Goal: Task Accomplishment & Management: Manage account settings

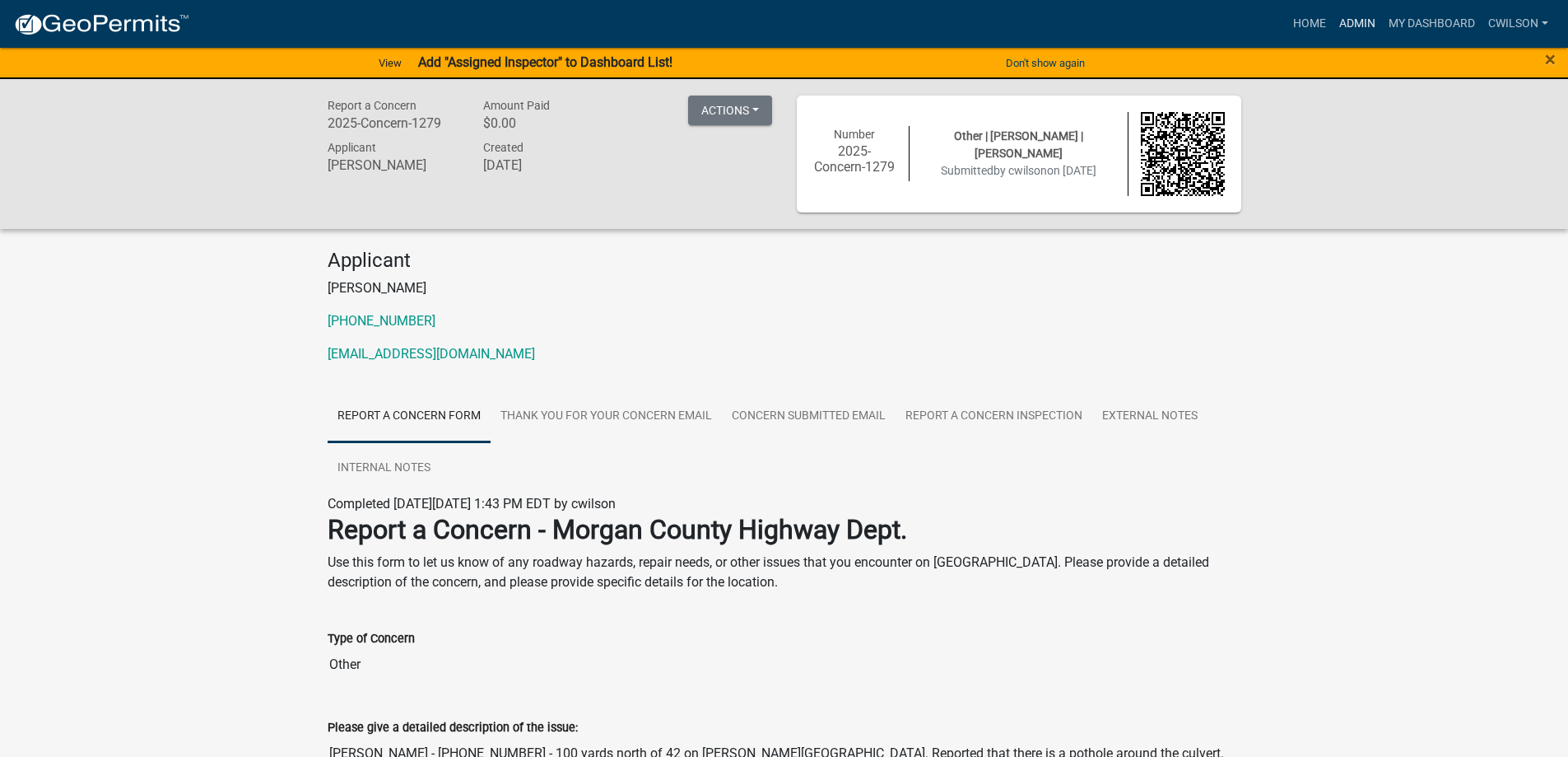
click at [1348, 15] on link "Admin" at bounding box center [1358, 24] width 49 height 32
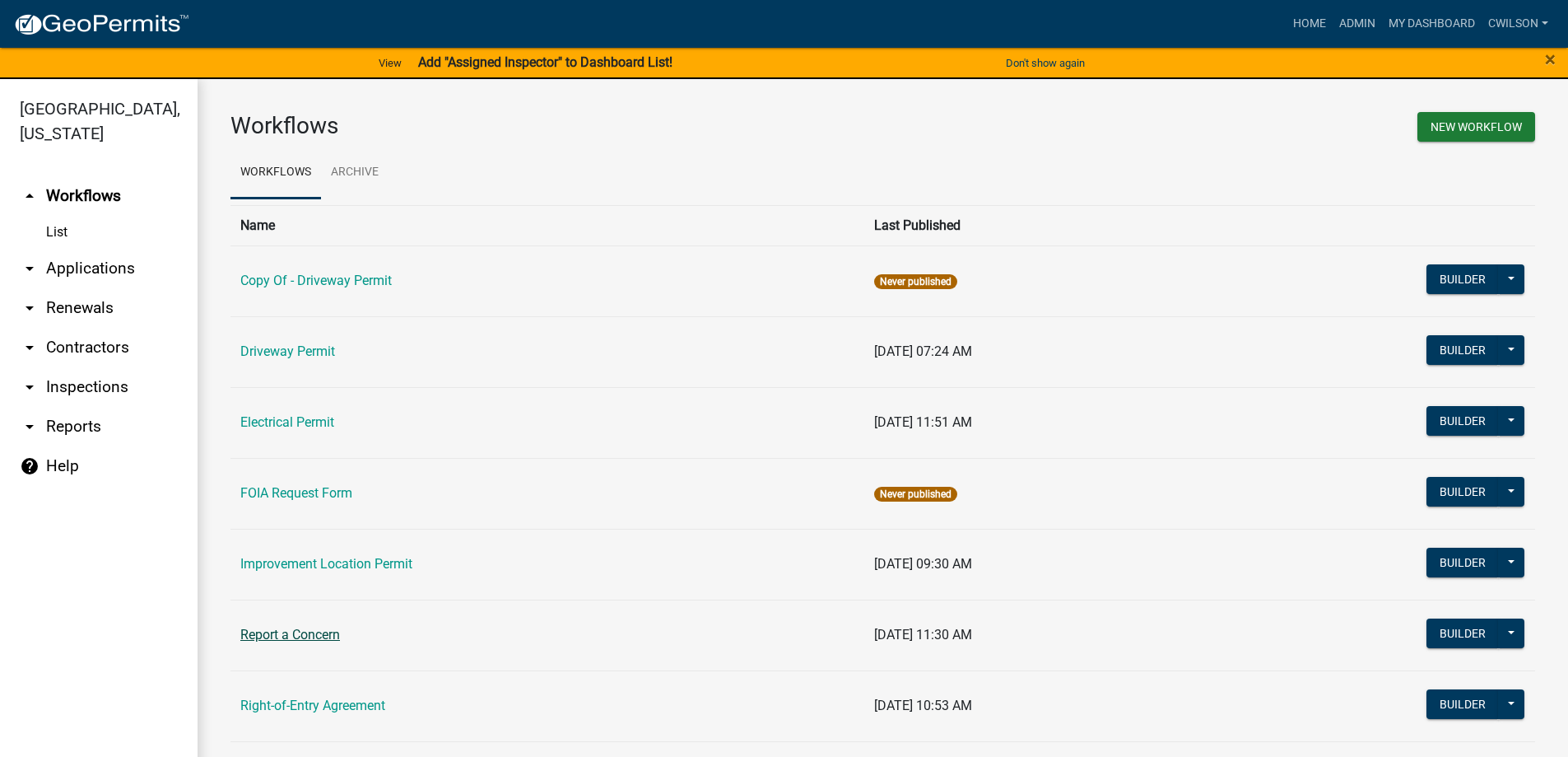
click at [306, 631] on link "Report a Concern" at bounding box center [290, 634] width 100 height 15
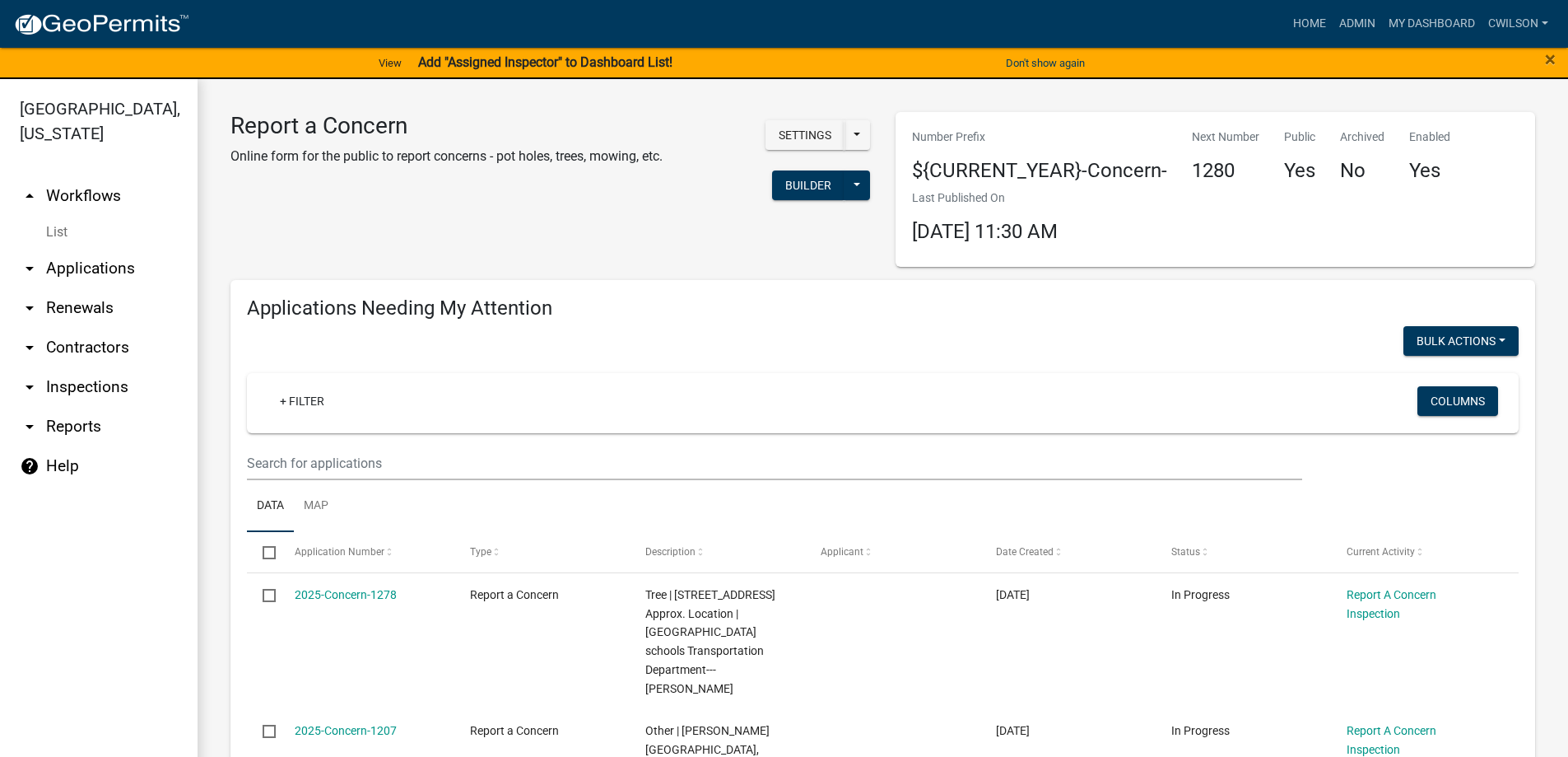
select select "2: 50"
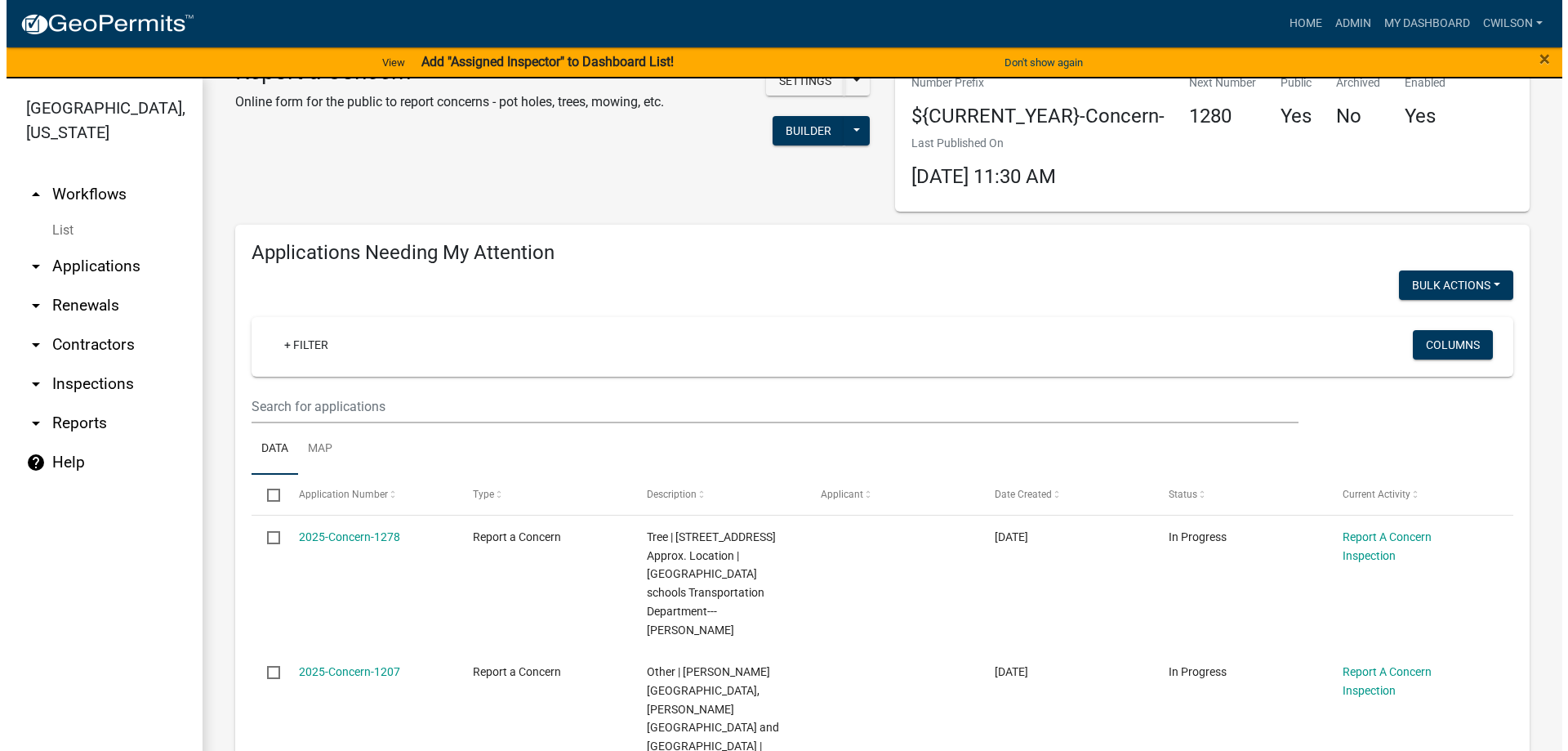
scroll to position [82, 0]
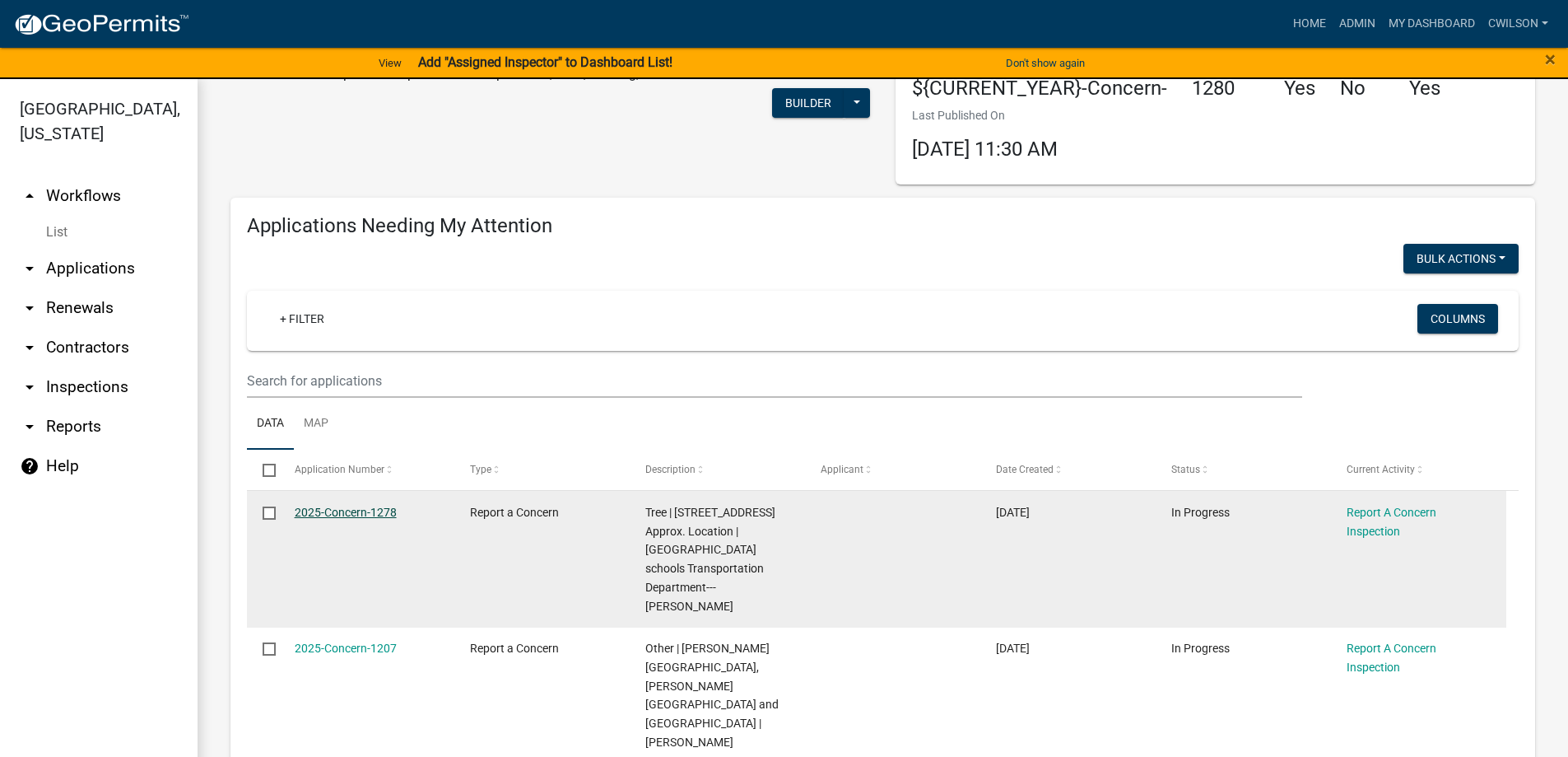
click at [386, 509] on link "2025-Concern-1278" at bounding box center [345, 512] width 102 height 14
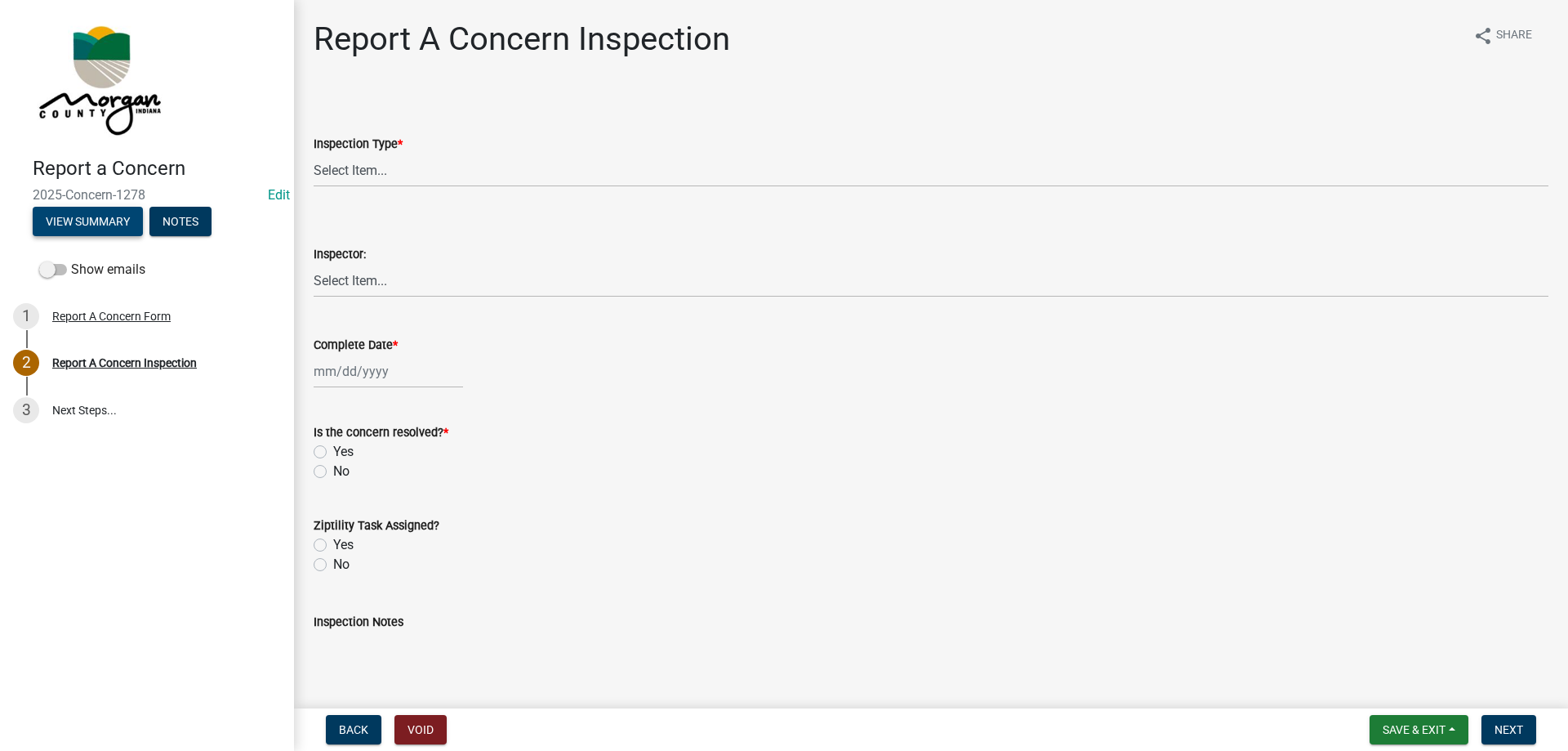
click at [85, 224] on button "View Summary" at bounding box center [87, 221] width 111 height 30
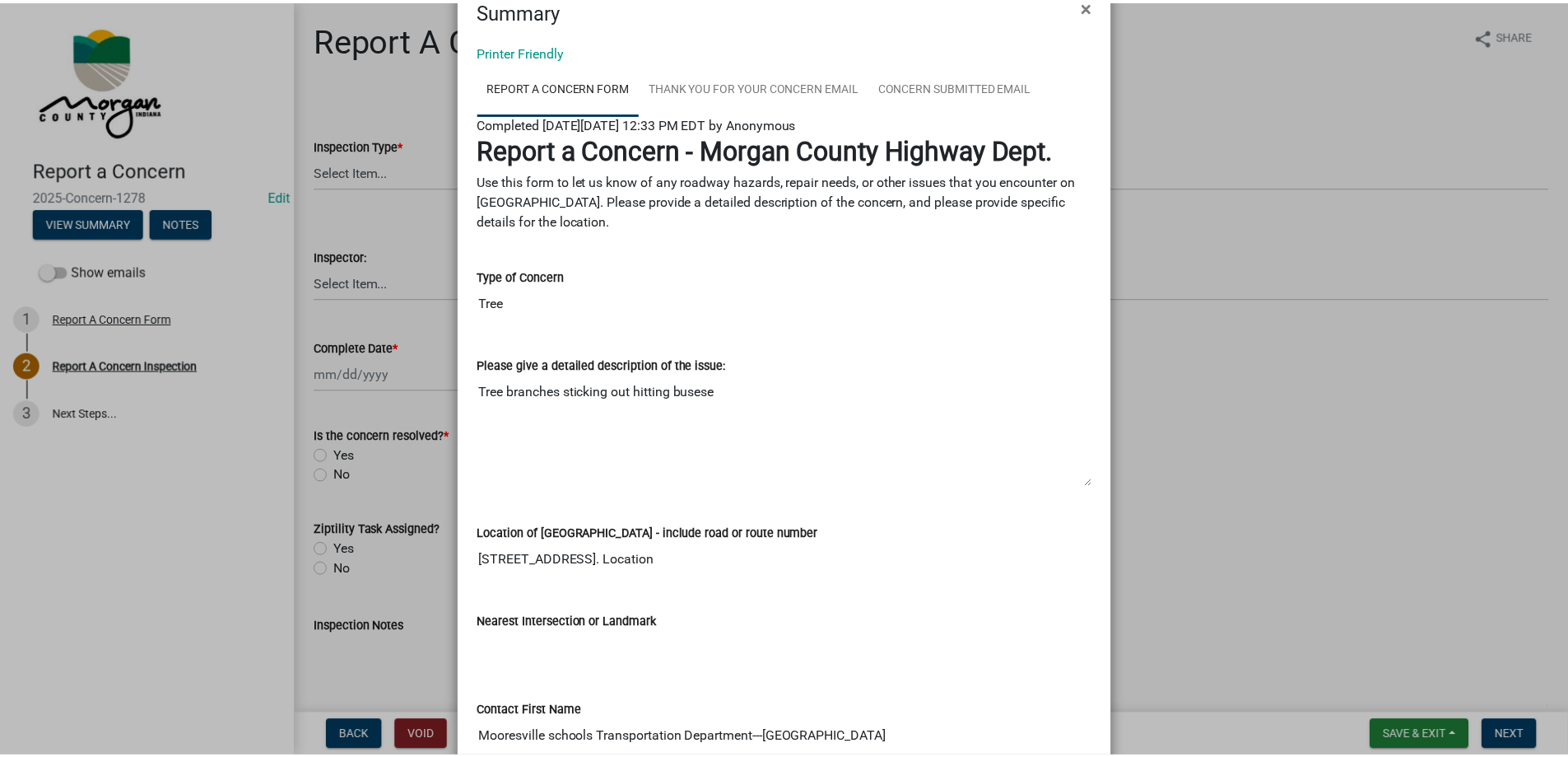
scroll to position [33, 0]
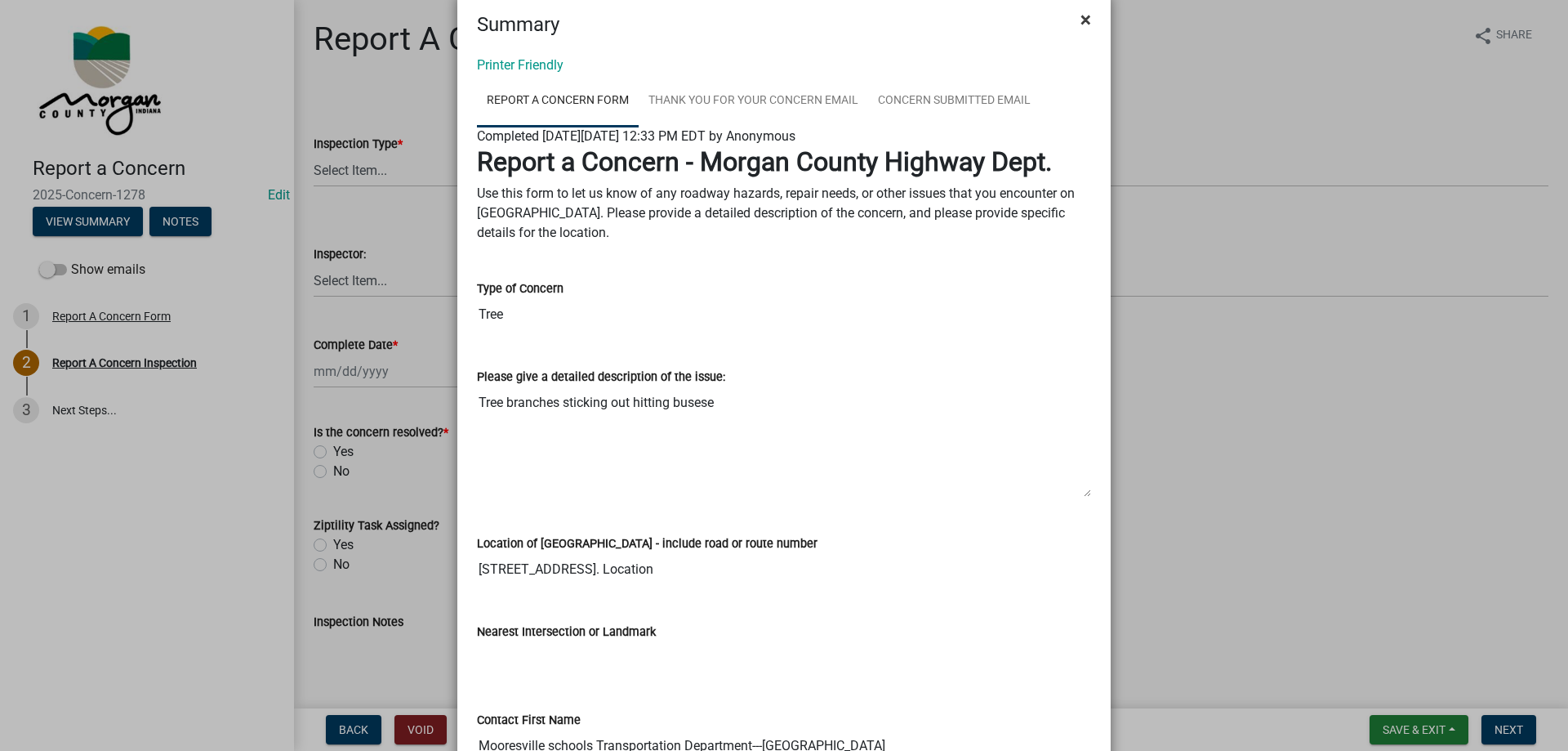
click at [1081, 22] on span "×" at bounding box center [1086, 19] width 11 height 22
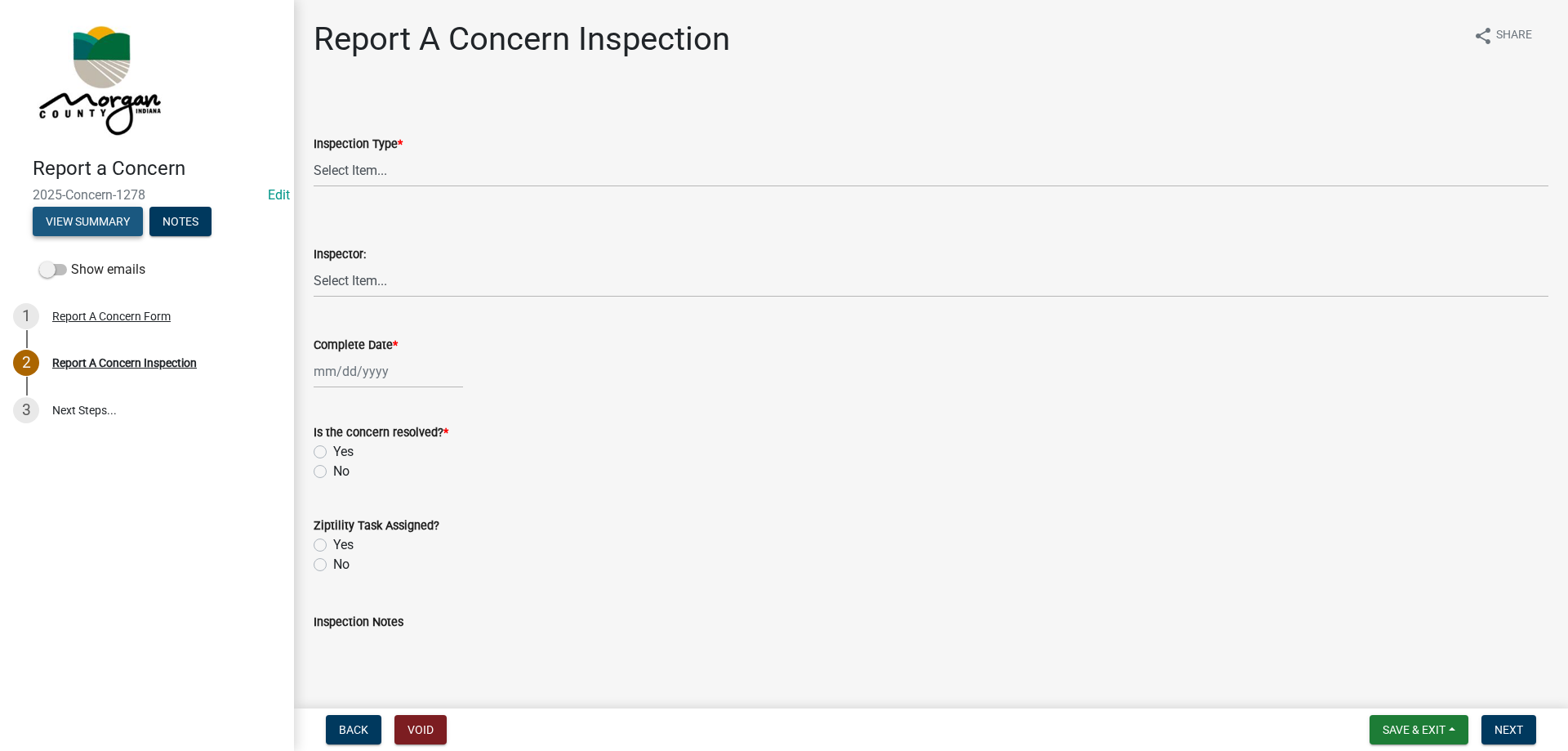
click at [60, 214] on button "View Summary" at bounding box center [87, 221] width 111 height 30
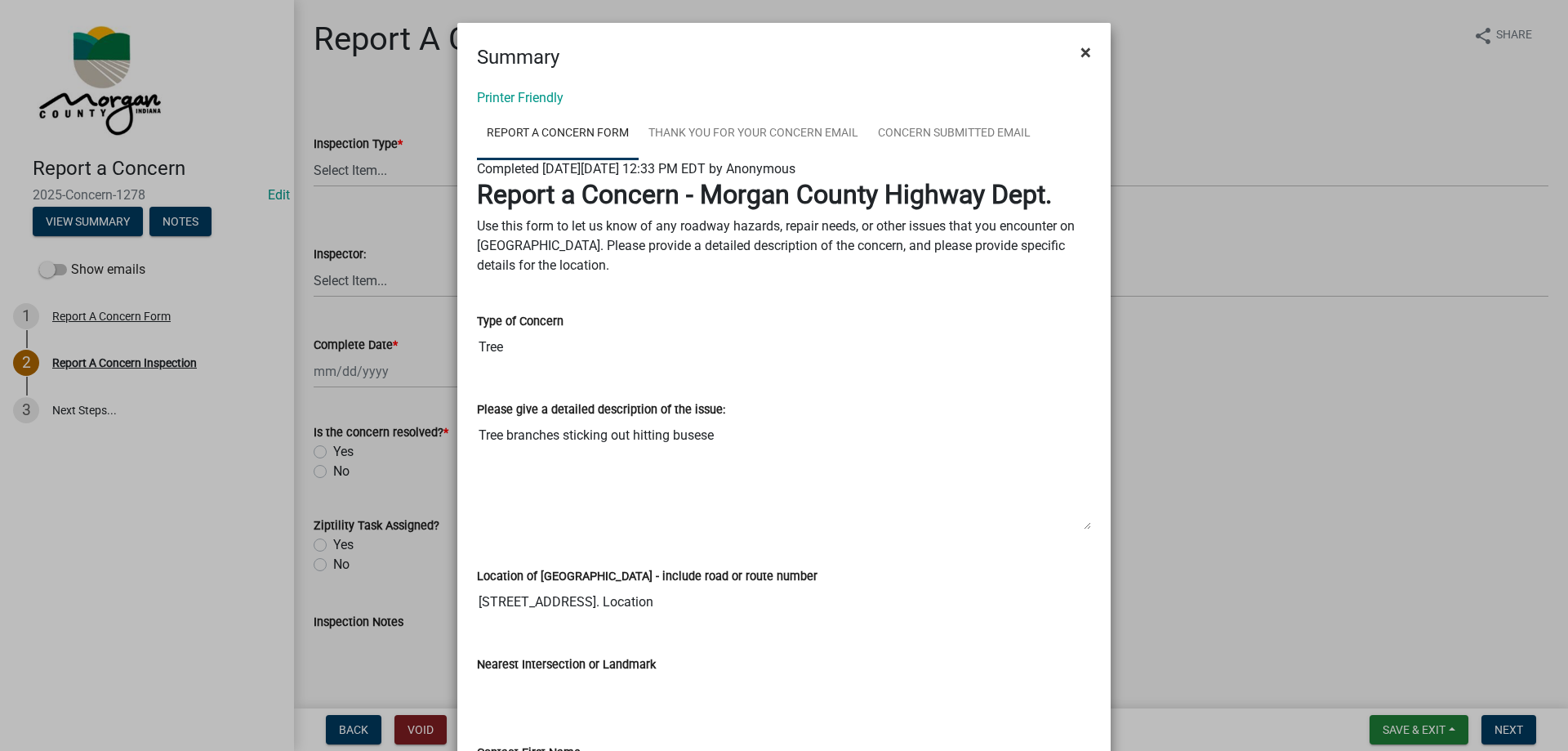
click at [1084, 49] on span "×" at bounding box center [1086, 51] width 11 height 22
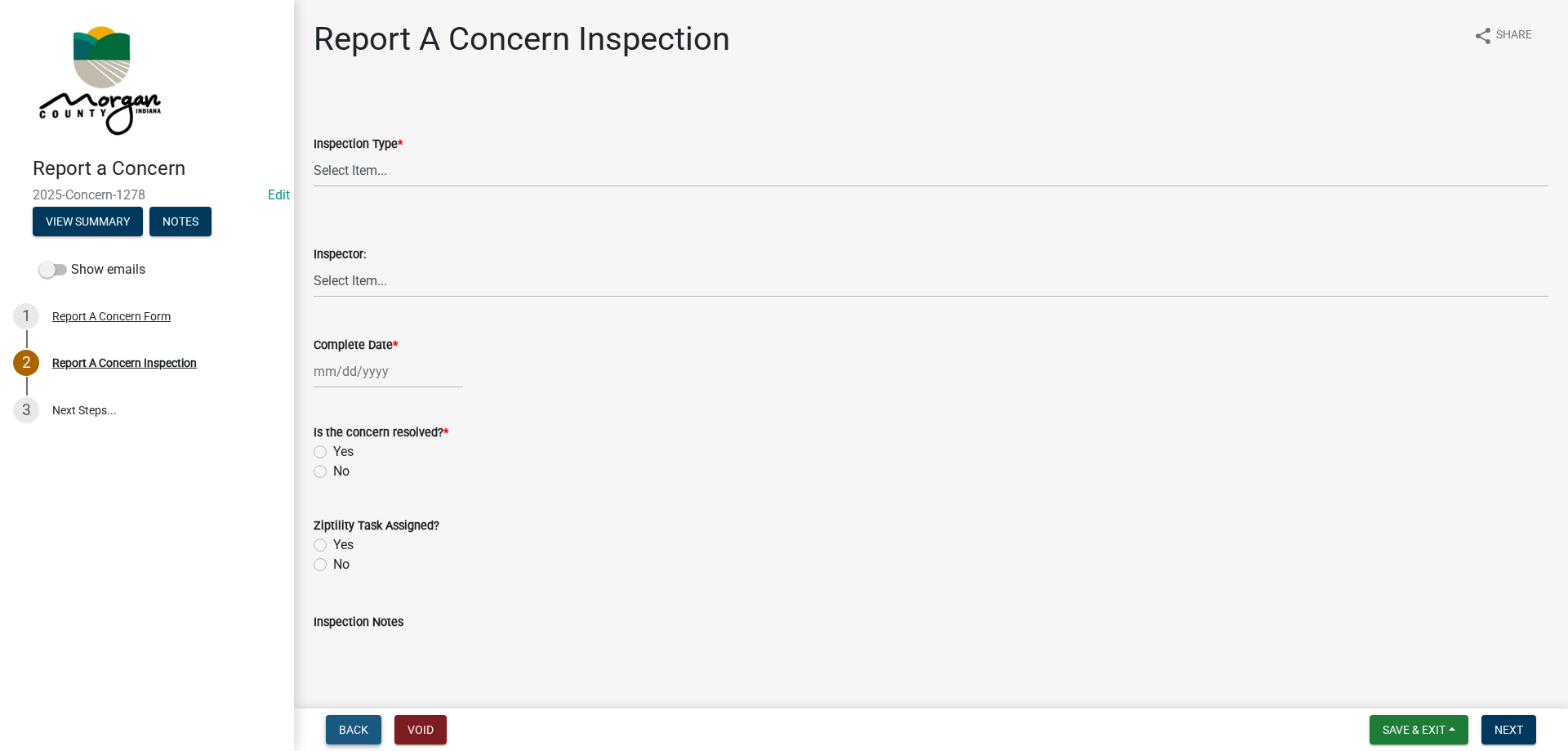
click at [340, 729] on span "Back" at bounding box center [353, 729] width 30 height 13
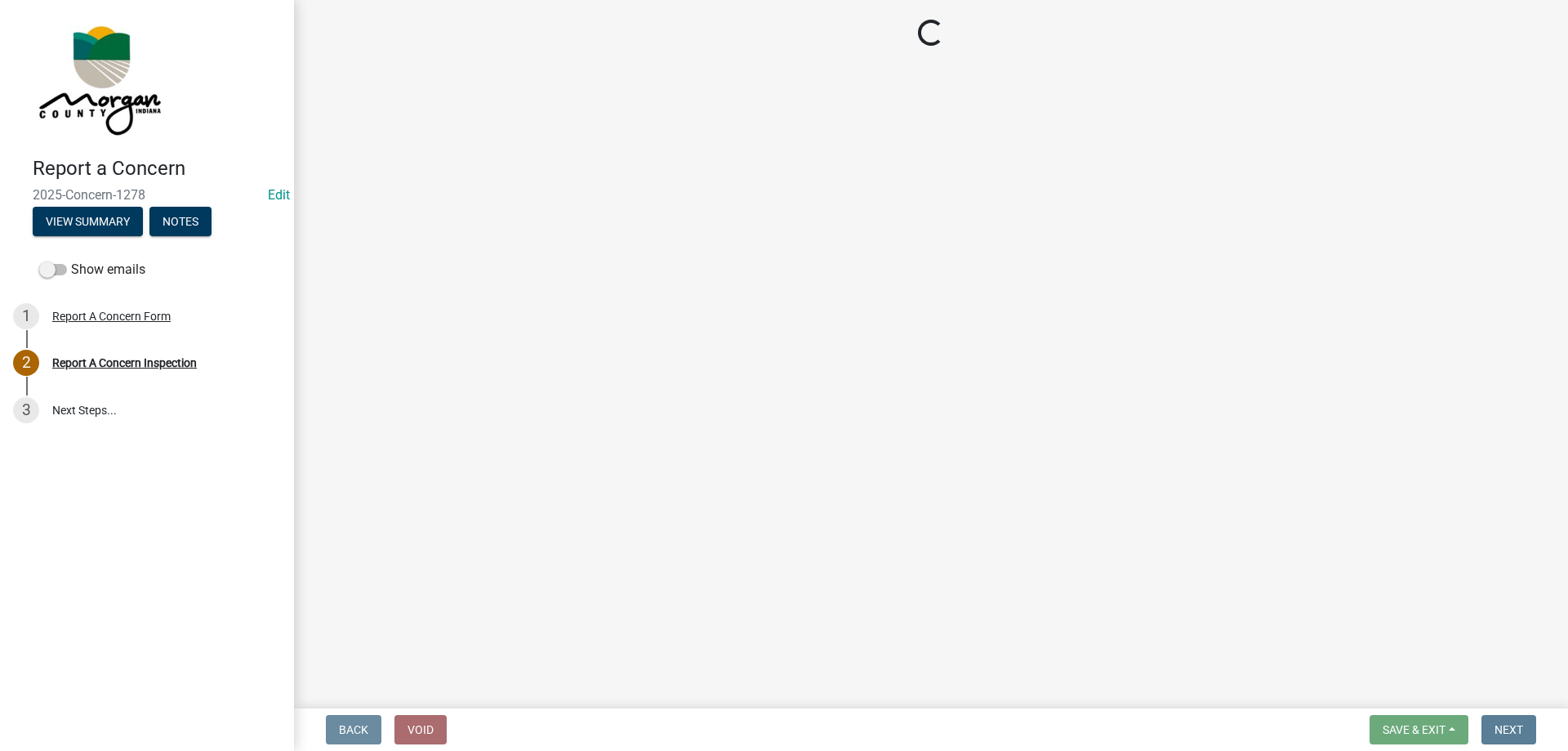
select select "05549d27-706b-4fc5-87d5-786b3b3055f9"
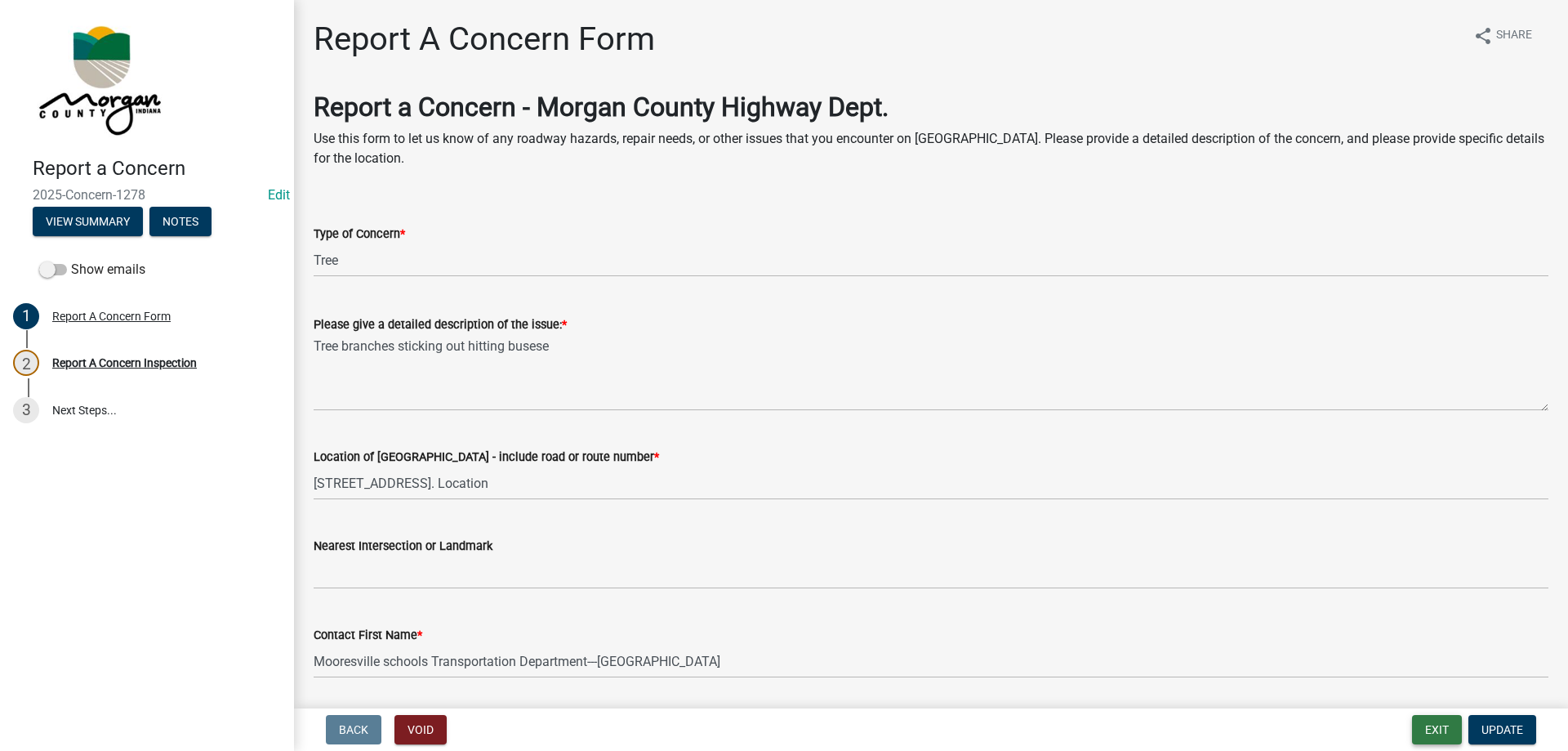
click at [1435, 725] on button "Exit" at bounding box center [1436, 729] width 49 height 30
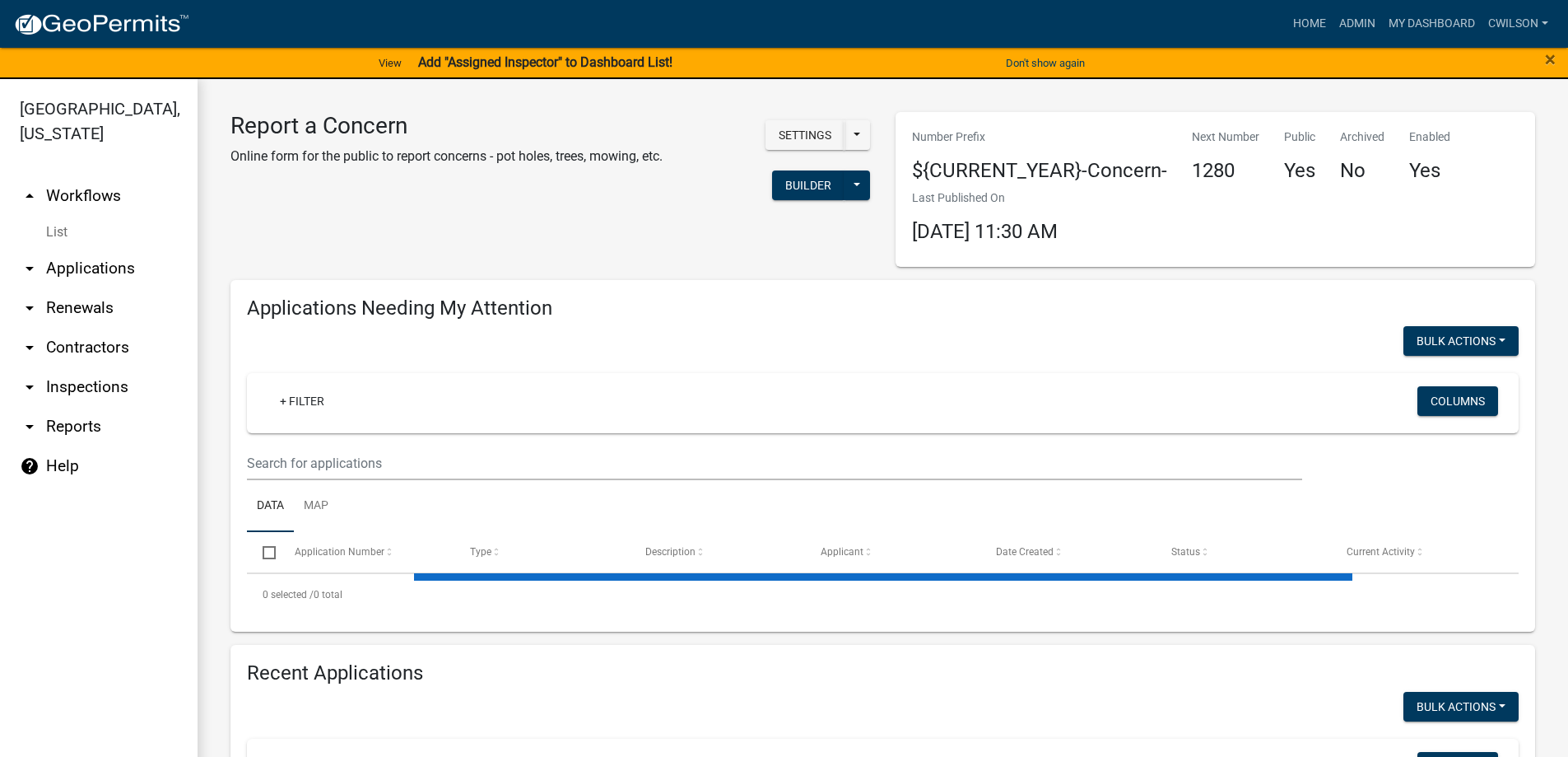
select select "2: 50"
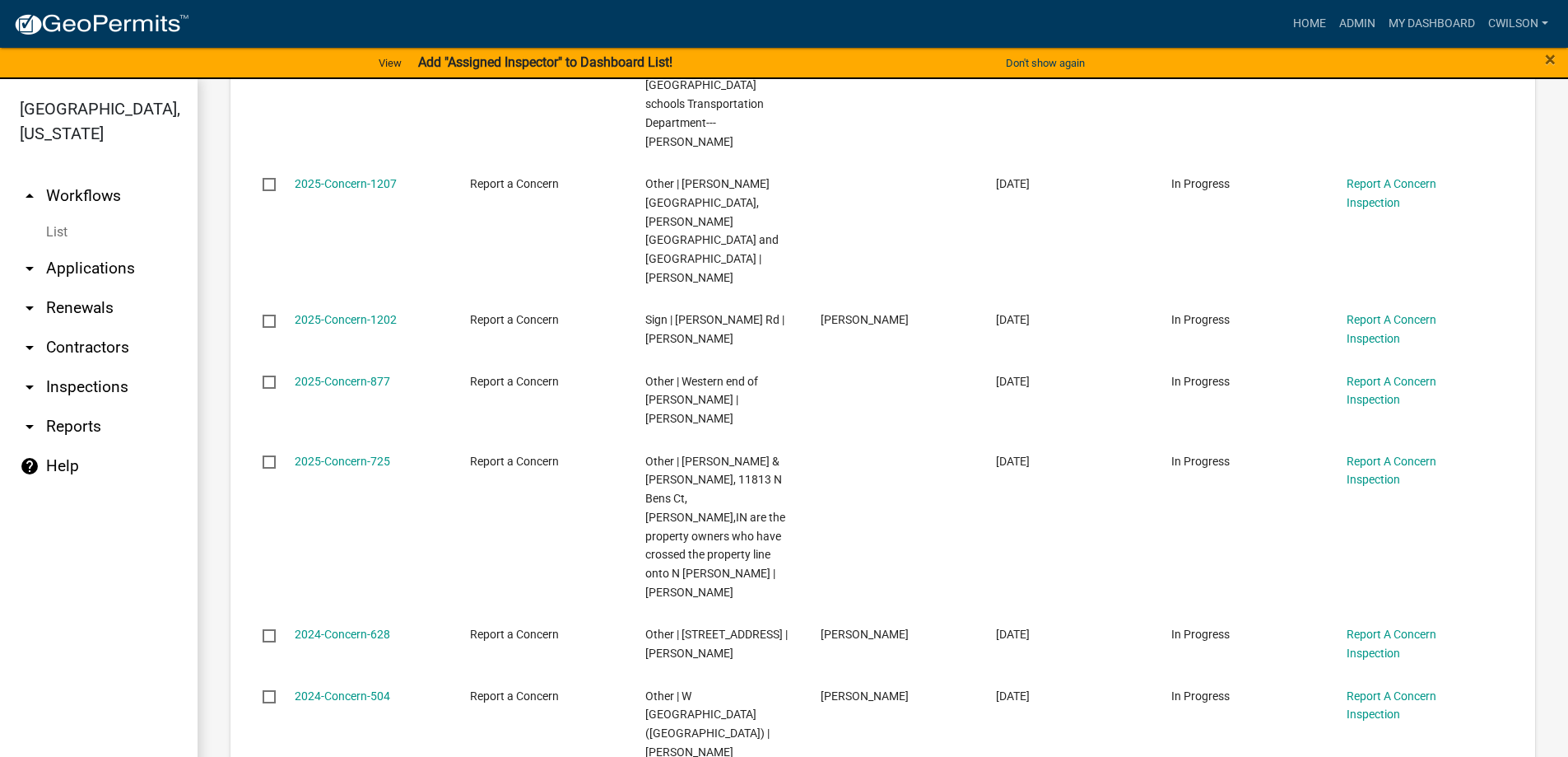
scroll to position [577, 0]
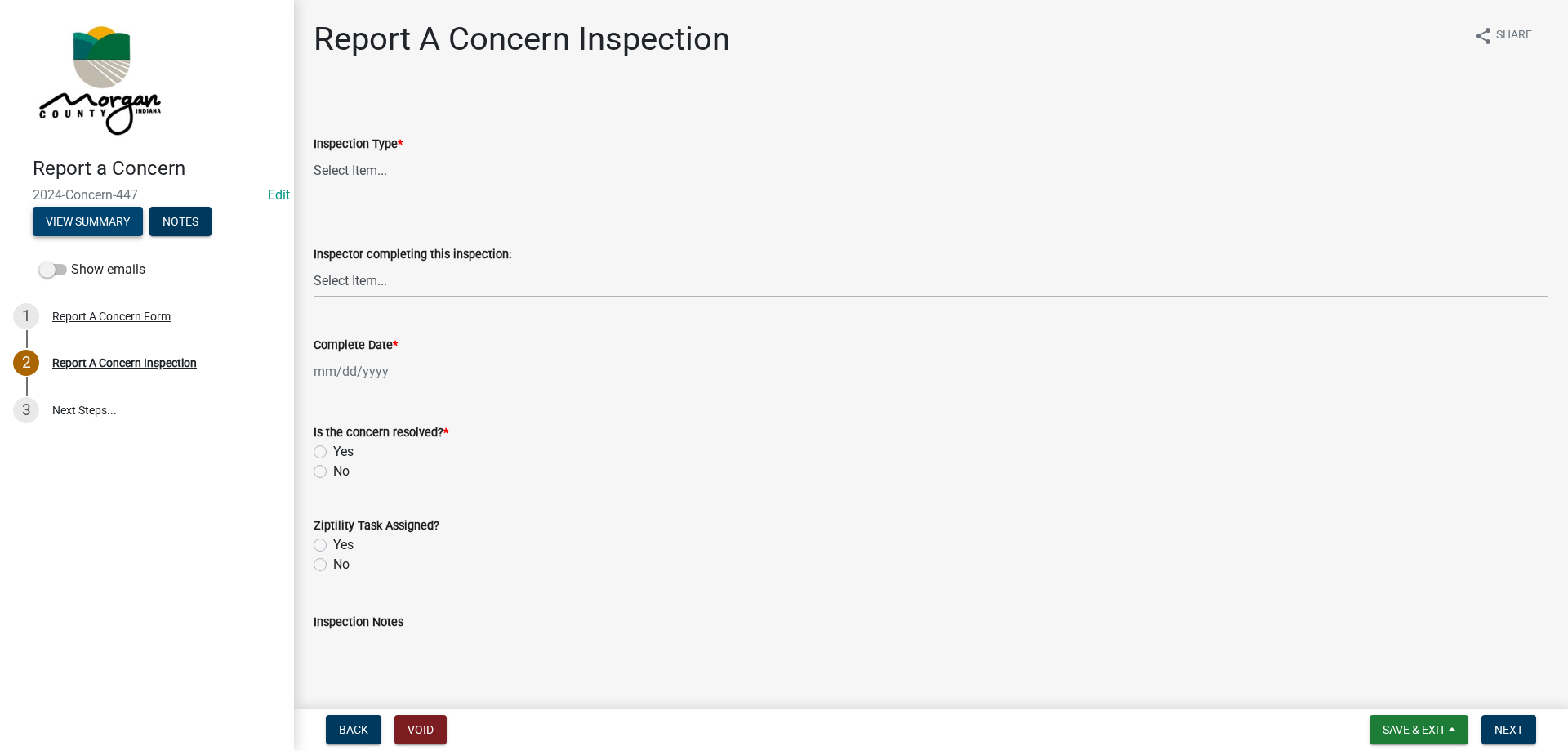
click at [84, 235] on button "View Summary" at bounding box center [87, 221] width 111 height 30
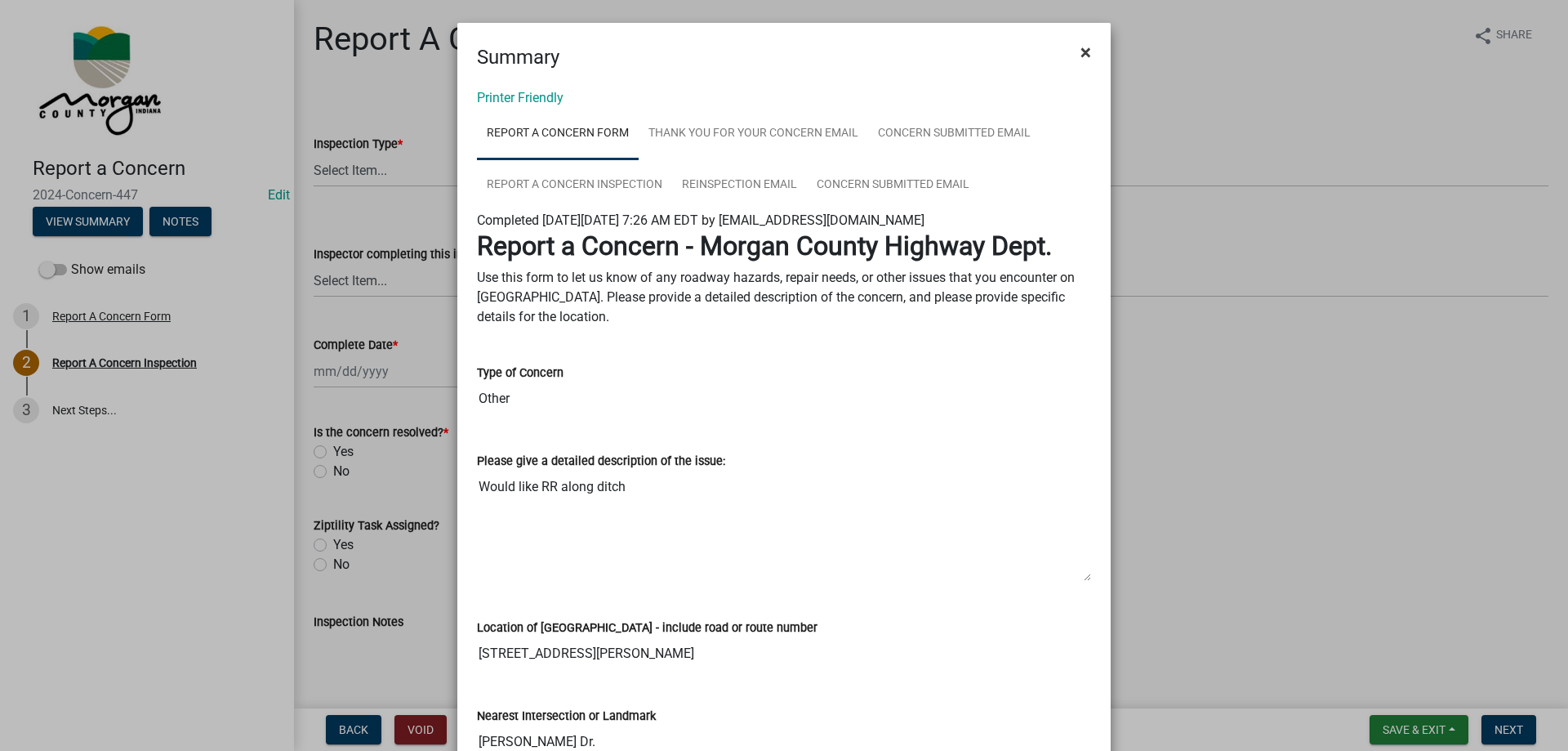
click at [1073, 49] on button "×" at bounding box center [1085, 52] width 37 height 46
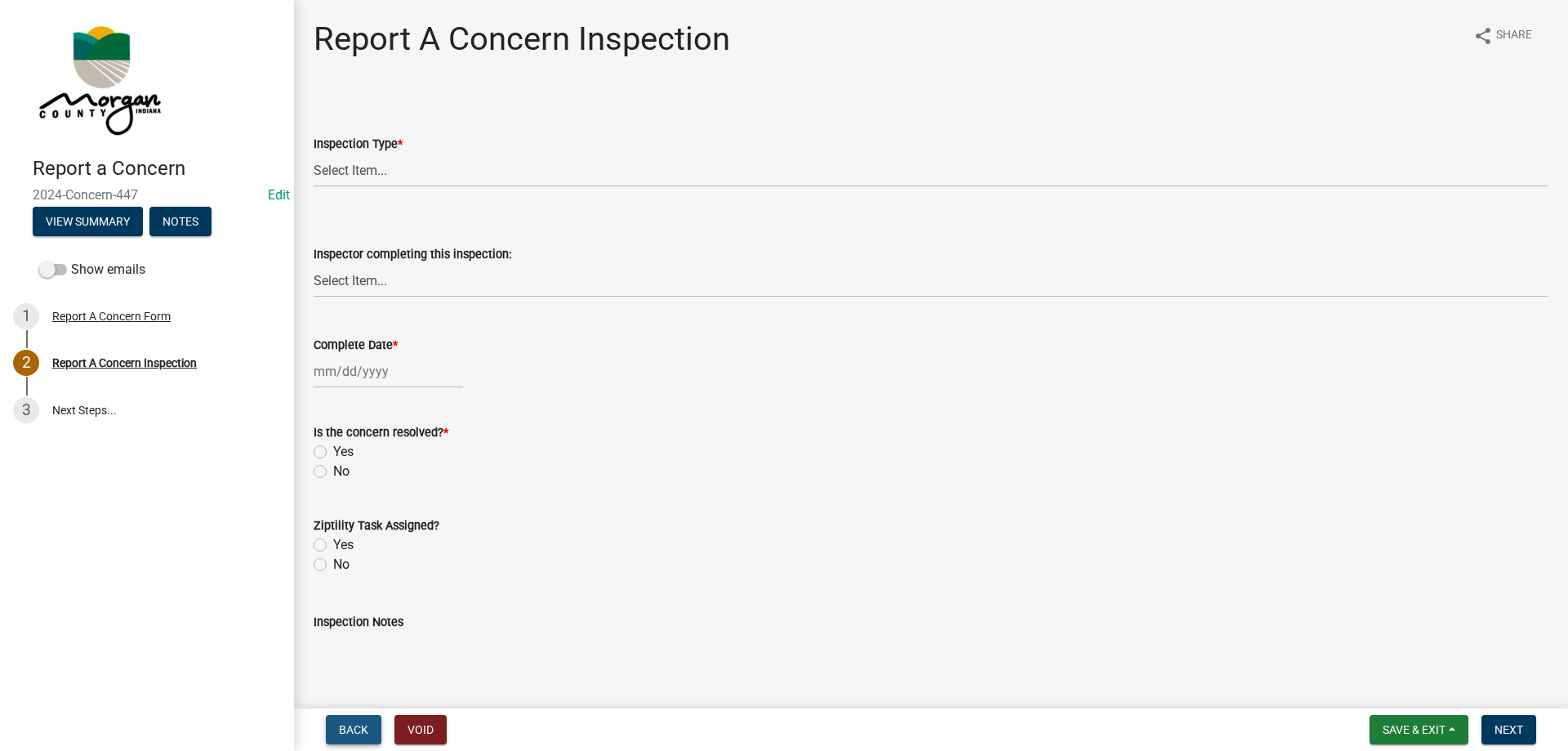
click at [352, 724] on span "Back" at bounding box center [353, 729] width 30 height 13
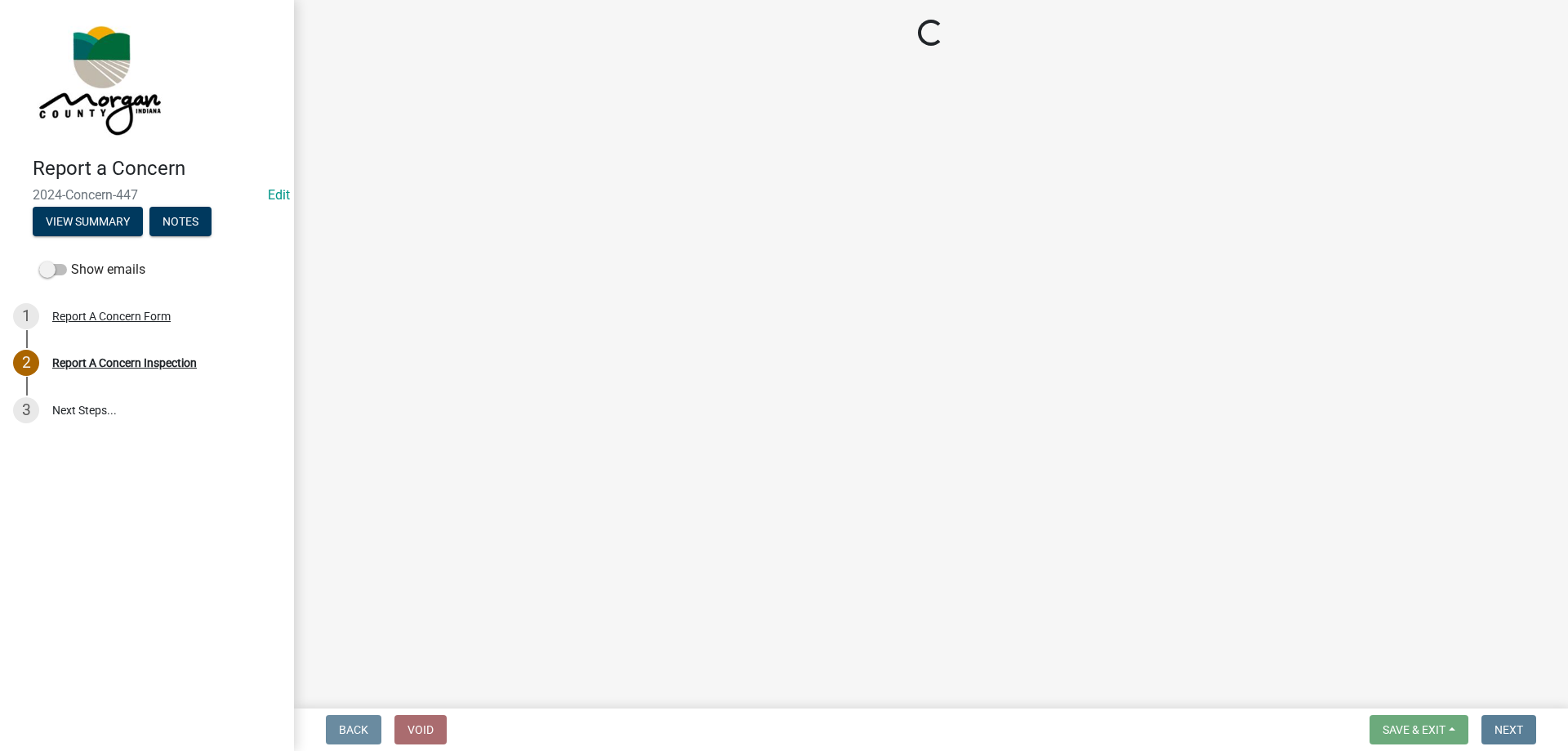
select select "3582e9dc-d8cd-4526-a2d9-157cc62522fd"
select select "8bda91b2-ac7b-41e2-ae5b-cef6dd645a83"
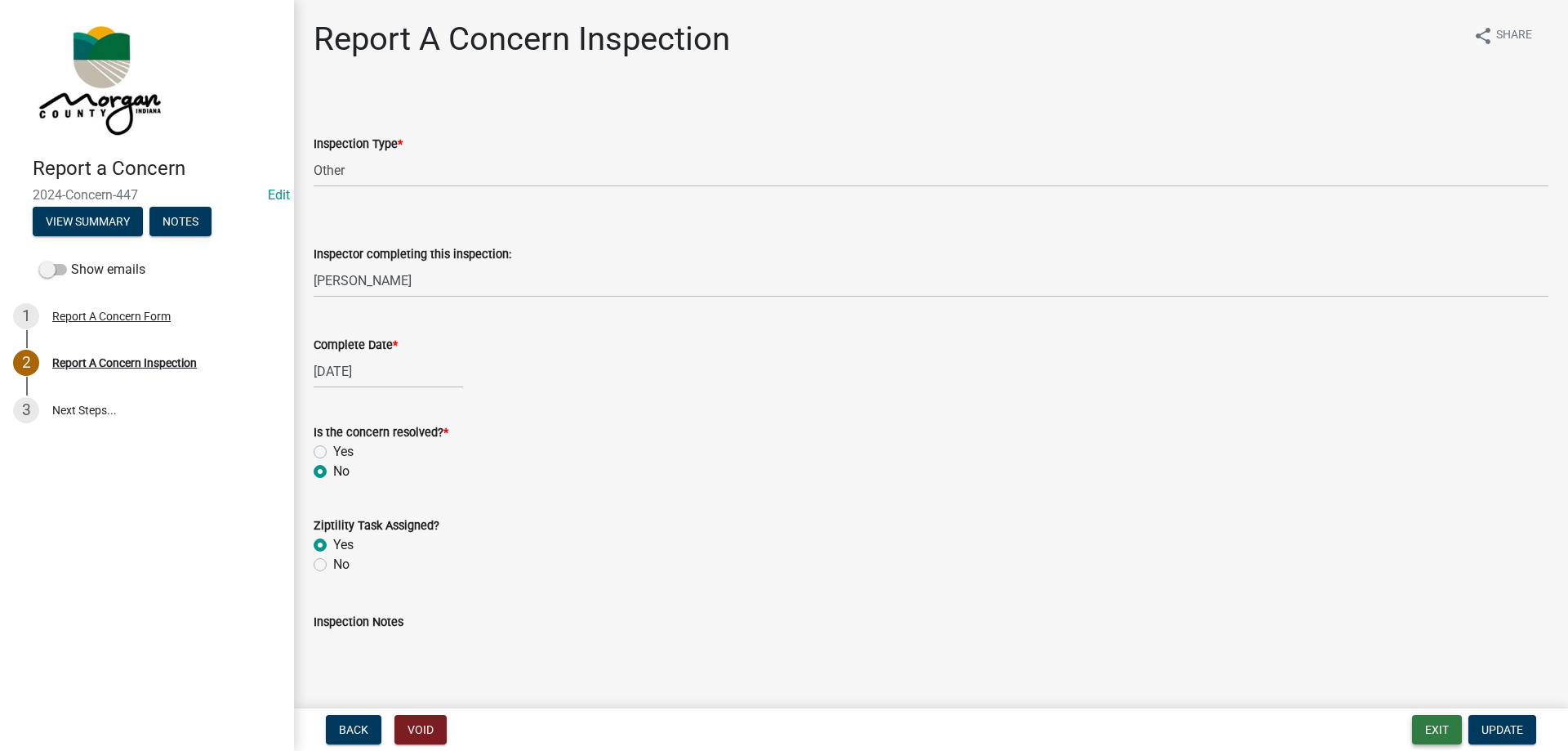
click at [1456, 725] on button "Exit" at bounding box center [1436, 729] width 49 height 30
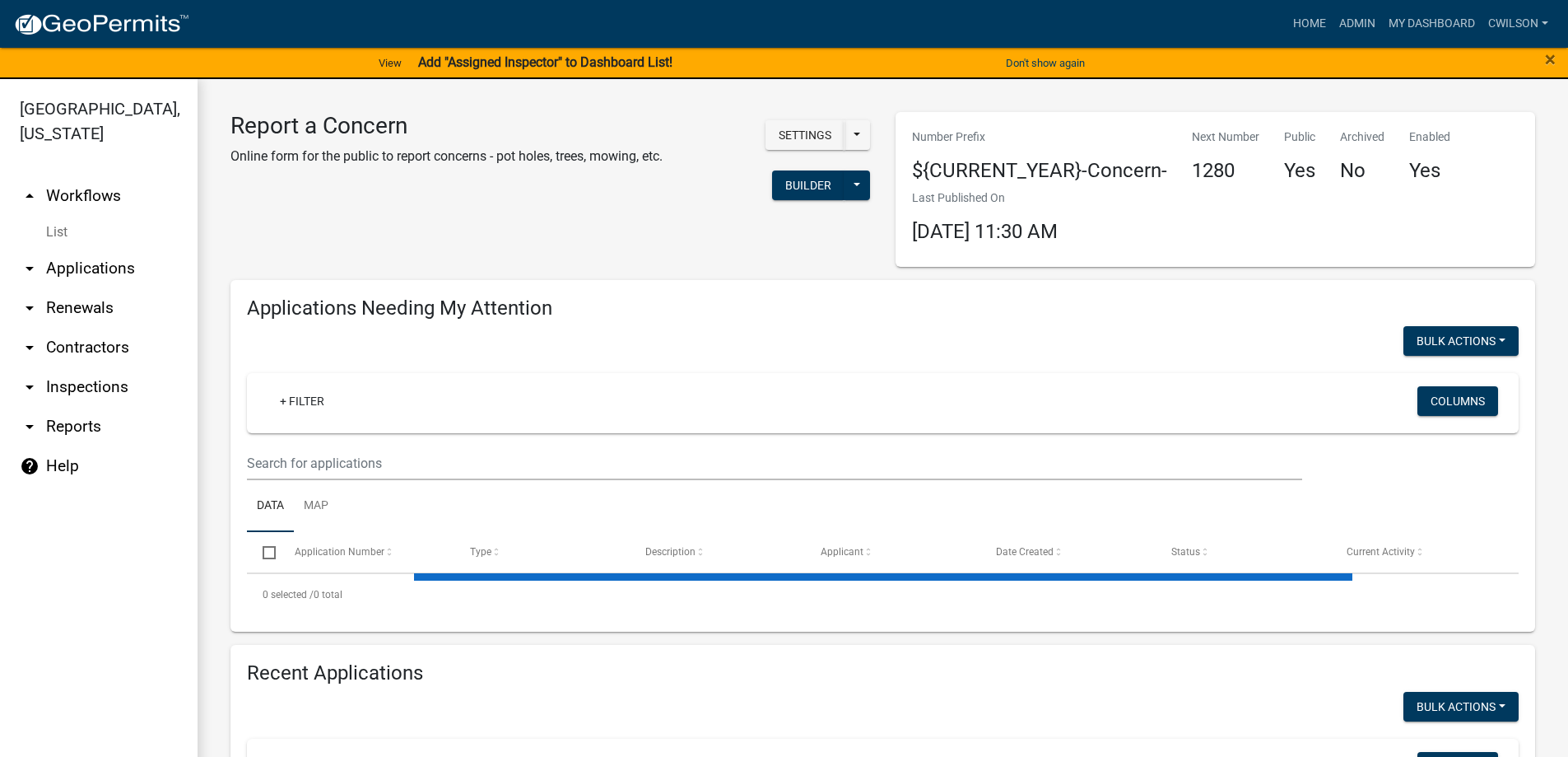
select select "2: 50"
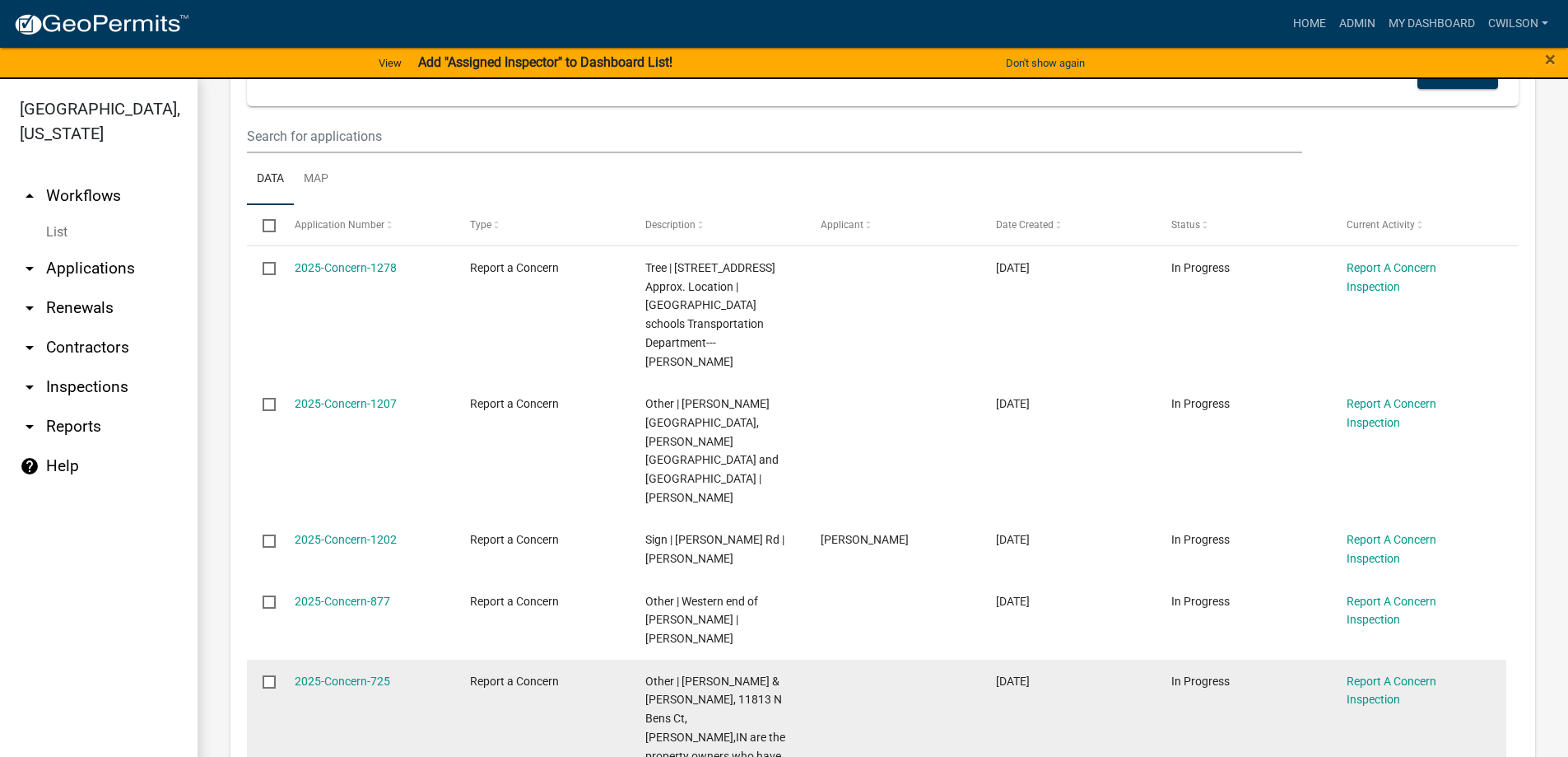
scroll to position [329, 0]
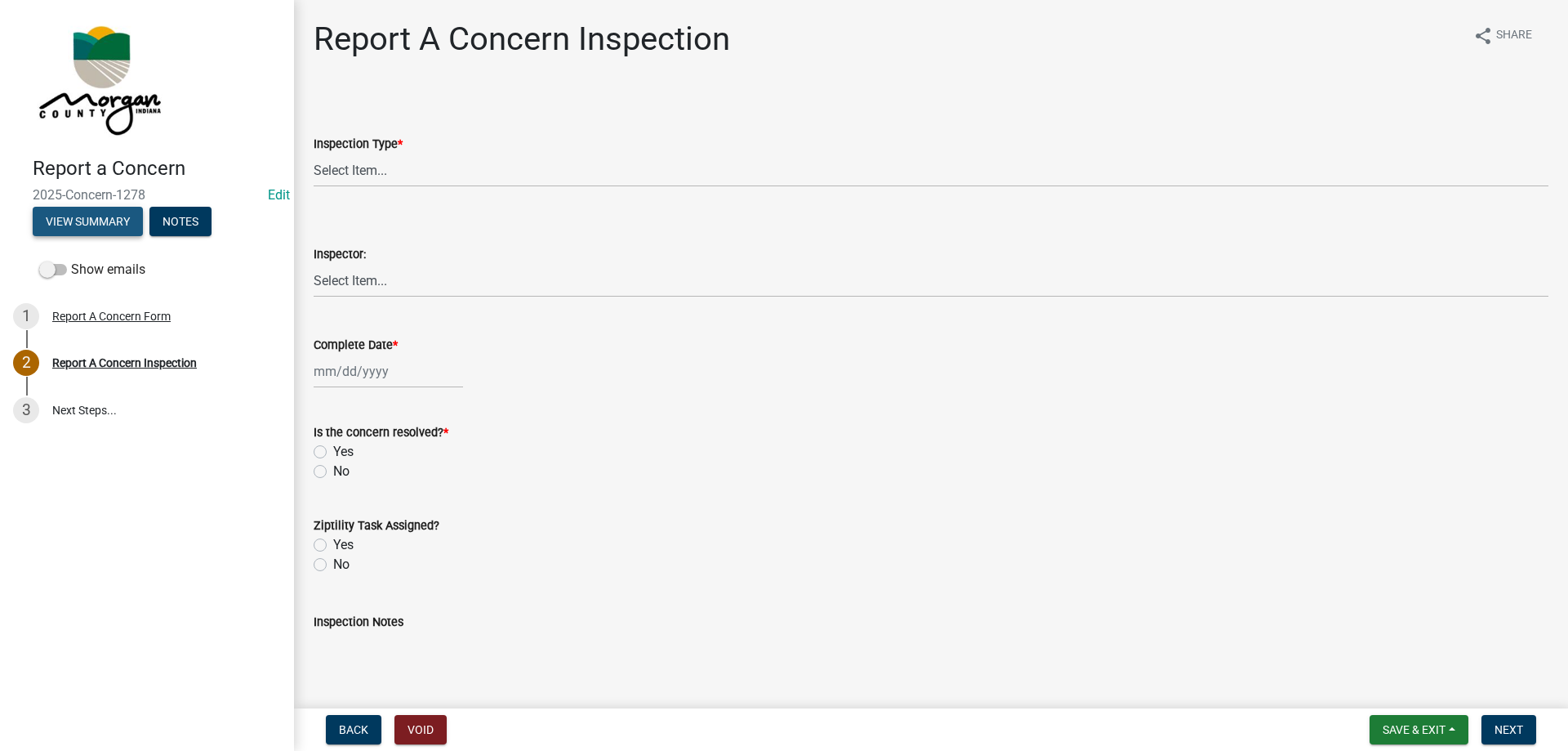
click at [62, 228] on button "View Summary" at bounding box center [87, 221] width 111 height 30
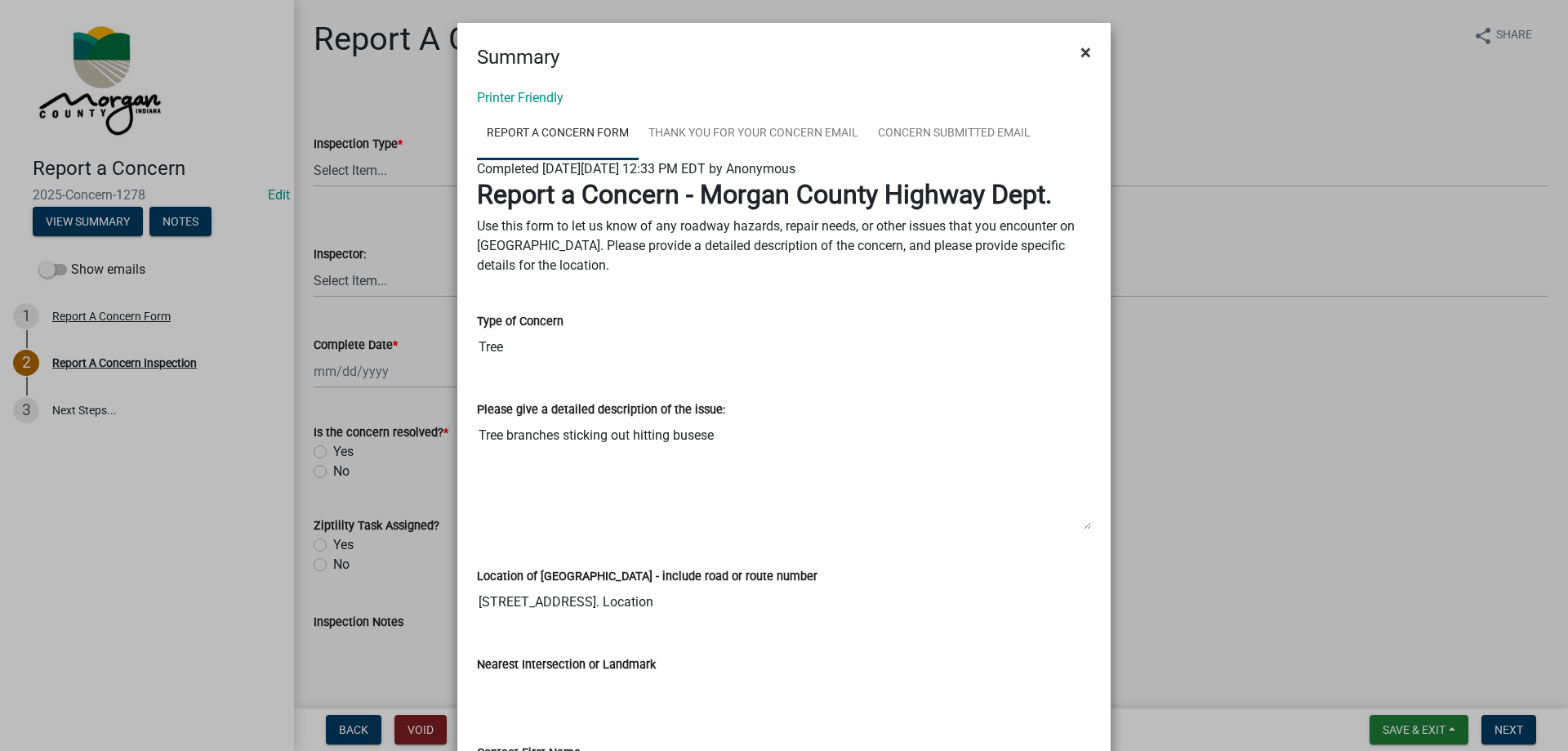
click at [1068, 50] on button "×" at bounding box center [1085, 52] width 37 height 46
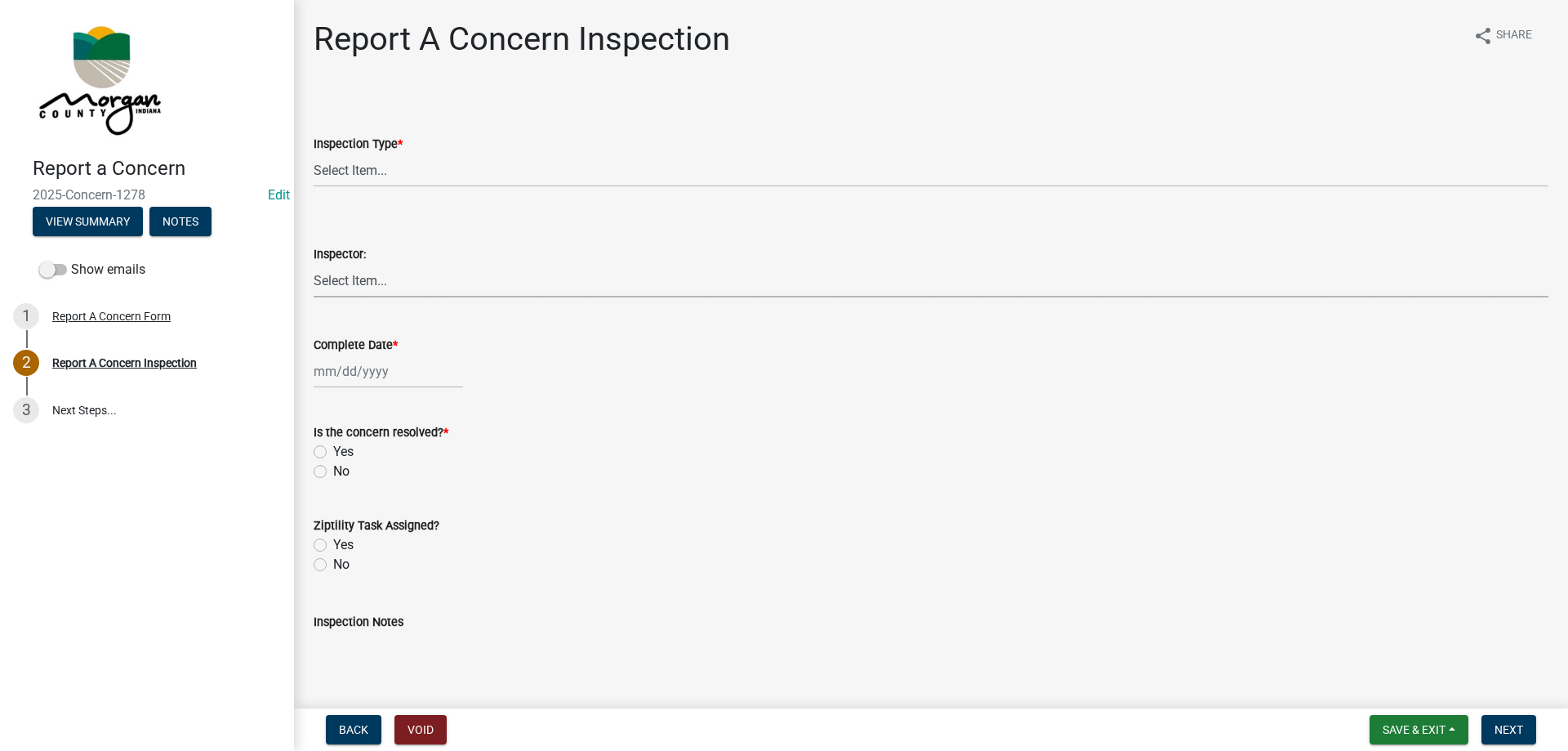
click at [393, 281] on select "Select Item... Charlie Wilson Justin Schneck Ron Owens John Grenier Eddie Fishe…" at bounding box center [931, 280] width 1234 height 33
click at [314, 264] on select "Select Item... Charlie Wilson Justin Schneck Ron Owens John Grenier Eddie Fishe…" at bounding box center [931, 280] width 1234 height 33
select select "742eb044-fc58-4034-b35e-1550e746fcda"
click at [385, 379] on div at bounding box center [388, 371] width 149 height 33
select select "8"
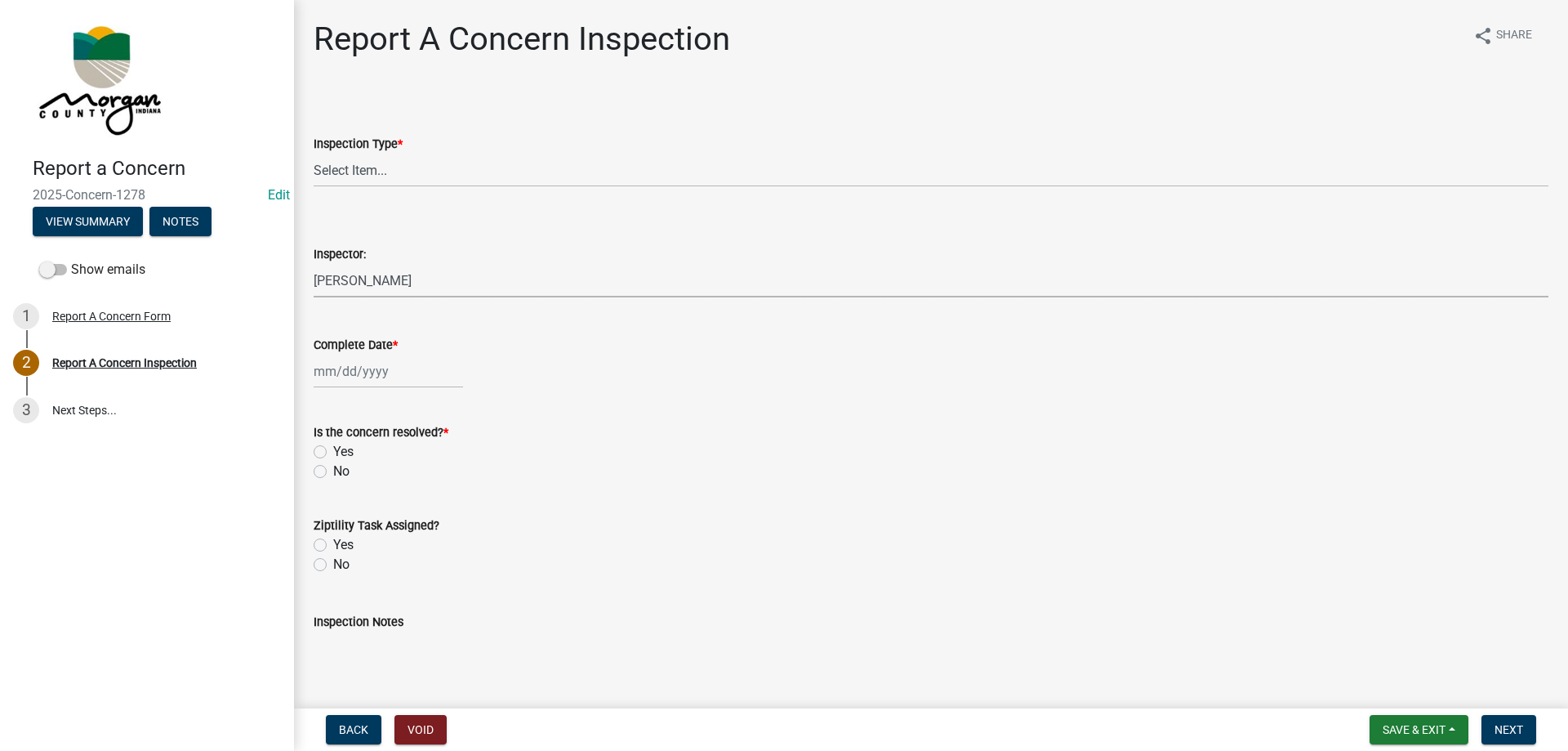
select select "2025"
click at [388, 508] on div "13" at bounding box center [382, 510] width 26 height 26
type input "[DATE]"
click at [393, 174] on select "Select Item... Pot Hole Patching Ditch Tree Sign Mowing Culvert Other" at bounding box center [931, 170] width 1234 height 33
click at [454, 122] on form "Inspection Type * Select Item... Pot Hole Patching Ditch Tree Sign Mowing Culve…" at bounding box center [931, 150] width 1234 height 73
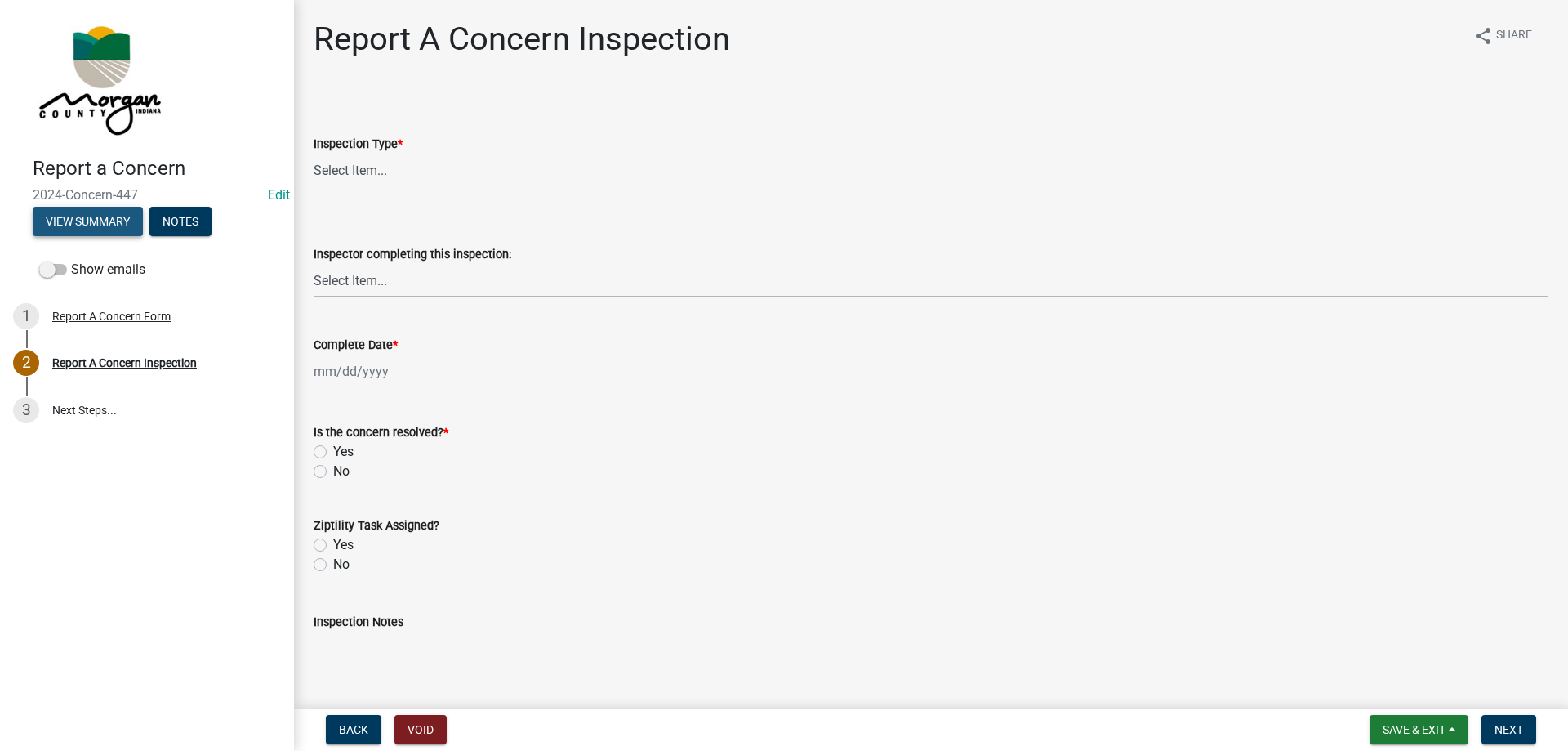
click at [105, 217] on button "View Summary" at bounding box center [87, 221] width 111 height 30
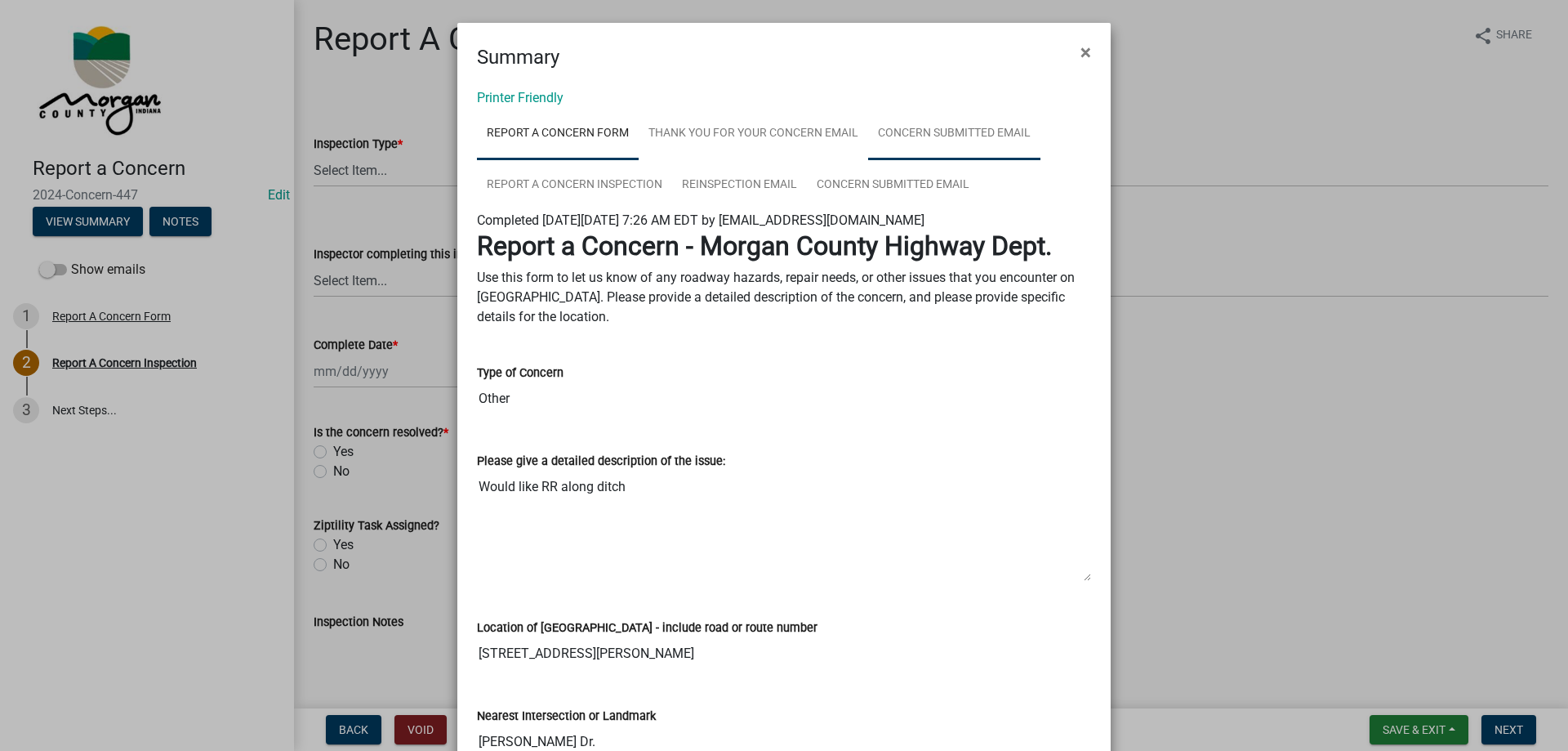
click at [936, 122] on link "Concern Submitted Email" at bounding box center [955, 134] width 173 height 52
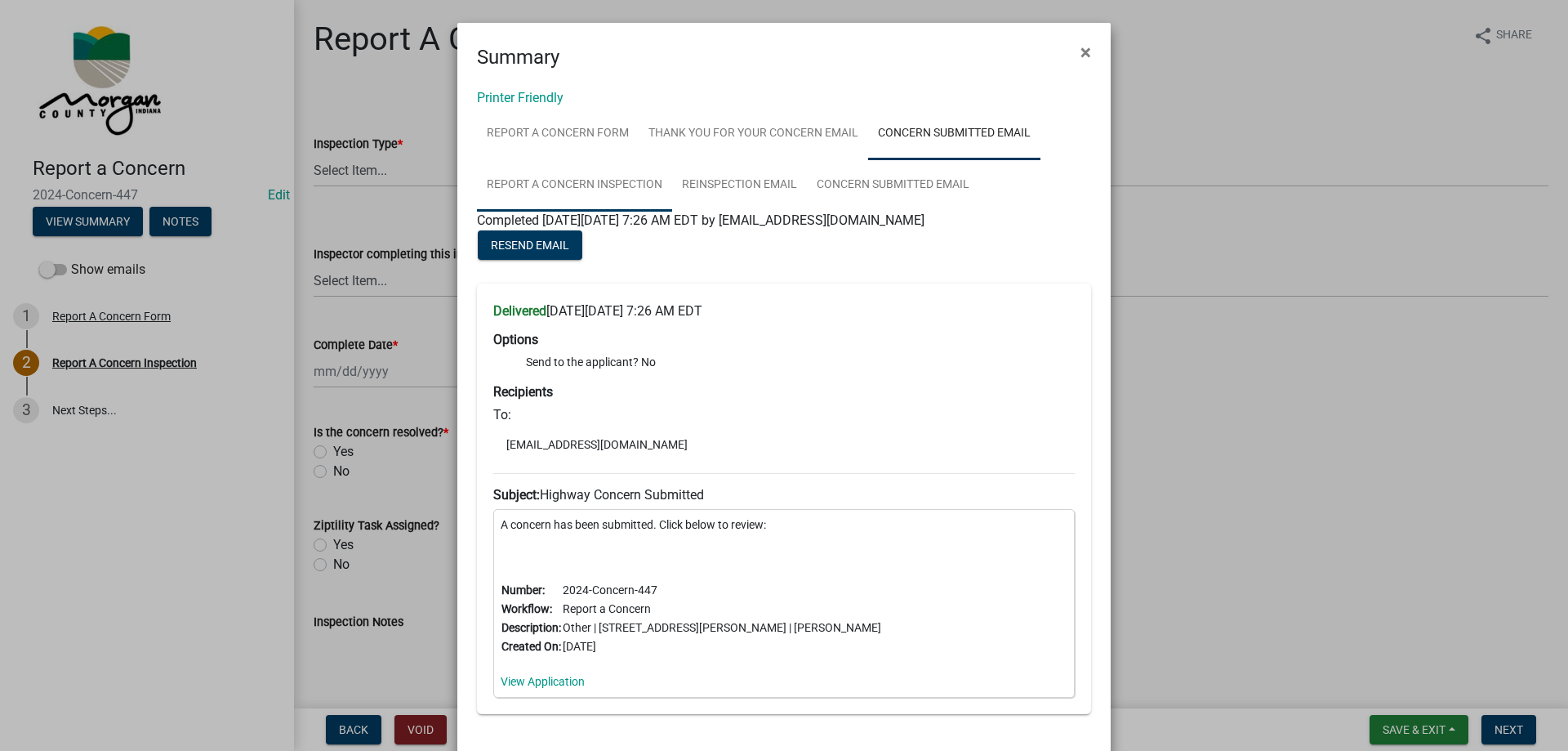
click at [625, 182] on link "Report A Concern Inspection" at bounding box center [574, 185] width 195 height 52
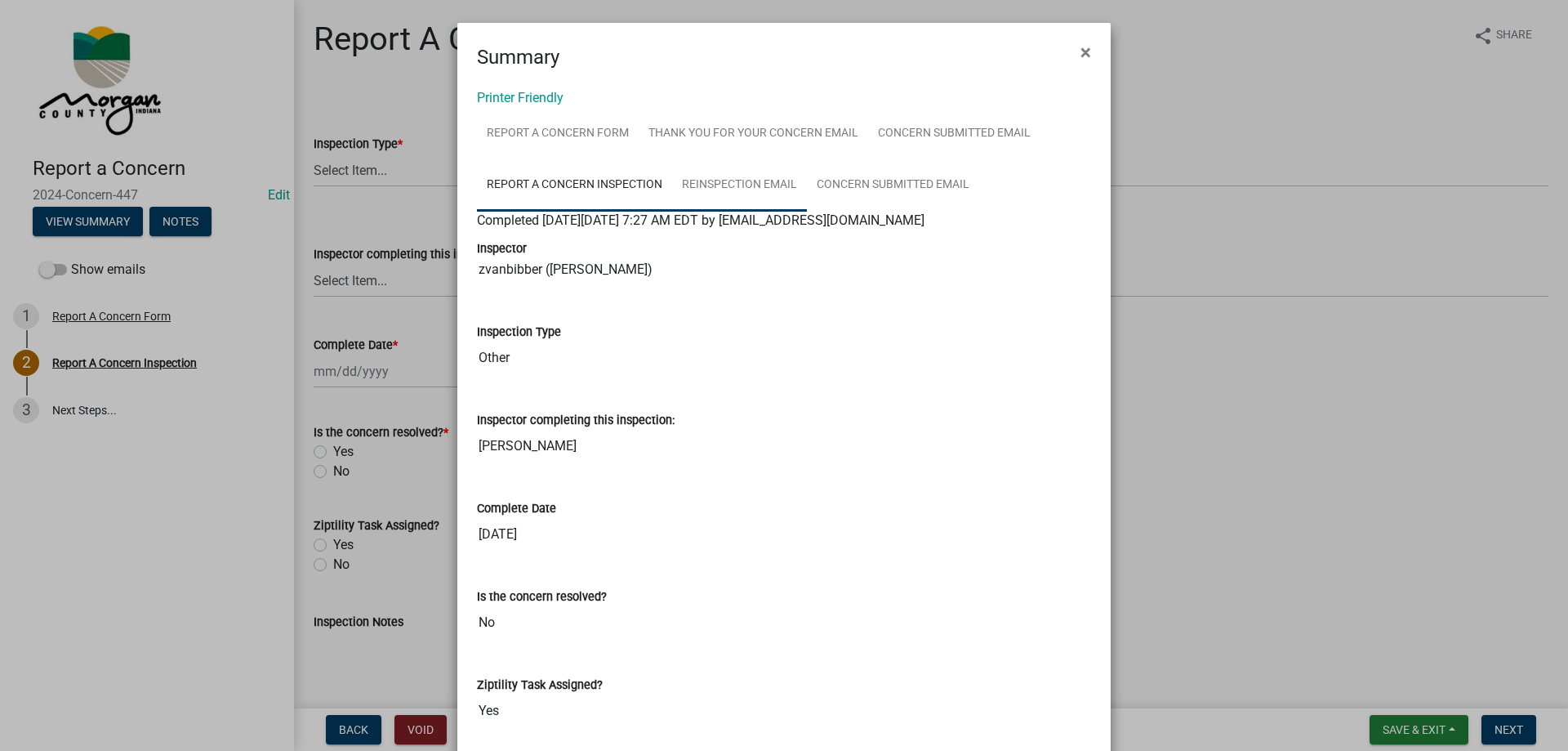
click at [730, 176] on link "Reinspection Email" at bounding box center [740, 185] width 135 height 52
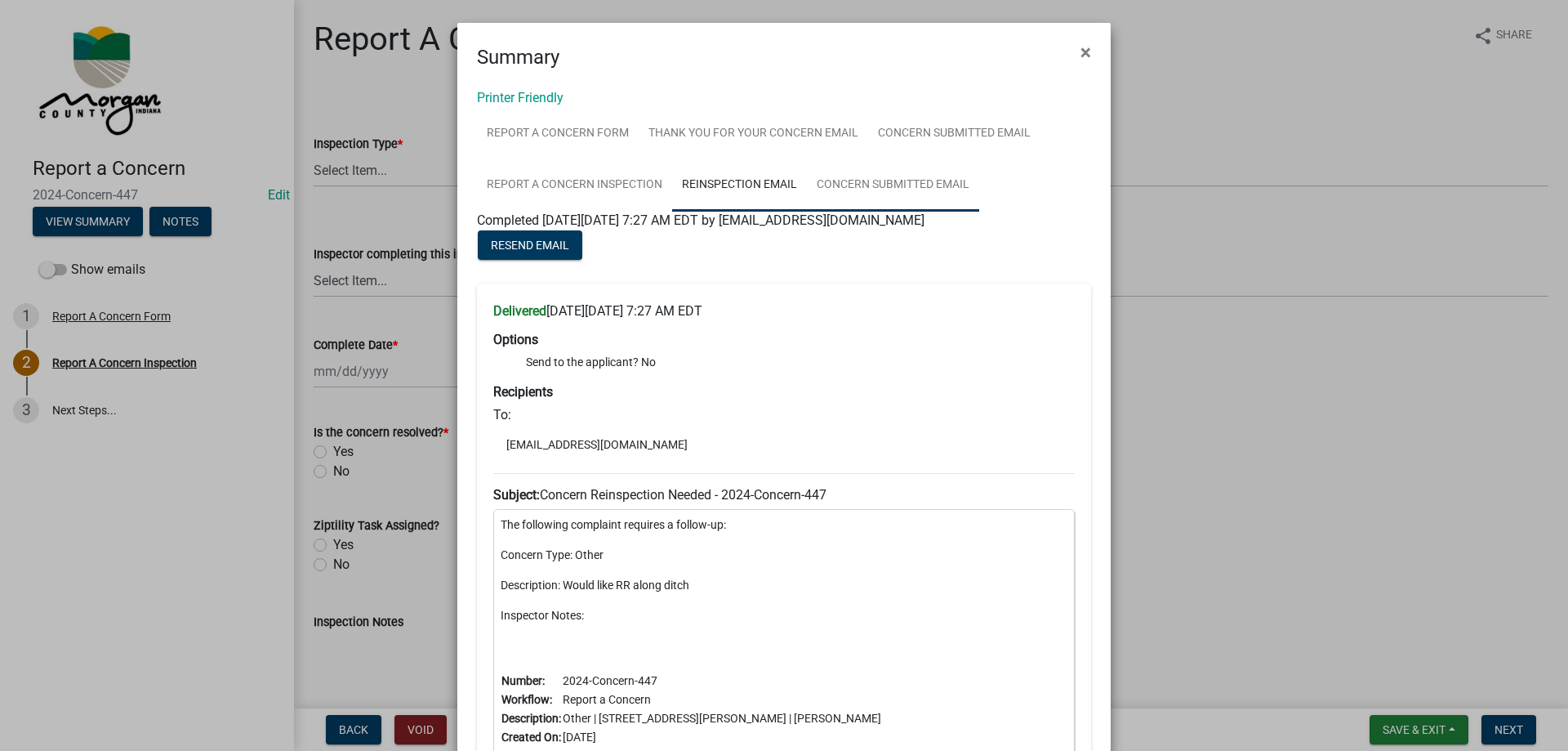
click at [872, 180] on link "Concern Submitted Email" at bounding box center [893, 185] width 173 height 52
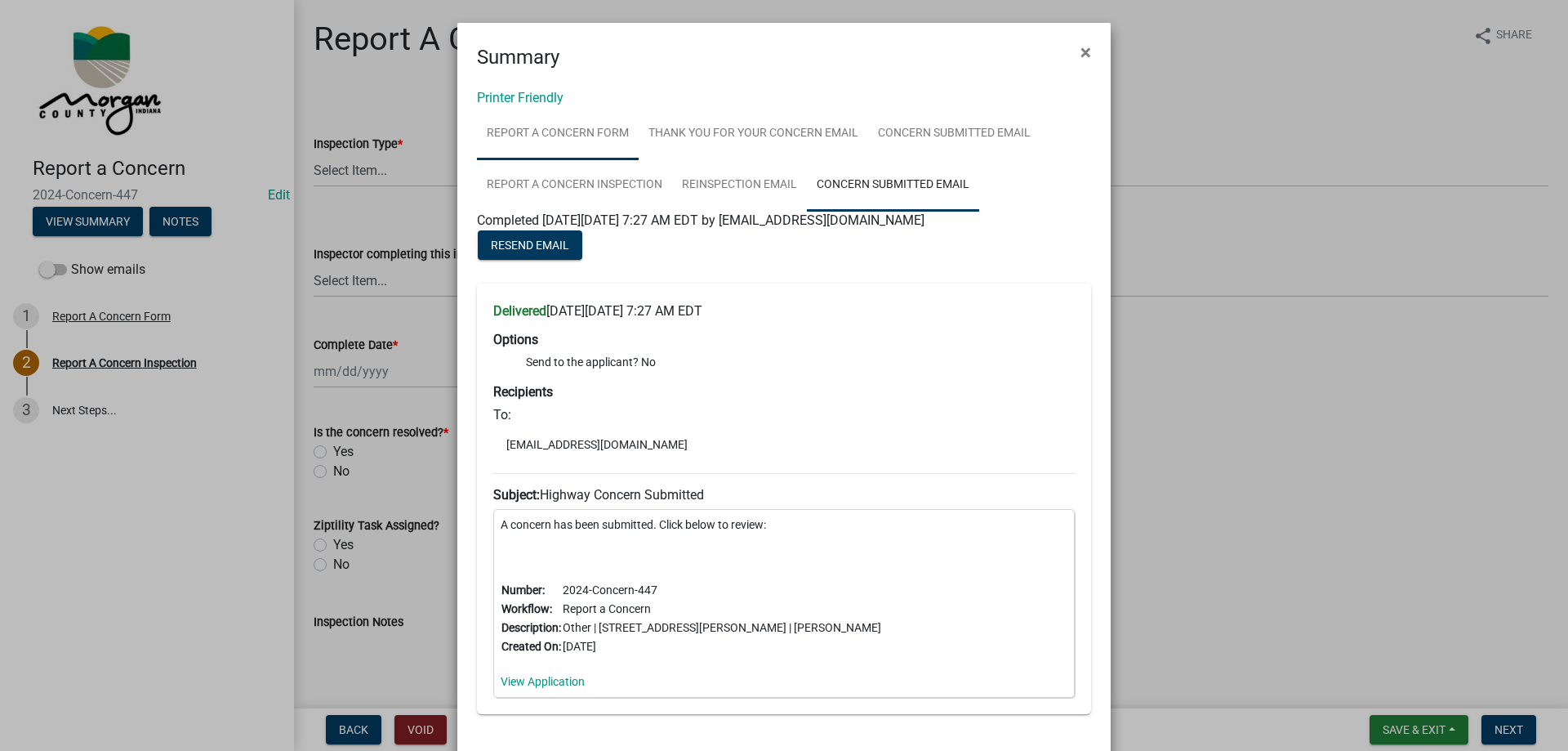
click at [557, 125] on link "Report A Concern Form" at bounding box center [557, 134] width 162 height 52
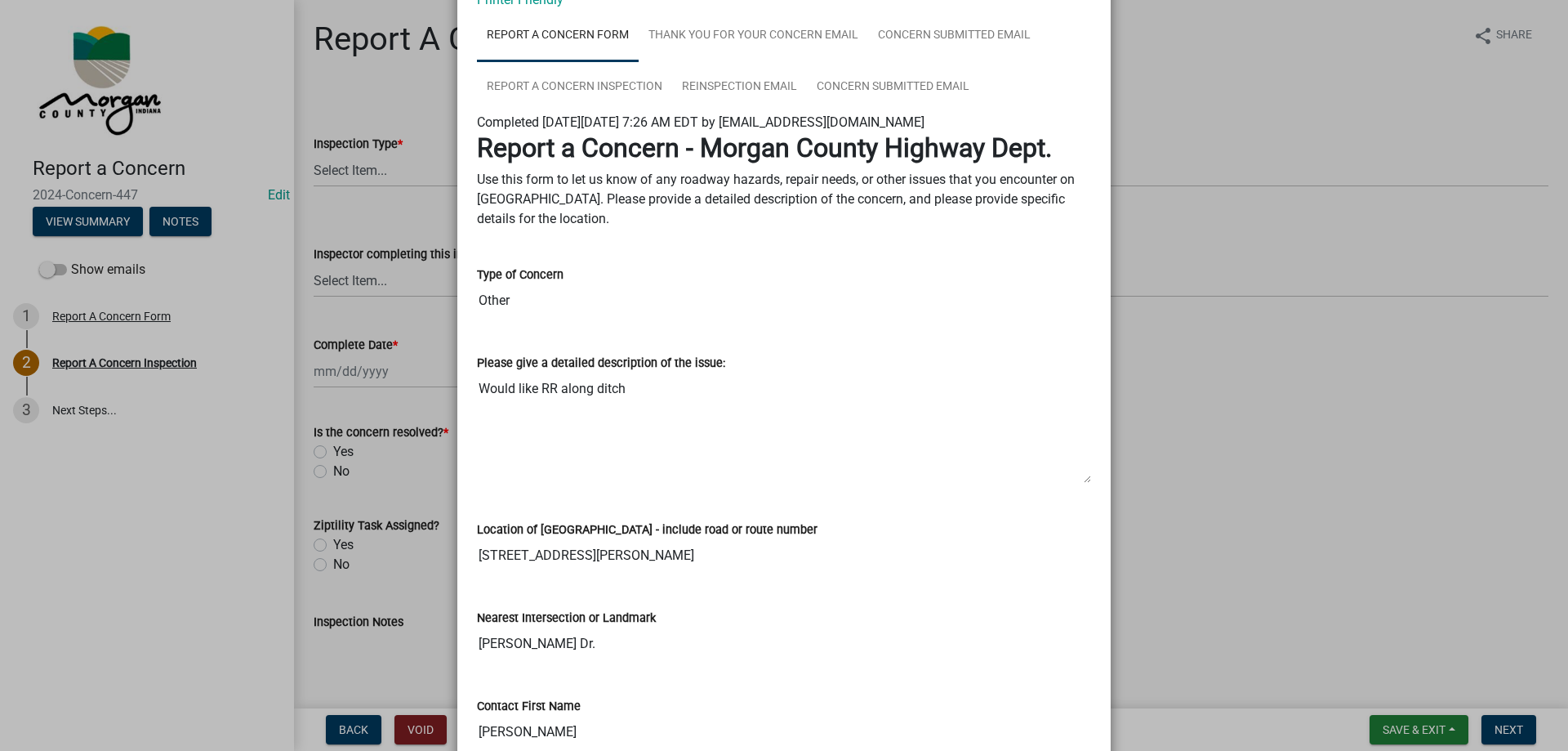
scroll to position [82, 0]
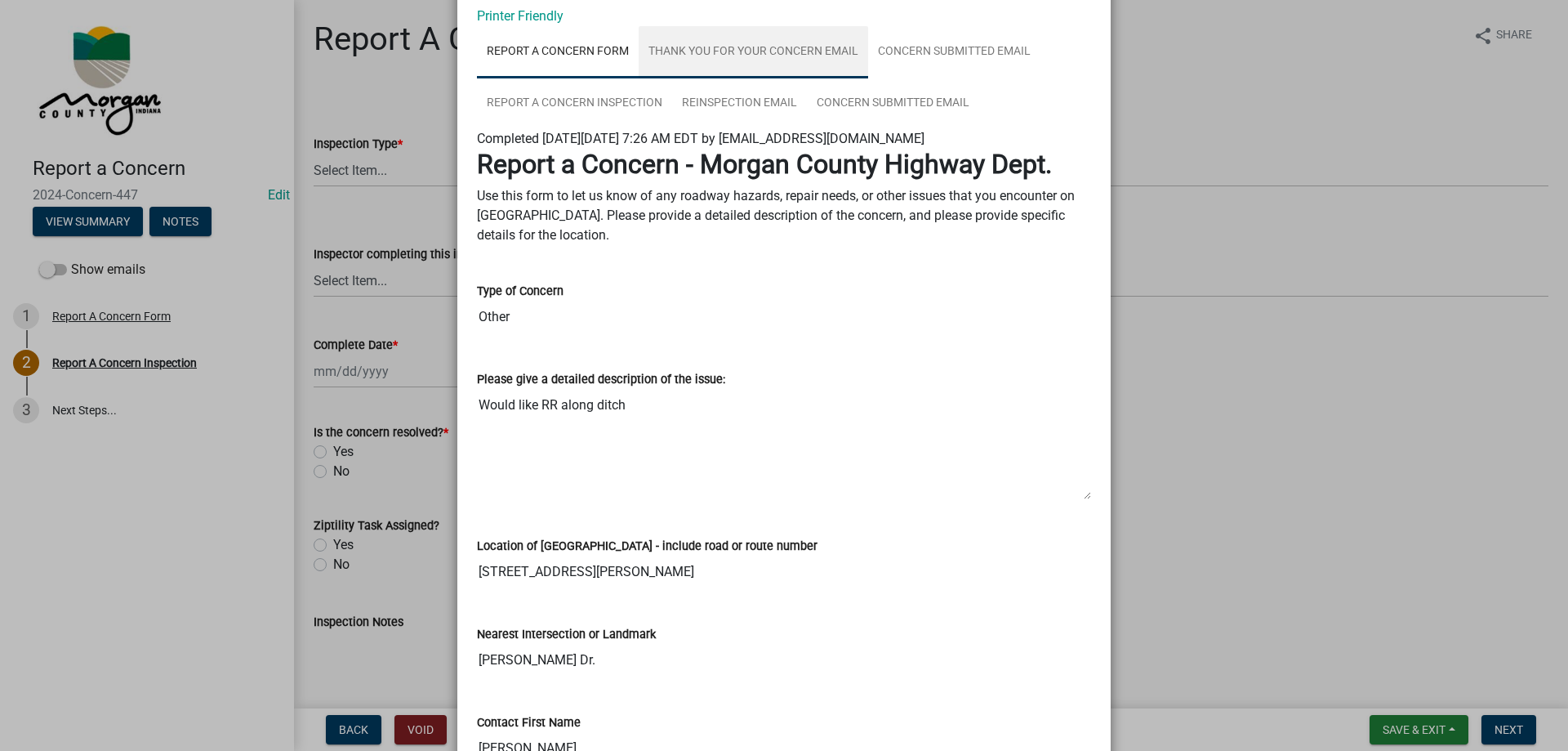
click at [727, 66] on link "Thank You for Your Concern Email" at bounding box center [753, 52] width 229 height 52
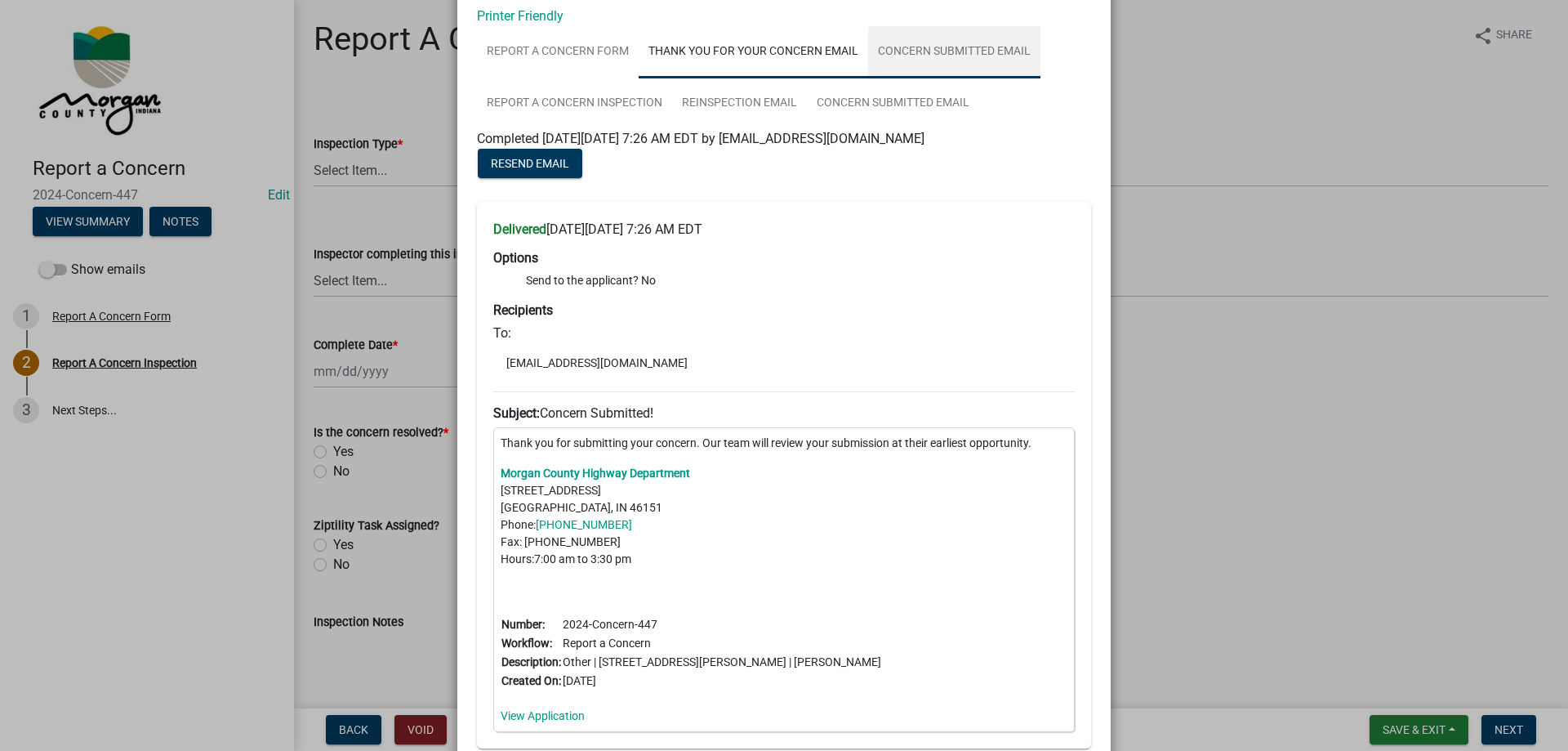
click at [913, 52] on link "Concern Submitted Email" at bounding box center [955, 52] width 173 height 52
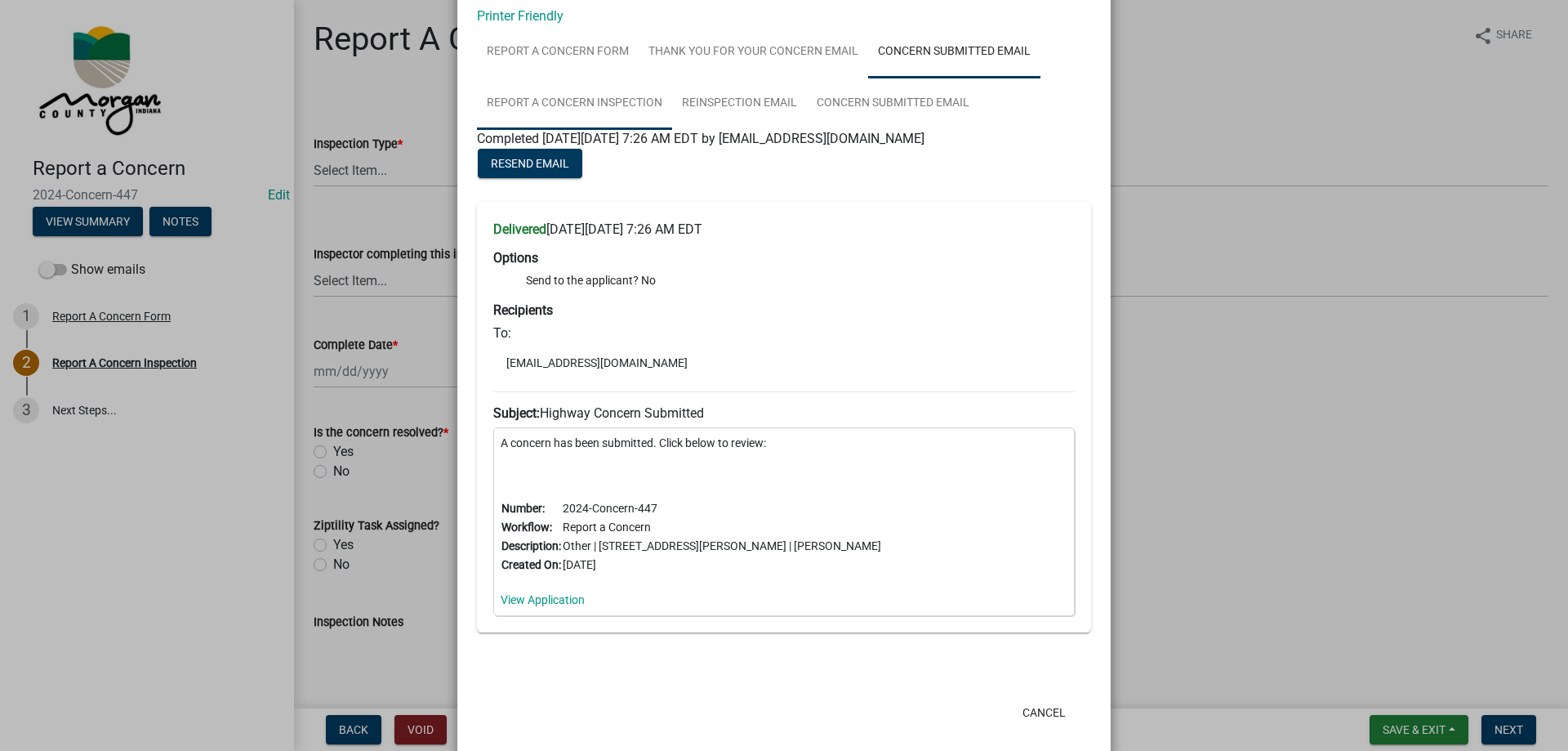
click at [565, 98] on link "Report A Concern Inspection" at bounding box center [574, 103] width 195 height 52
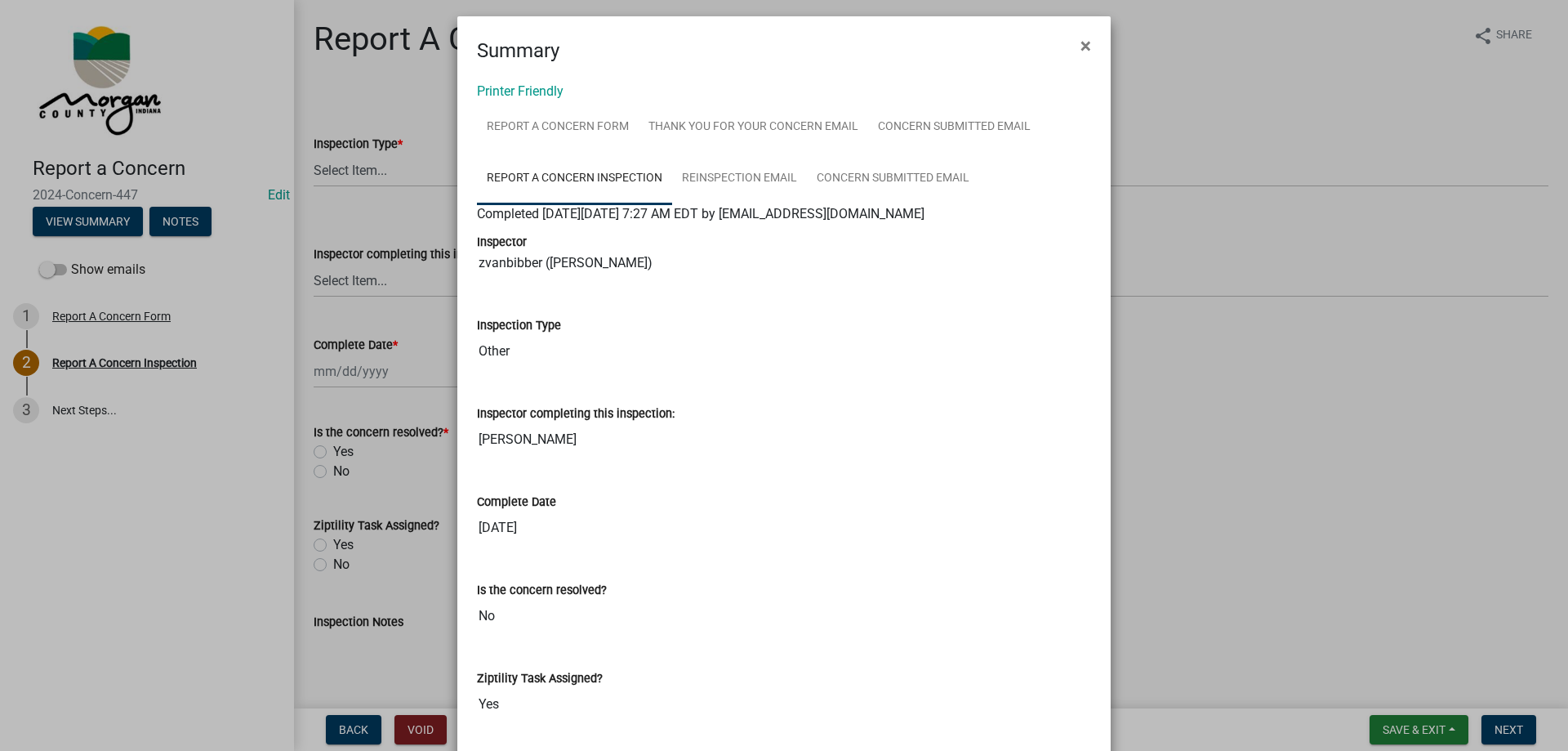
scroll to position [0, 0]
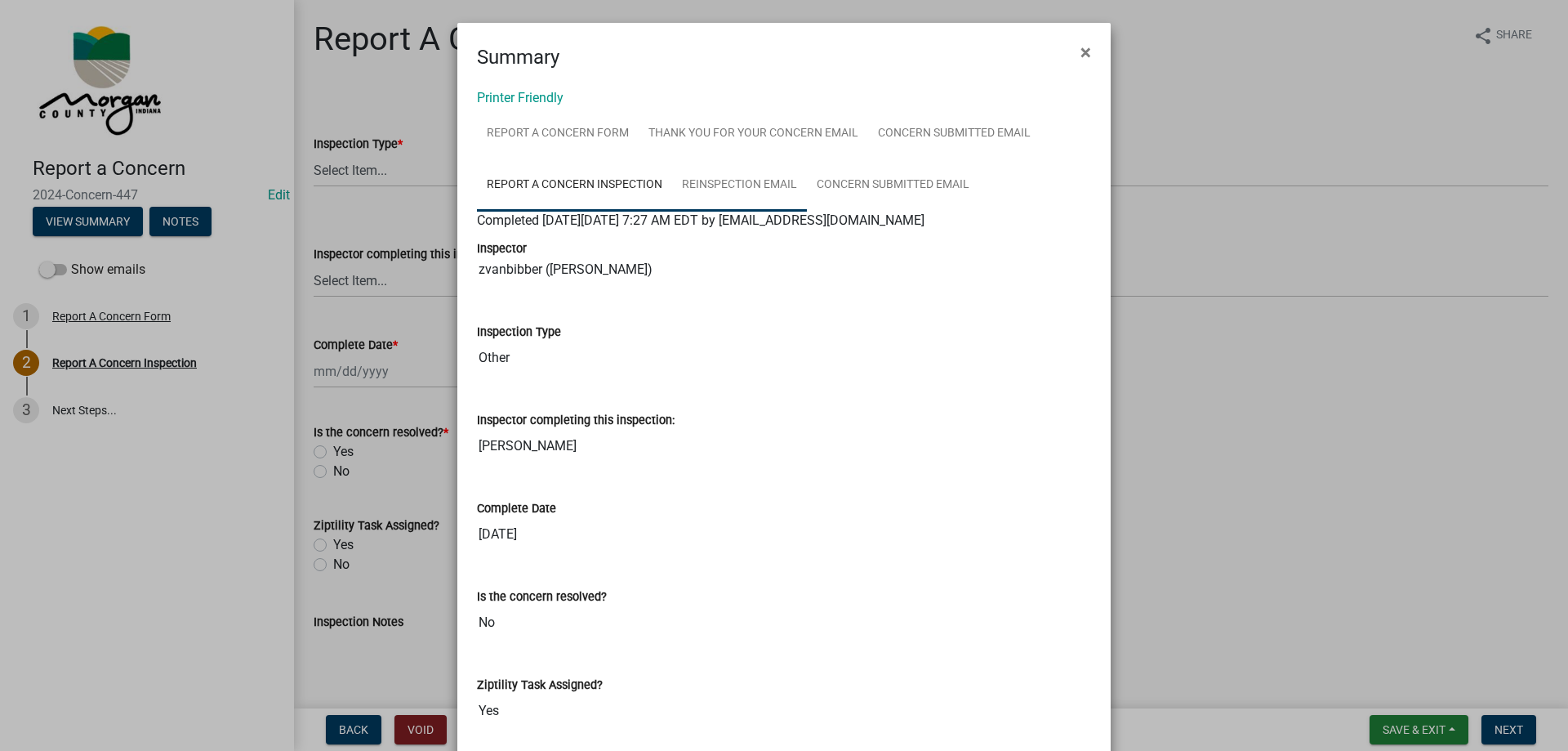
click at [744, 195] on link "Reinspection Email" at bounding box center [740, 185] width 135 height 52
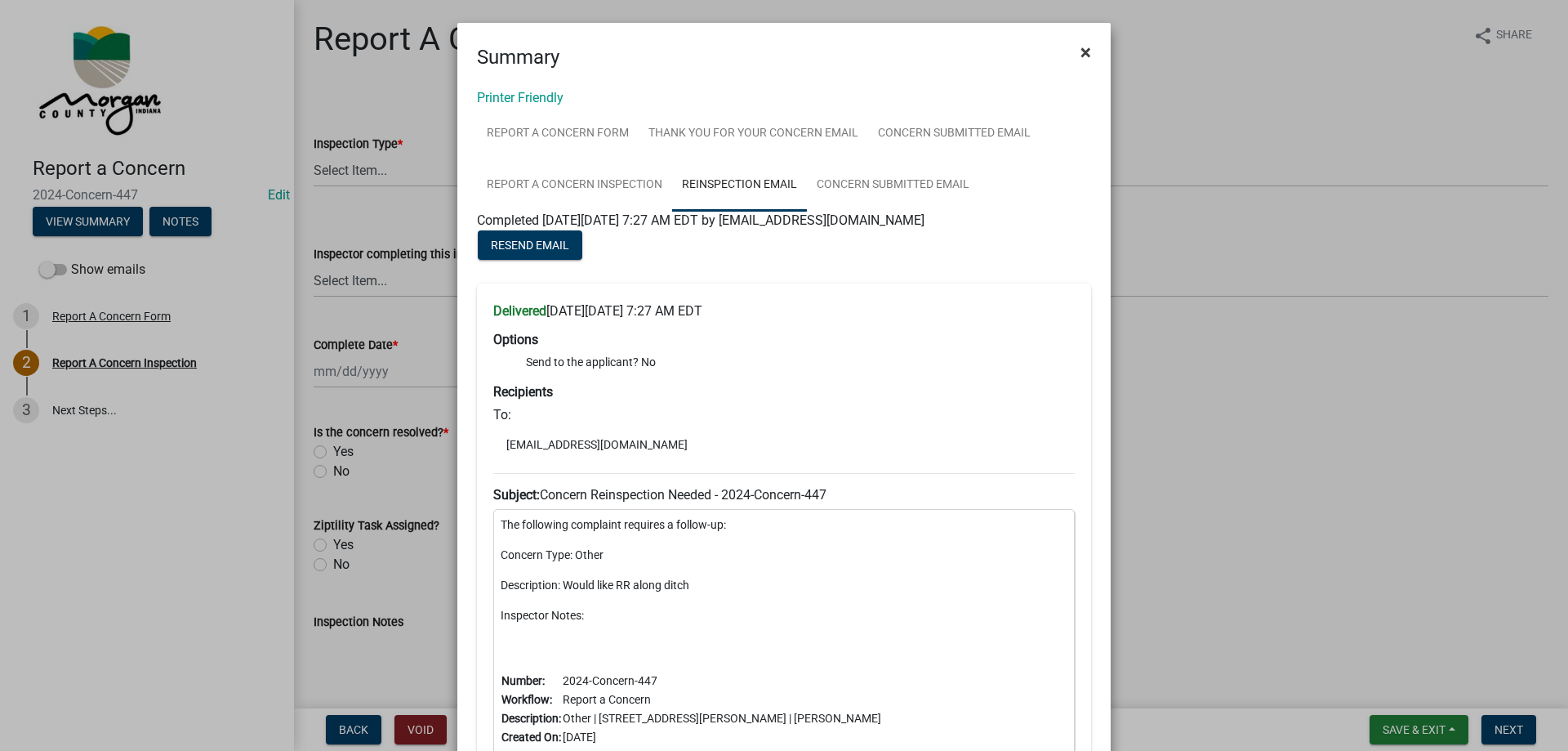
click at [1086, 53] on button "×" at bounding box center [1085, 52] width 37 height 46
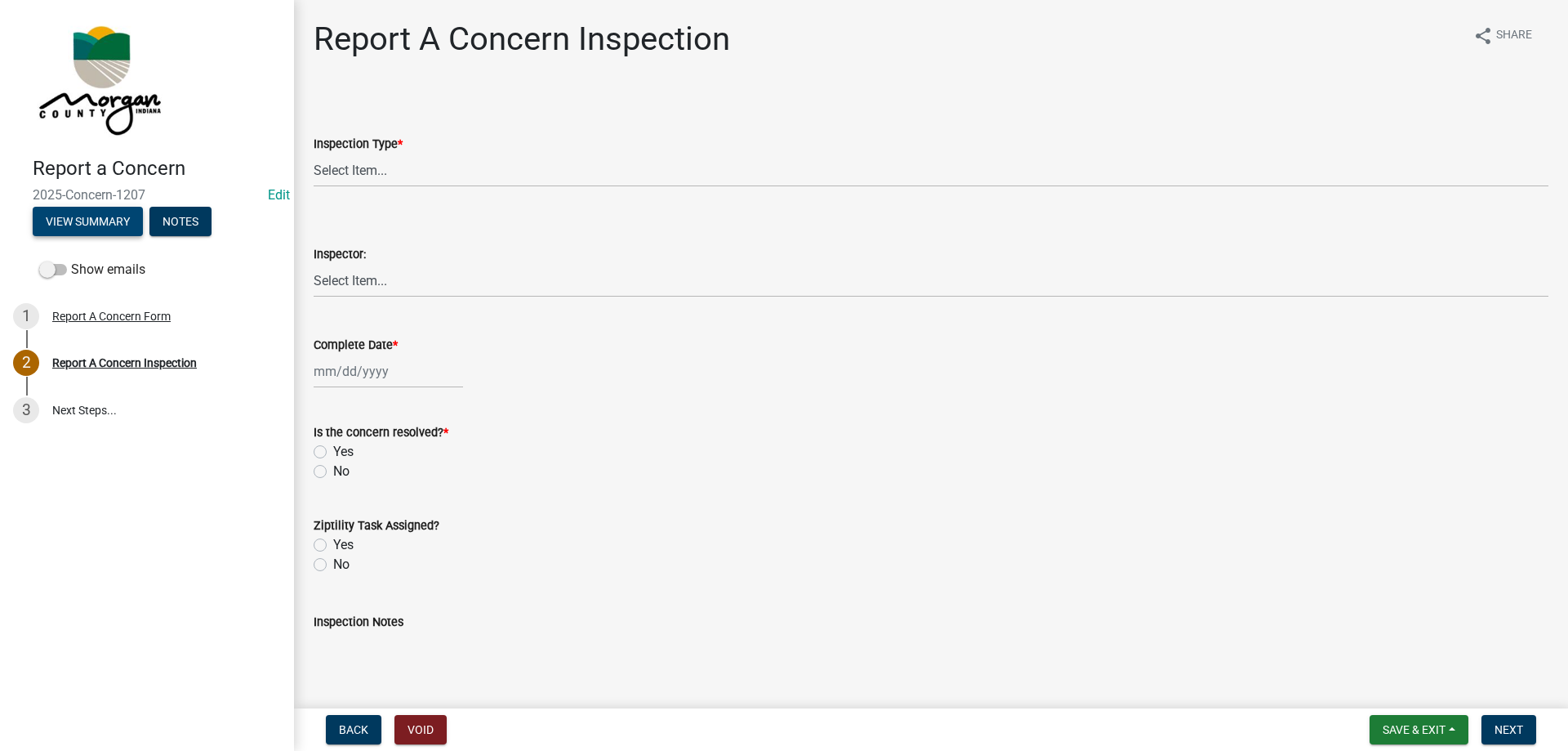
click at [108, 223] on button "View Summary" at bounding box center [87, 221] width 111 height 30
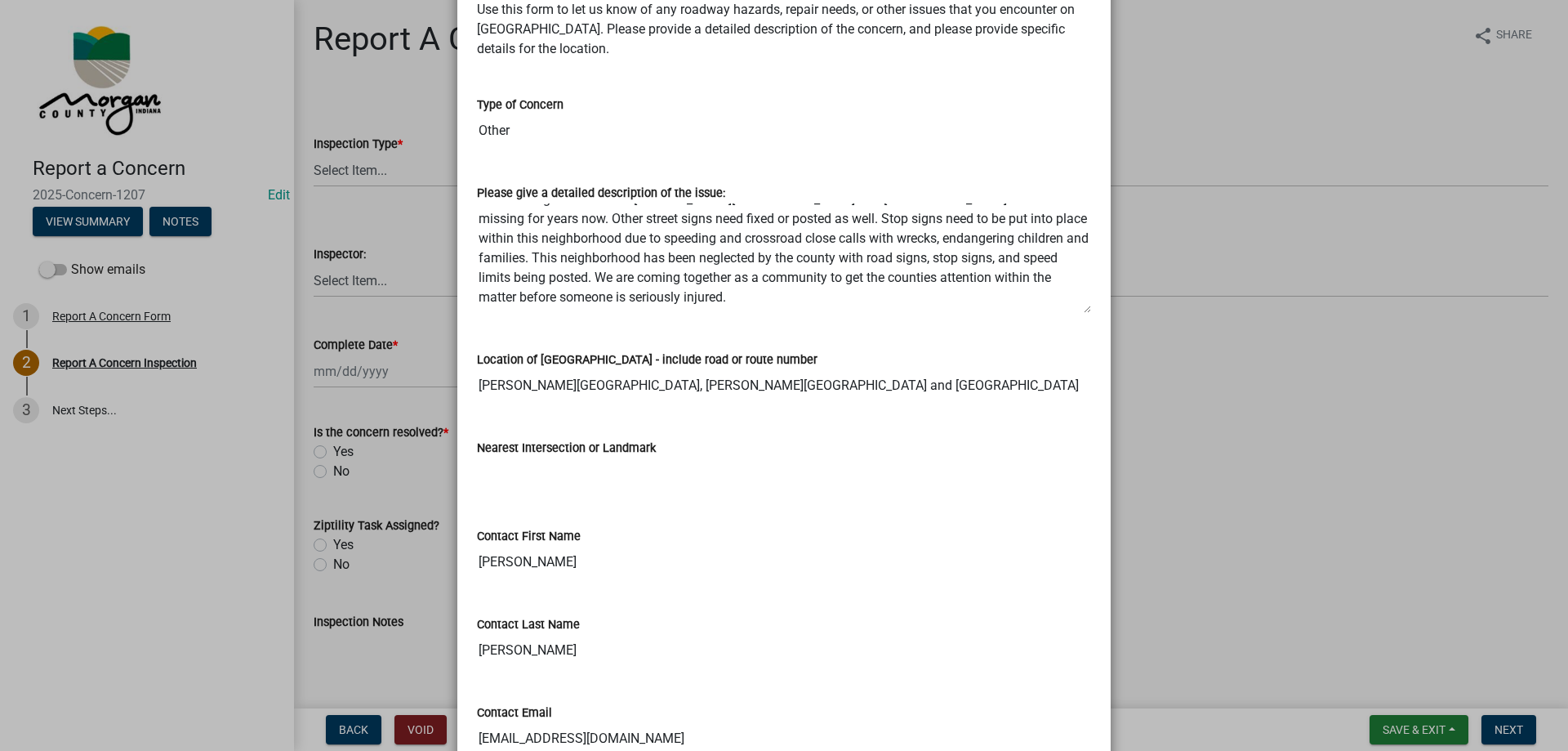
scroll to position [245, 0]
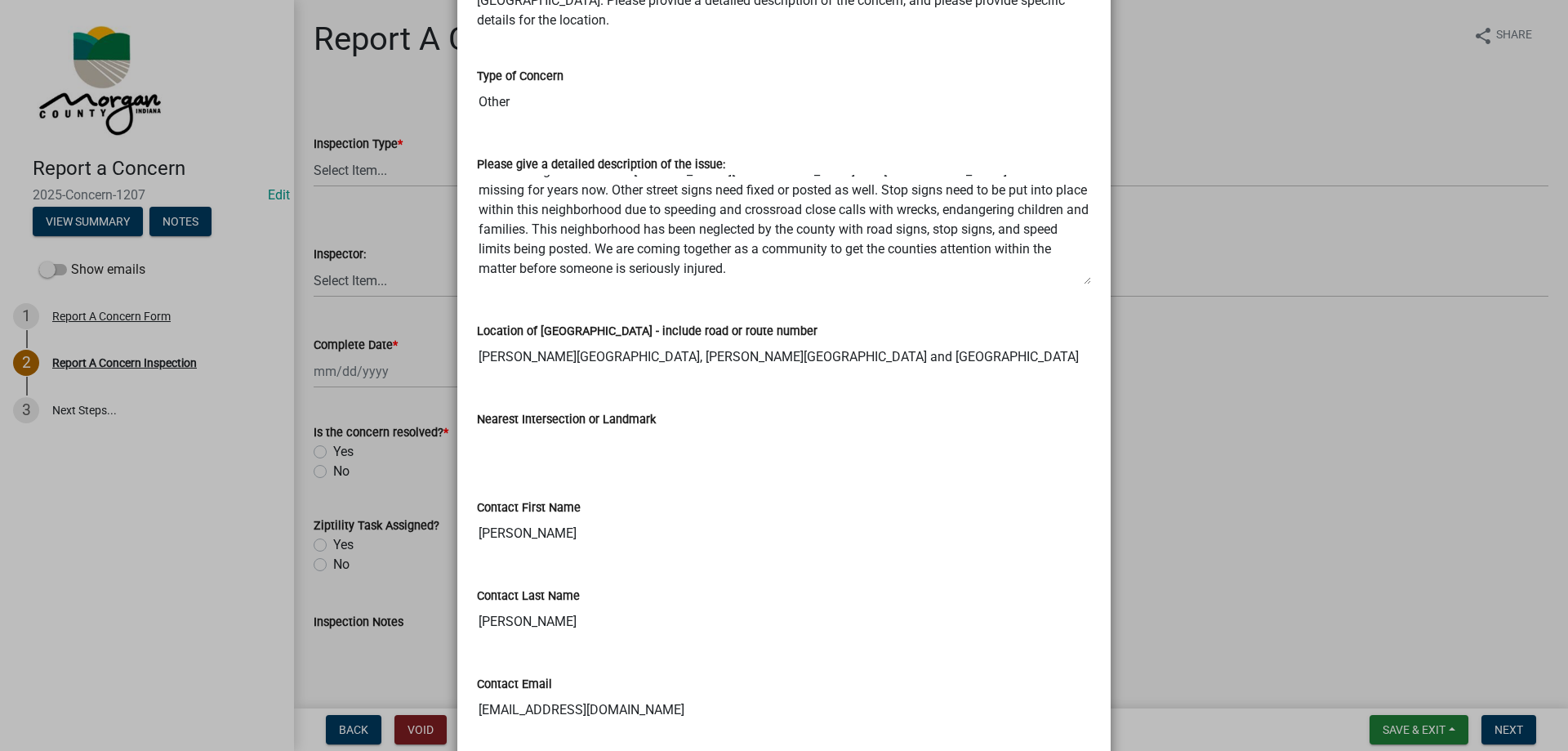
drag, startPoint x: 473, startPoint y: 272, endPoint x: 658, endPoint y: 272, distance: 185.0
click at [658, 272] on textarea "No street sign on corner of Edna Avenue and Crestview Drive. Has been missing f…" at bounding box center [783, 229] width 614 height 112
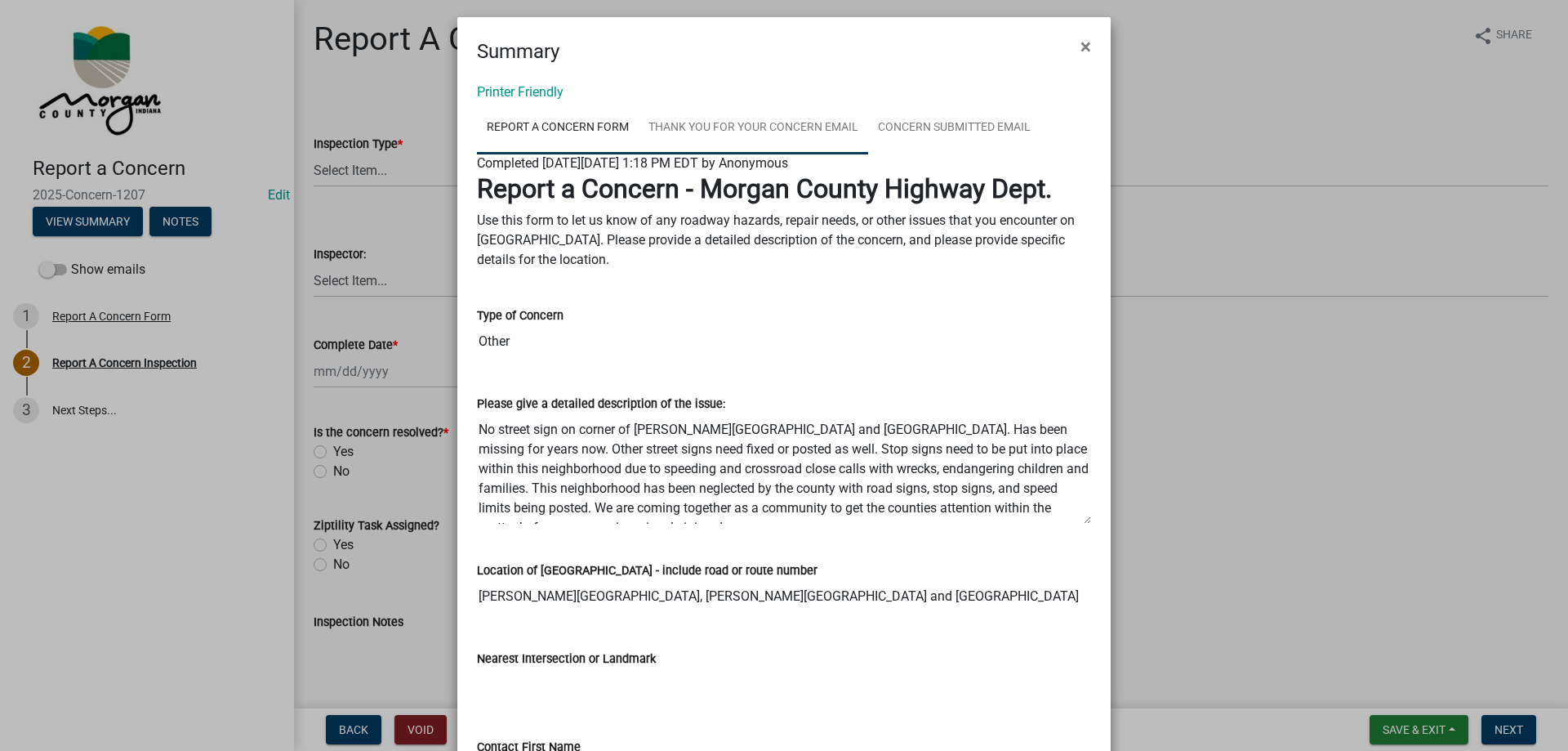
scroll to position [0, 0]
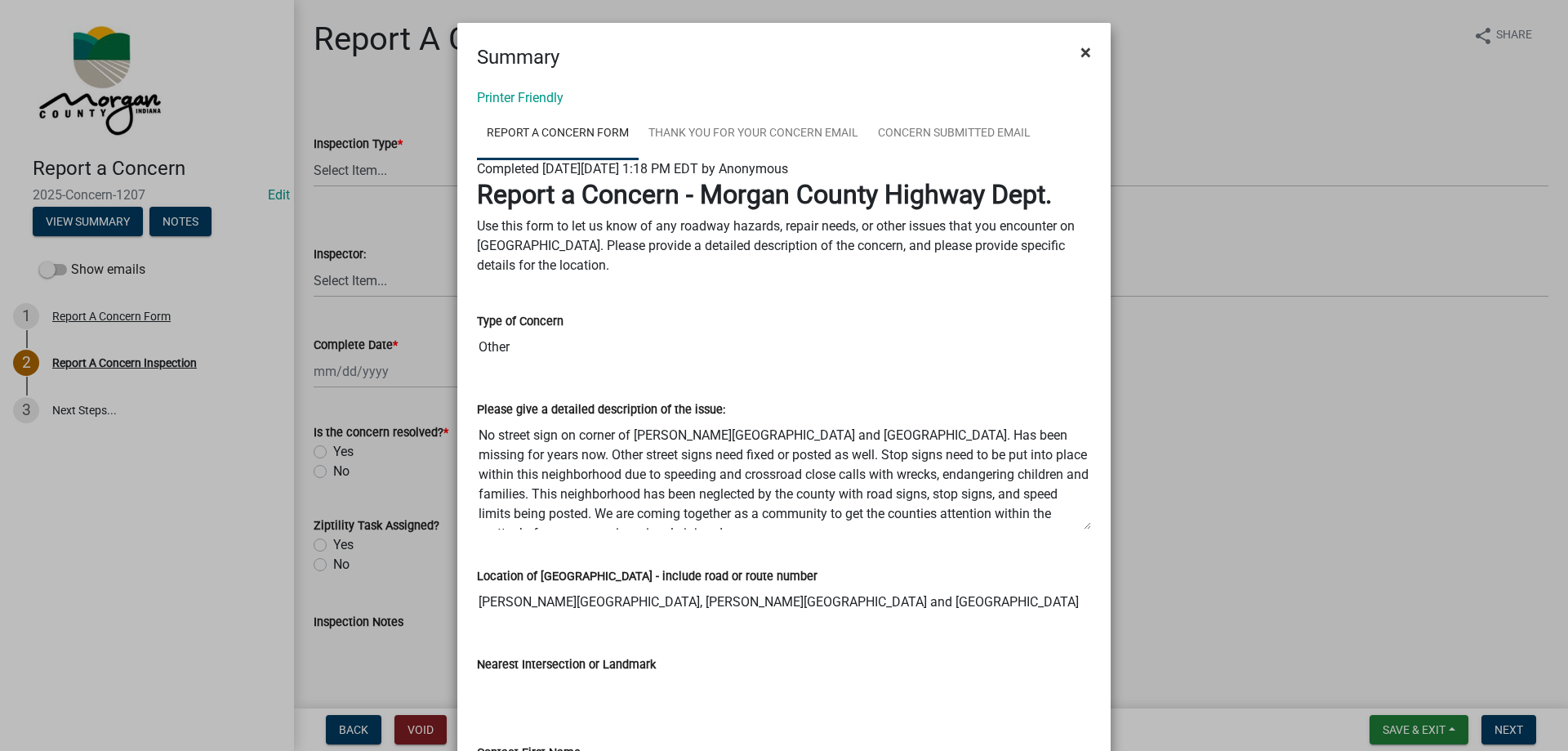
click at [1071, 44] on button "×" at bounding box center [1085, 52] width 37 height 46
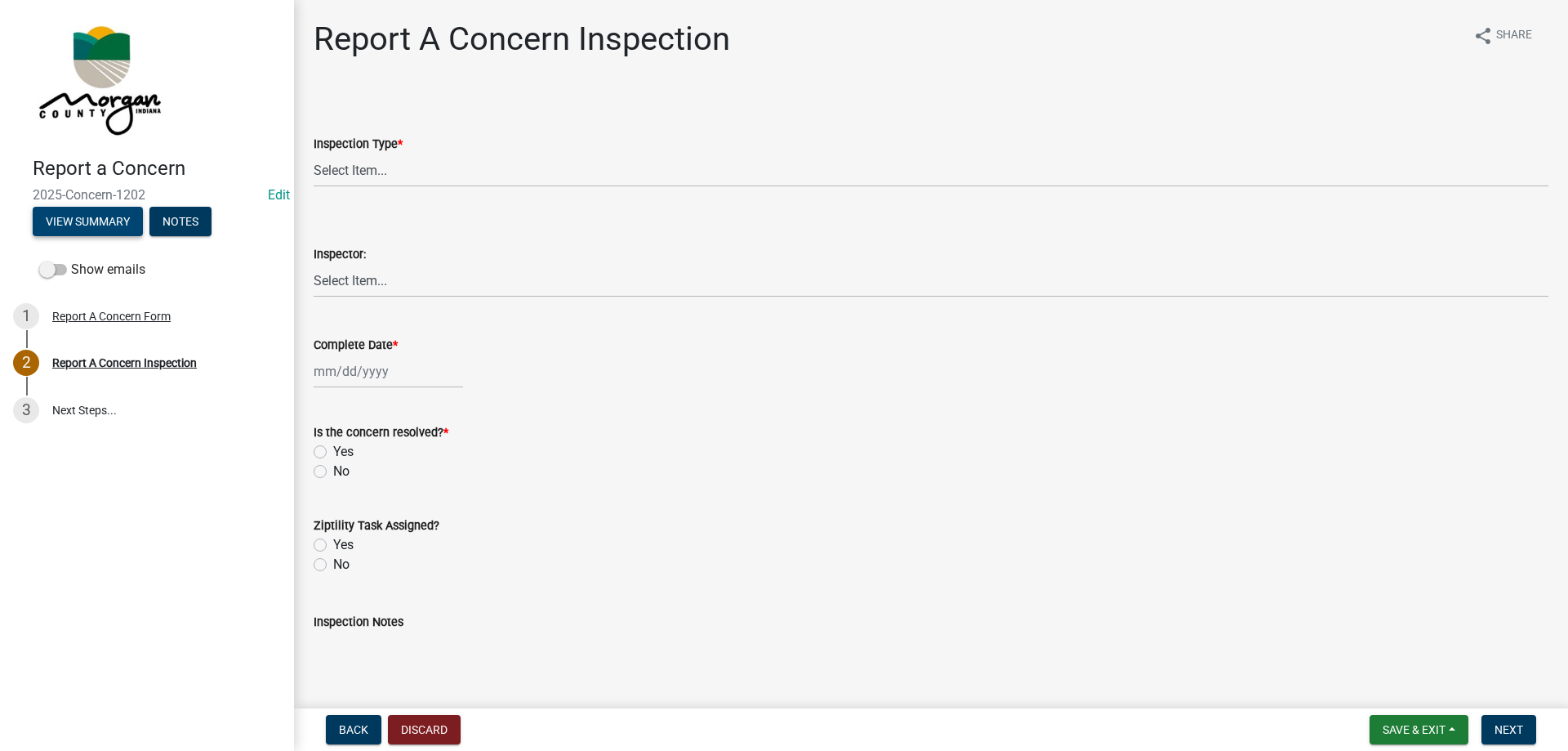
click at [93, 225] on button "View Summary" at bounding box center [87, 221] width 111 height 30
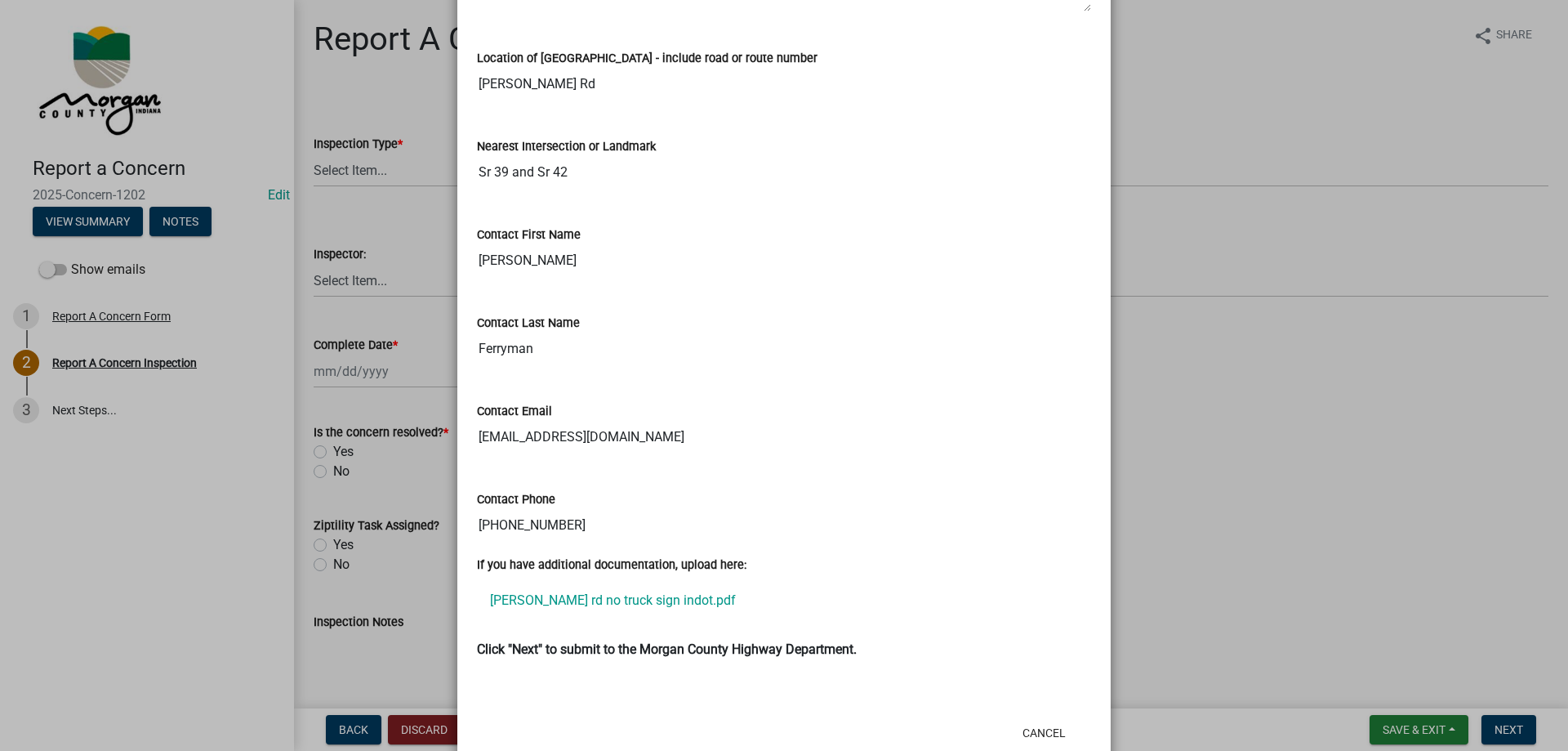
scroll to position [562, 0]
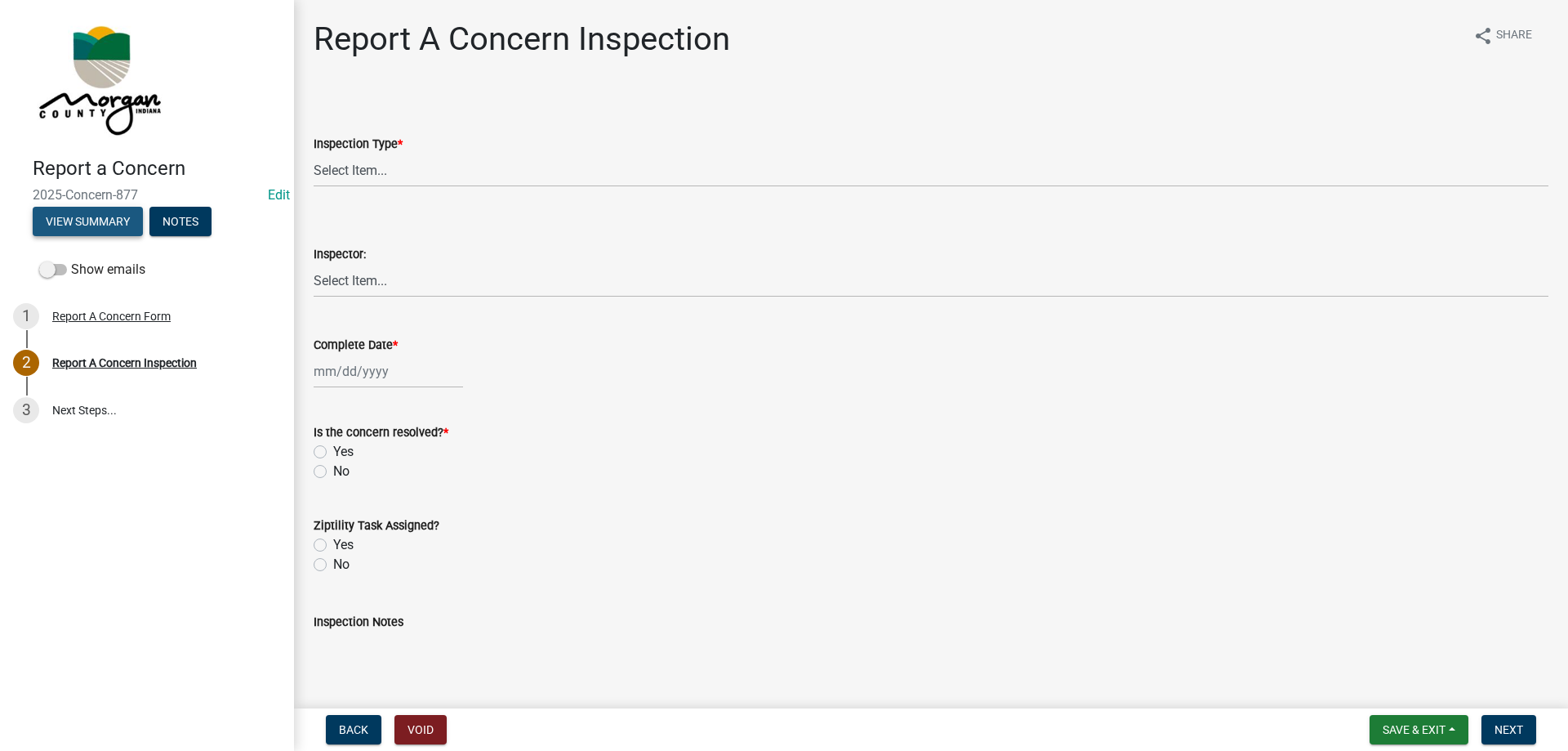
click at [101, 221] on button "View Summary" at bounding box center [87, 221] width 111 height 30
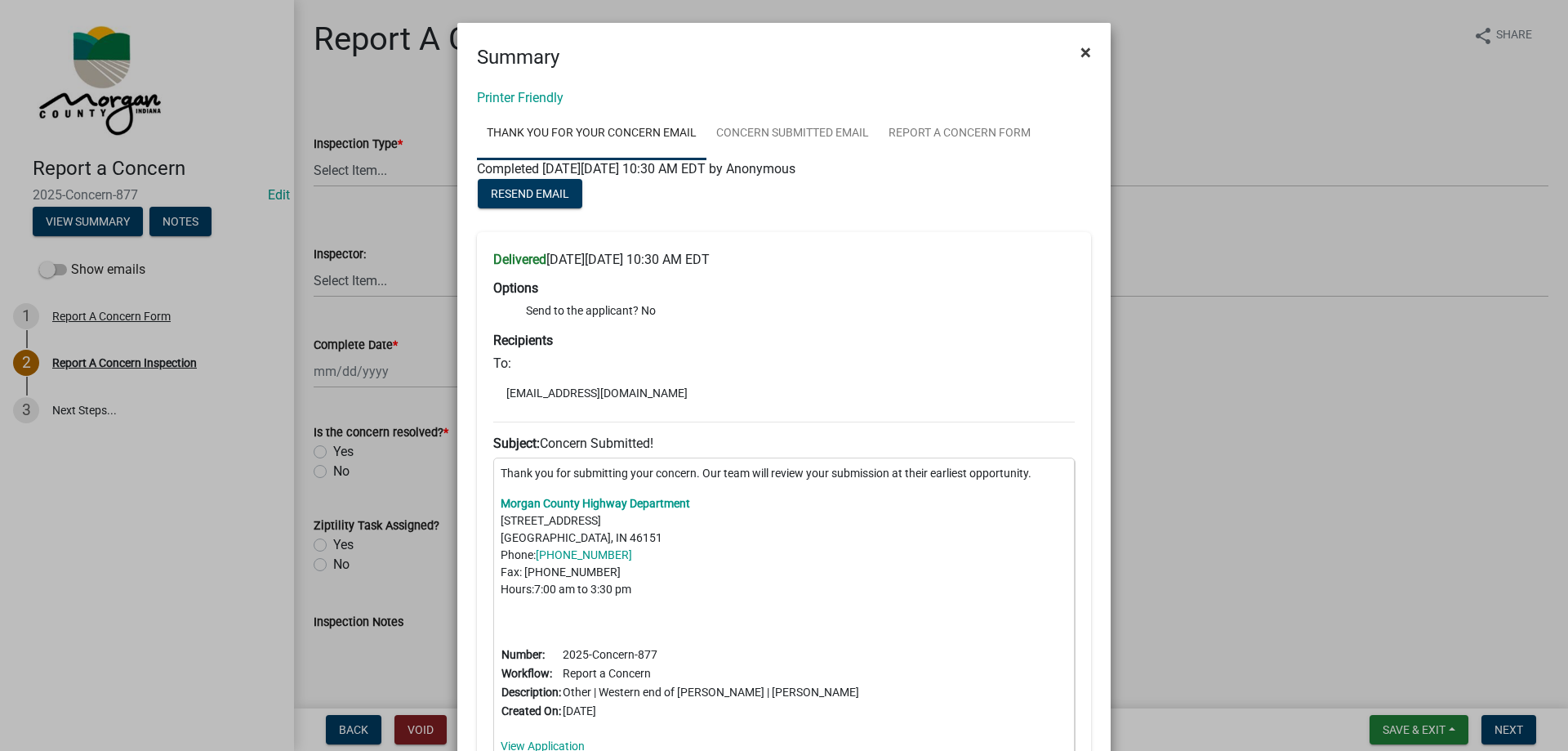
click at [1087, 53] on button "×" at bounding box center [1085, 52] width 37 height 46
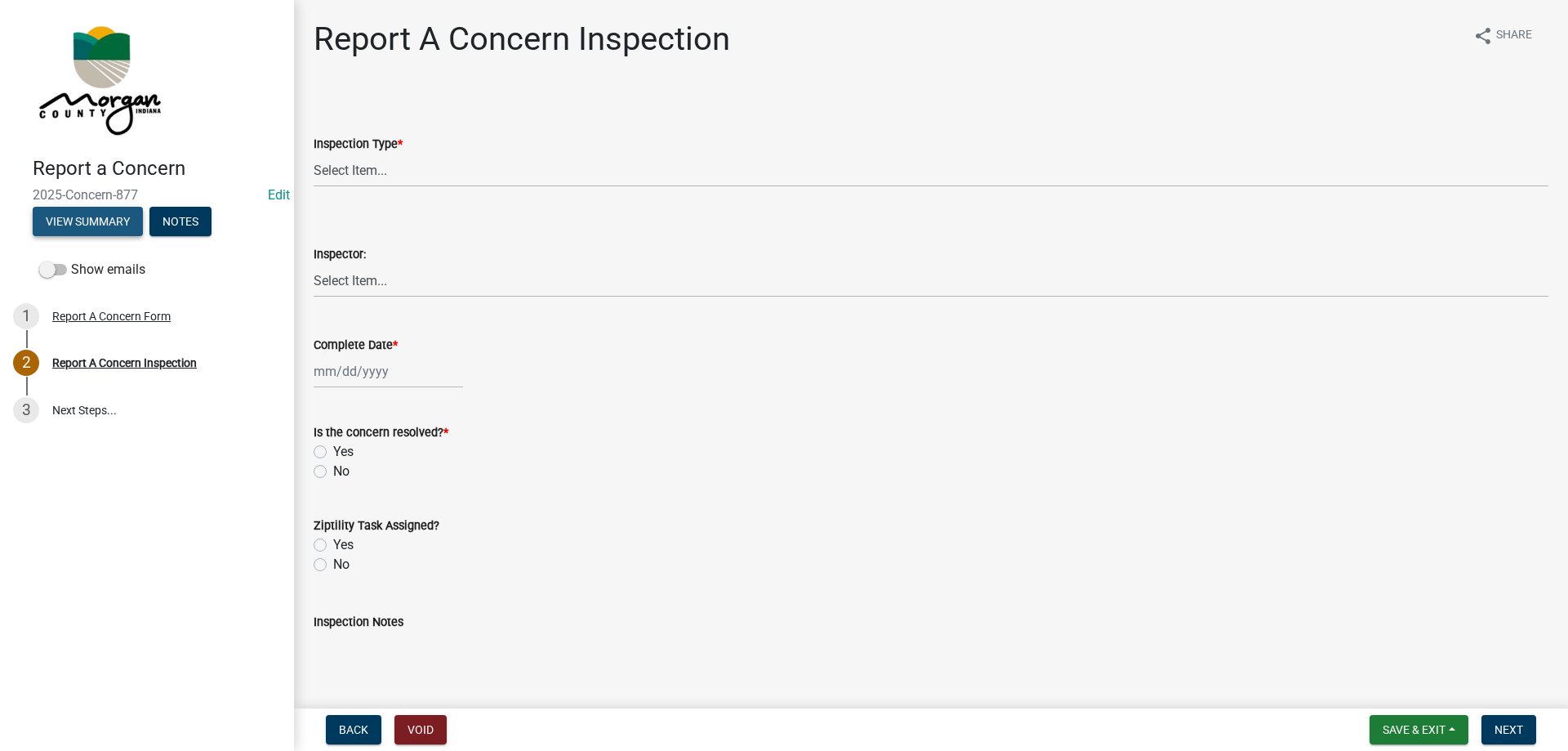
click at [73, 219] on button "View Summary" at bounding box center [87, 221] width 111 height 30
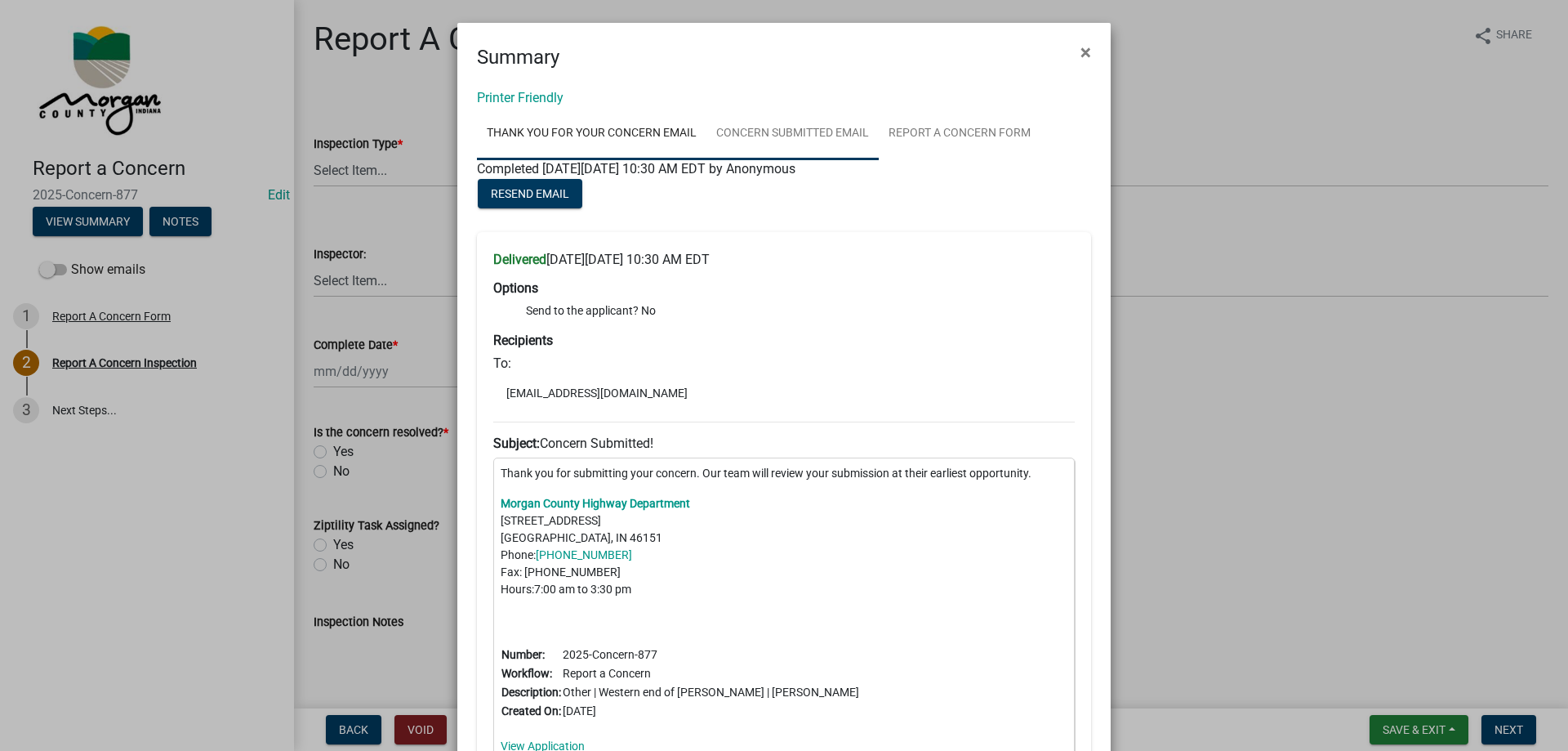
click at [771, 135] on link "Concern Submitted Email" at bounding box center [793, 134] width 173 height 52
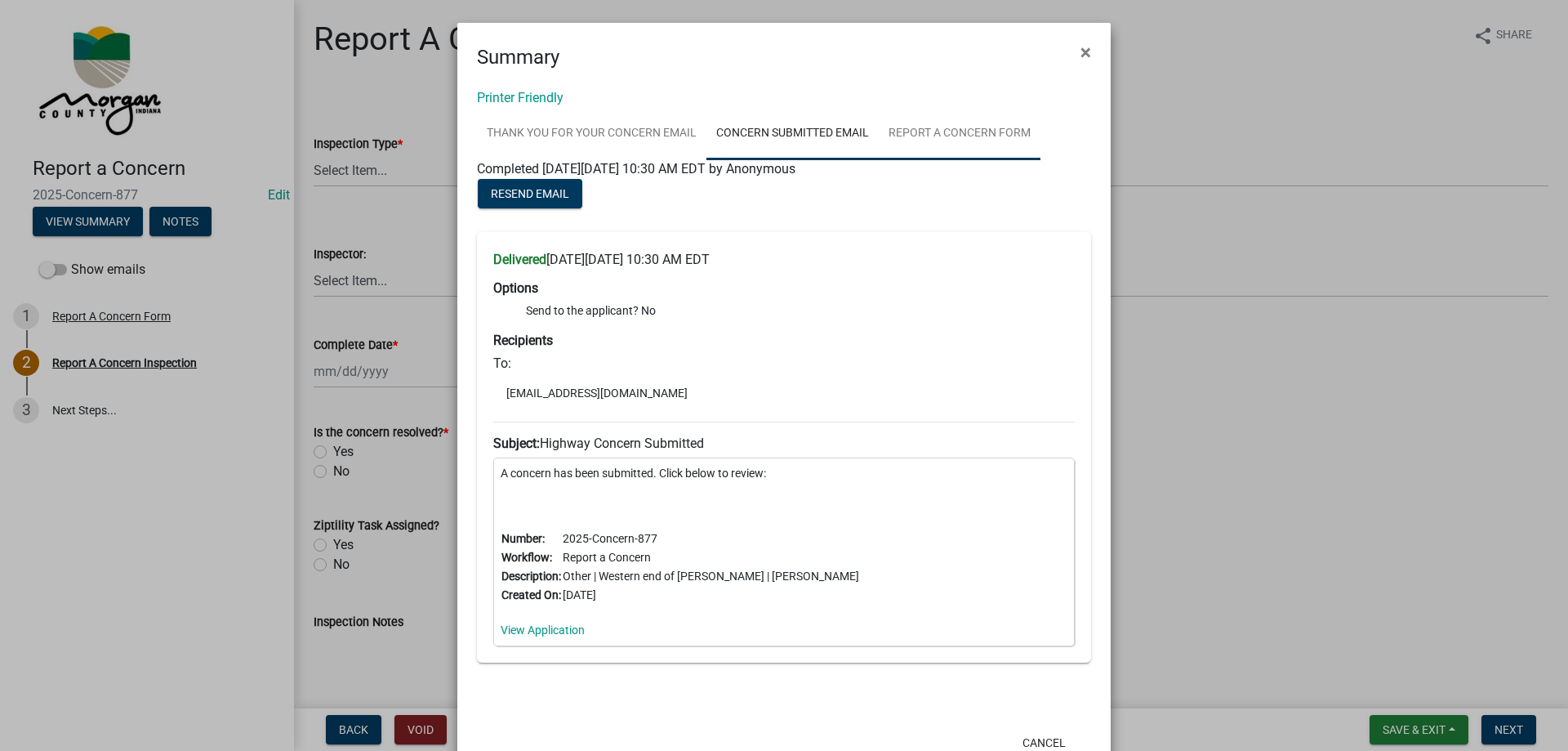
click at [945, 130] on link "Report A Concern Form" at bounding box center [959, 134] width 162 height 52
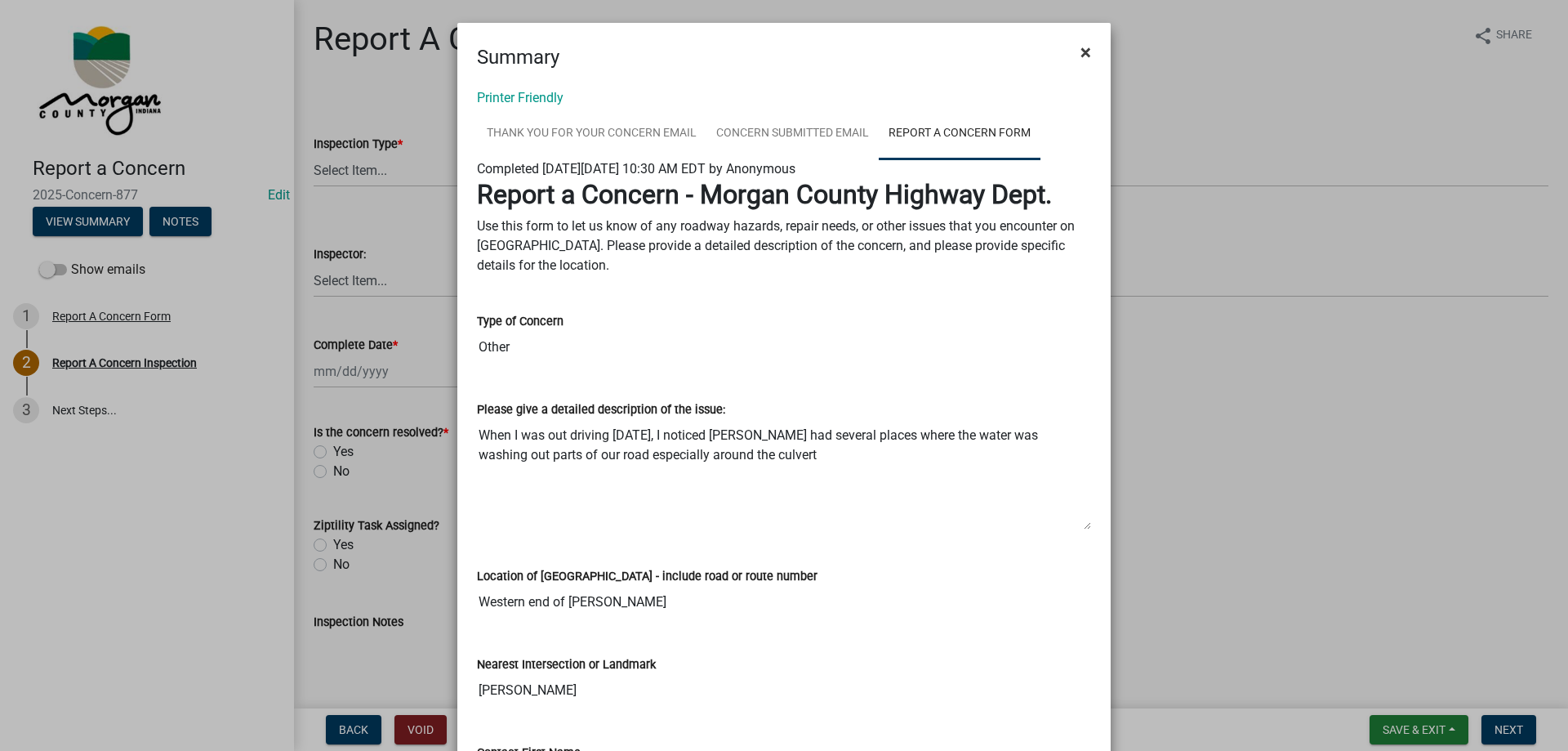
click at [1082, 51] on span "×" at bounding box center [1086, 51] width 11 height 22
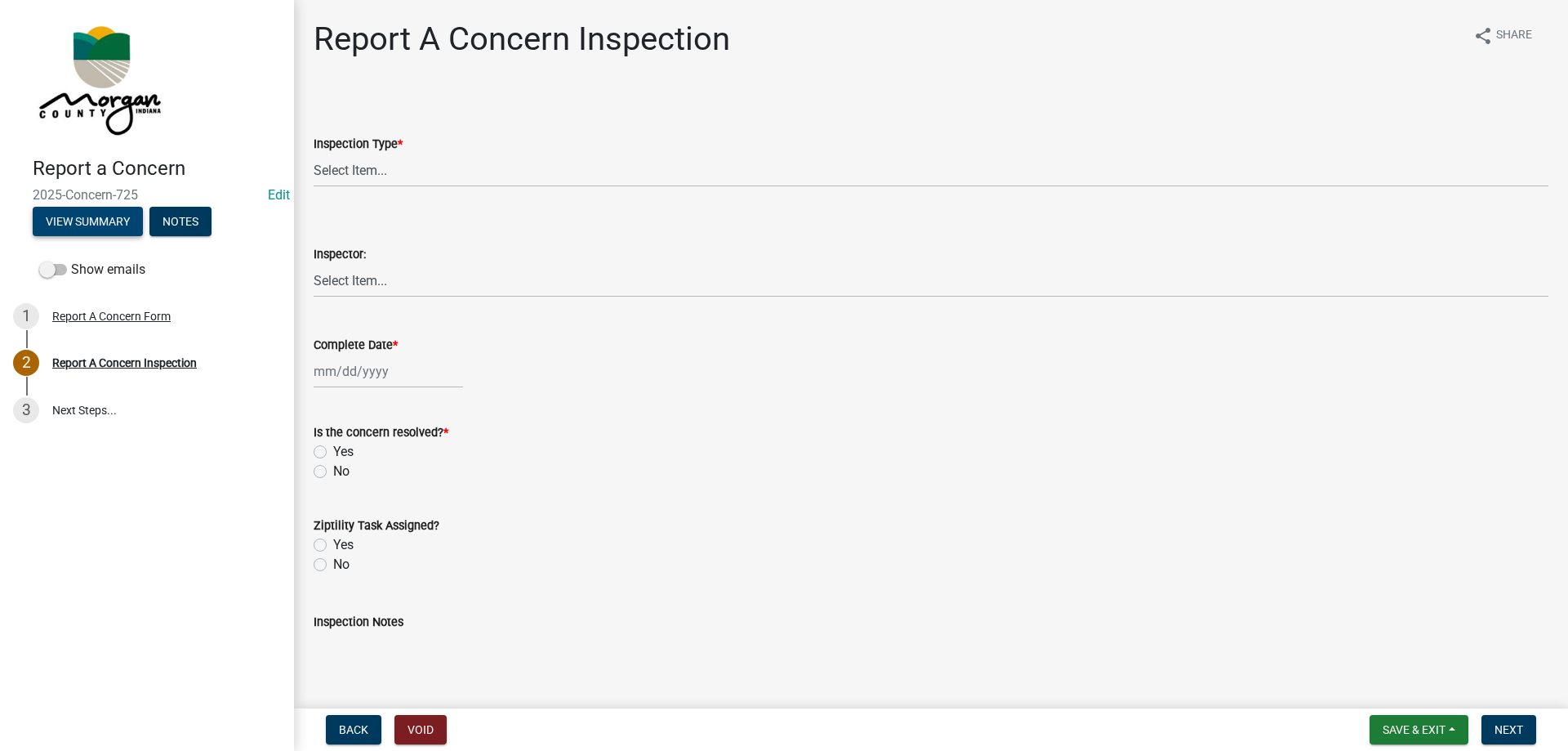
click at [98, 217] on button "View Summary" at bounding box center [87, 221] width 111 height 30
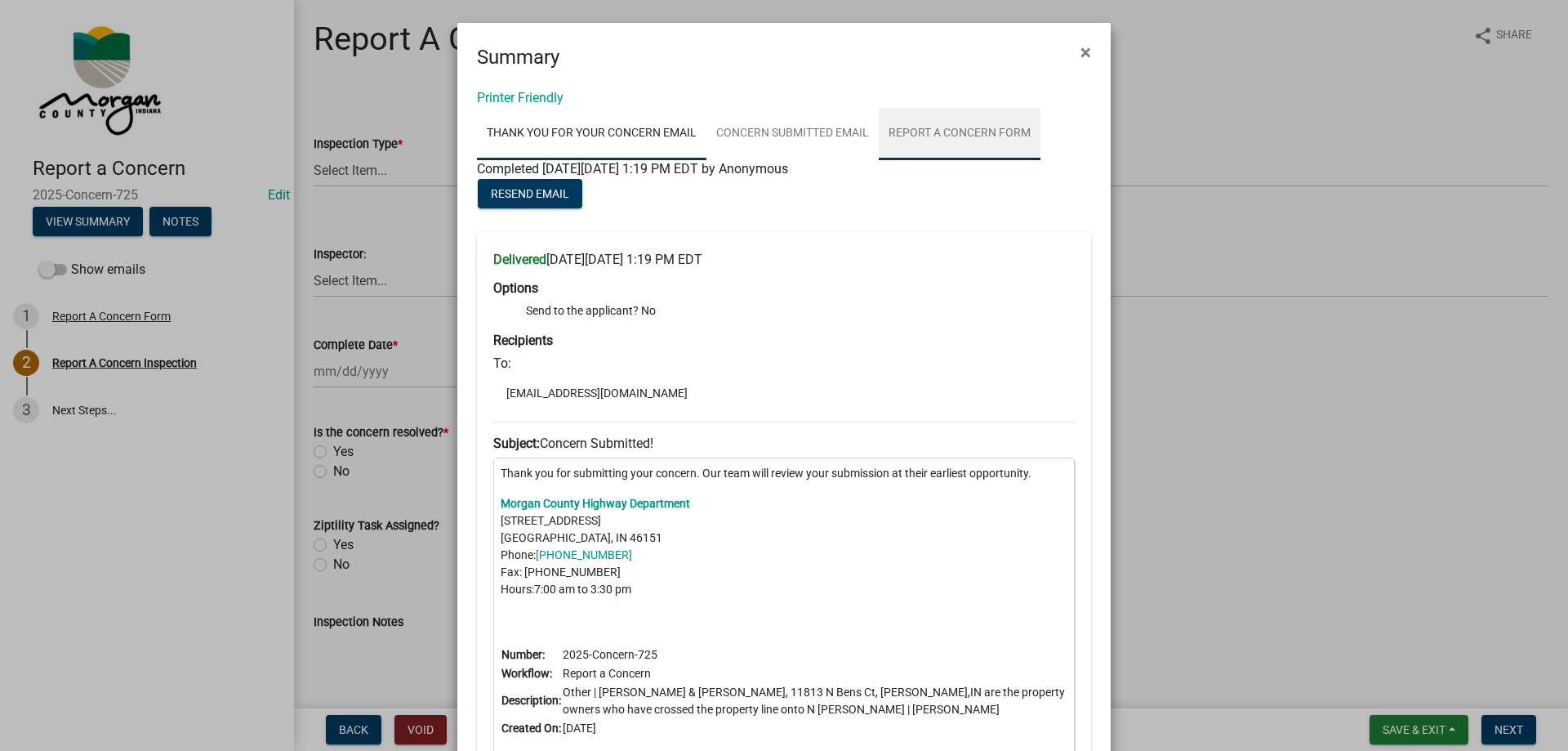
click at [940, 123] on link "Report A Concern Form" at bounding box center [959, 134] width 162 height 52
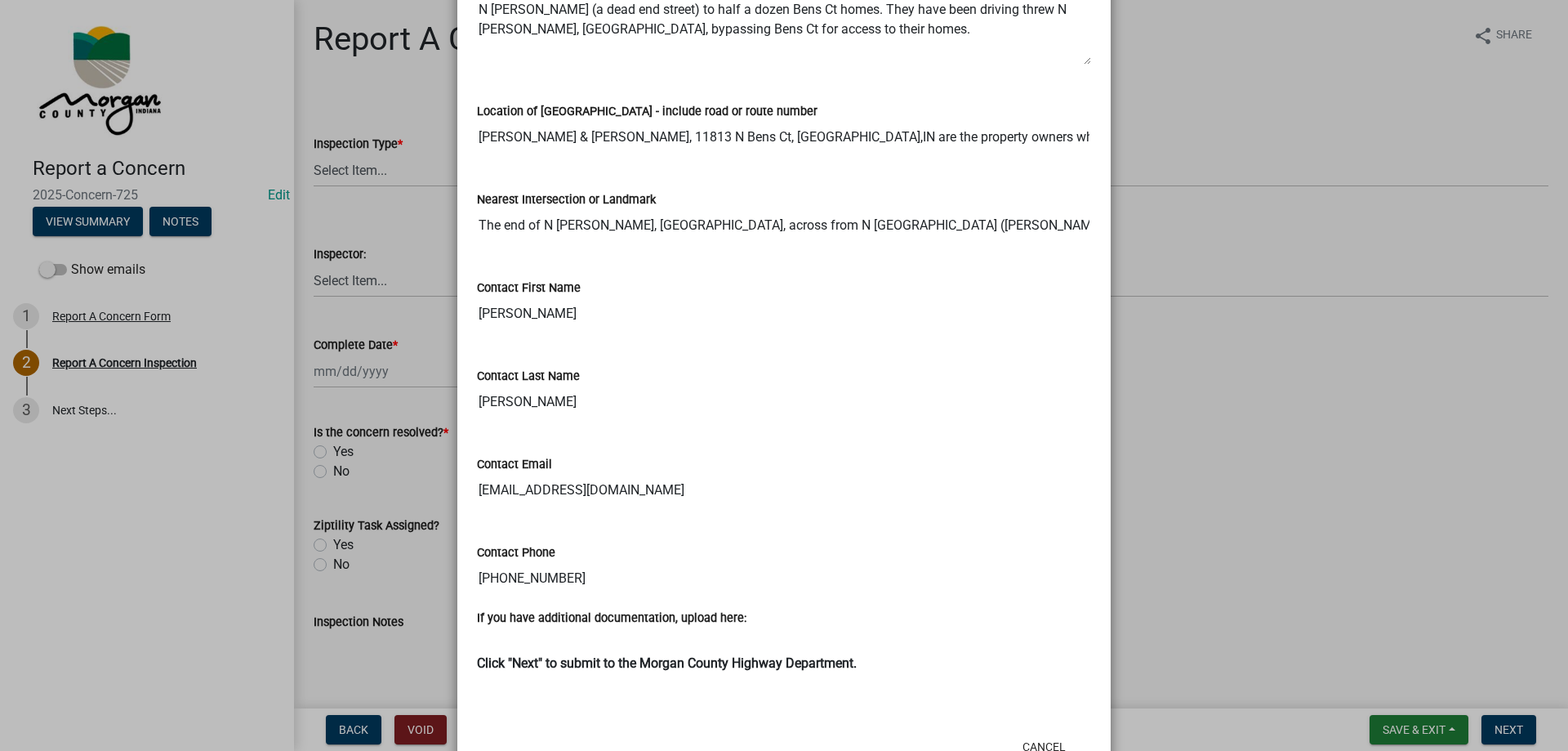
scroll to position [523, 0]
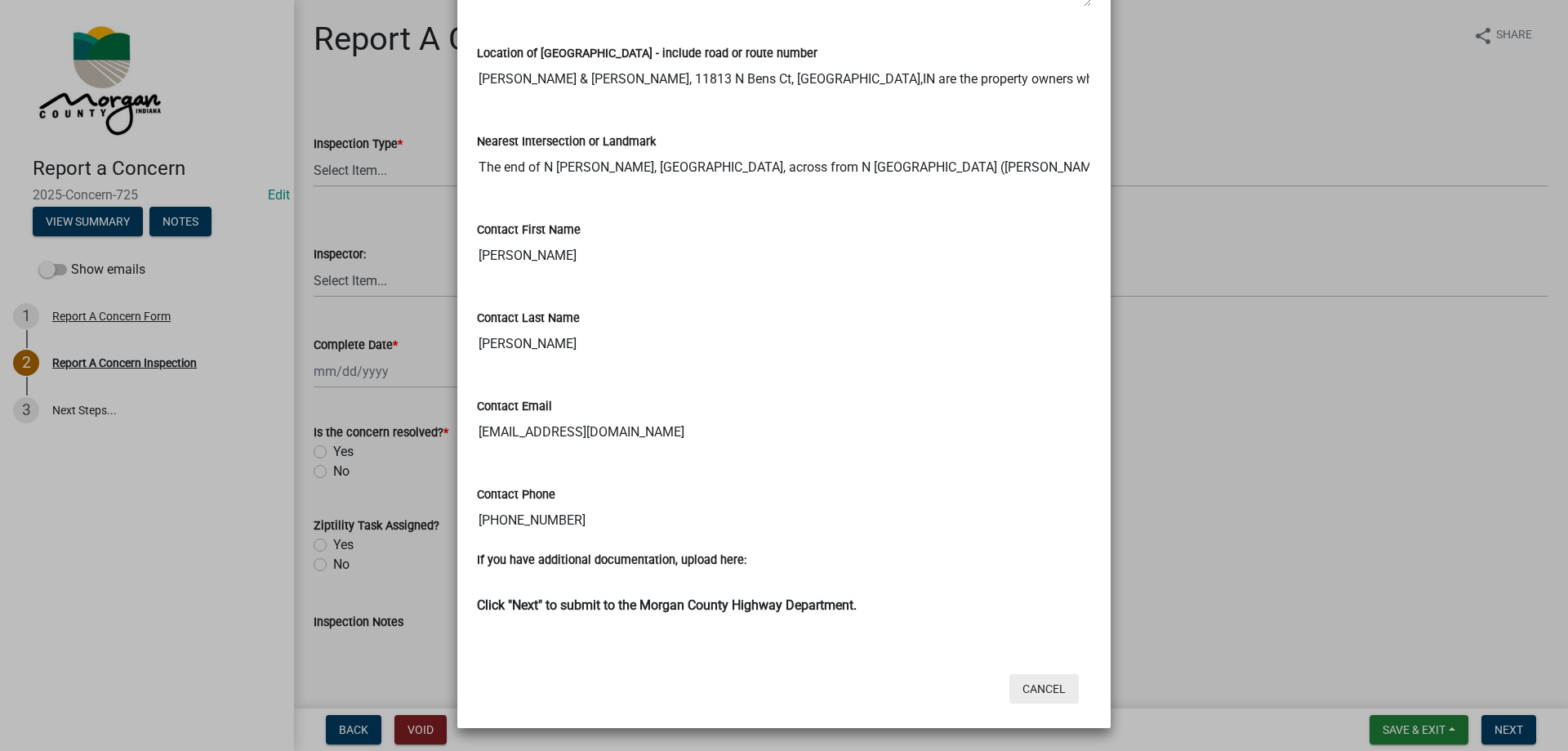
click at [1065, 697] on button "Cancel" at bounding box center [1044, 688] width 69 height 30
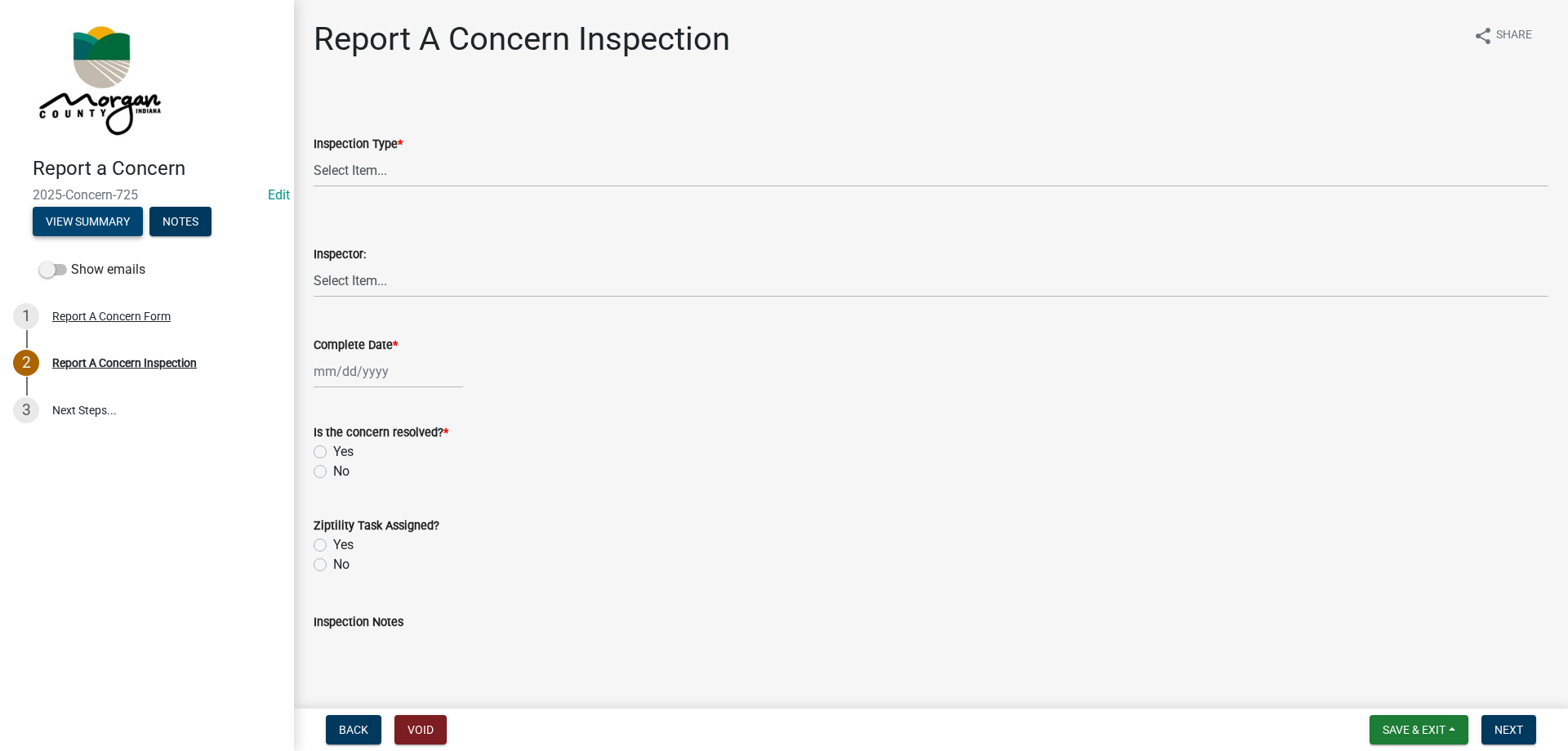
click at [46, 229] on button "View Summary" at bounding box center [87, 221] width 111 height 30
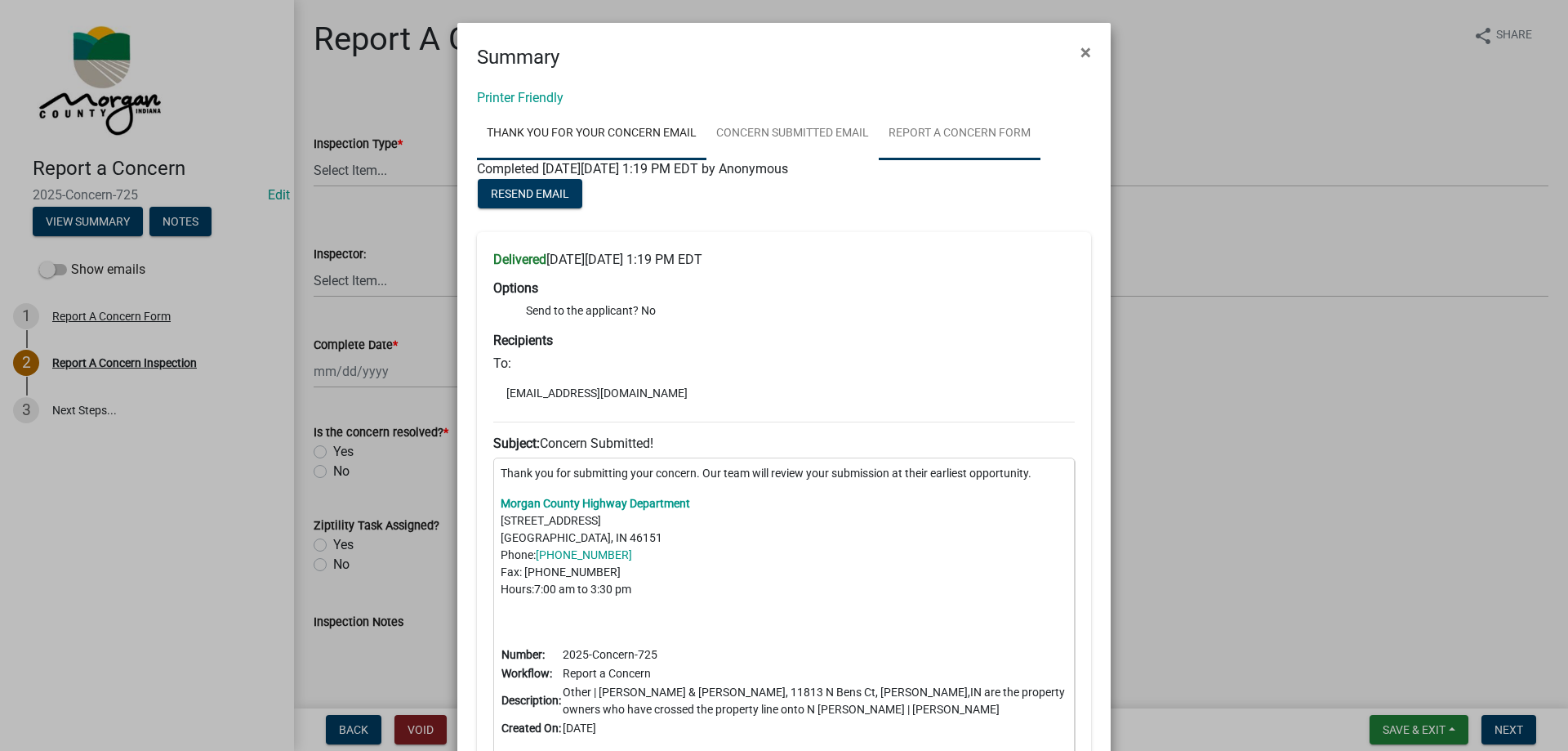
click at [982, 128] on link "Report A Concern Form" at bounding box center [959, 134] width 162 height 52
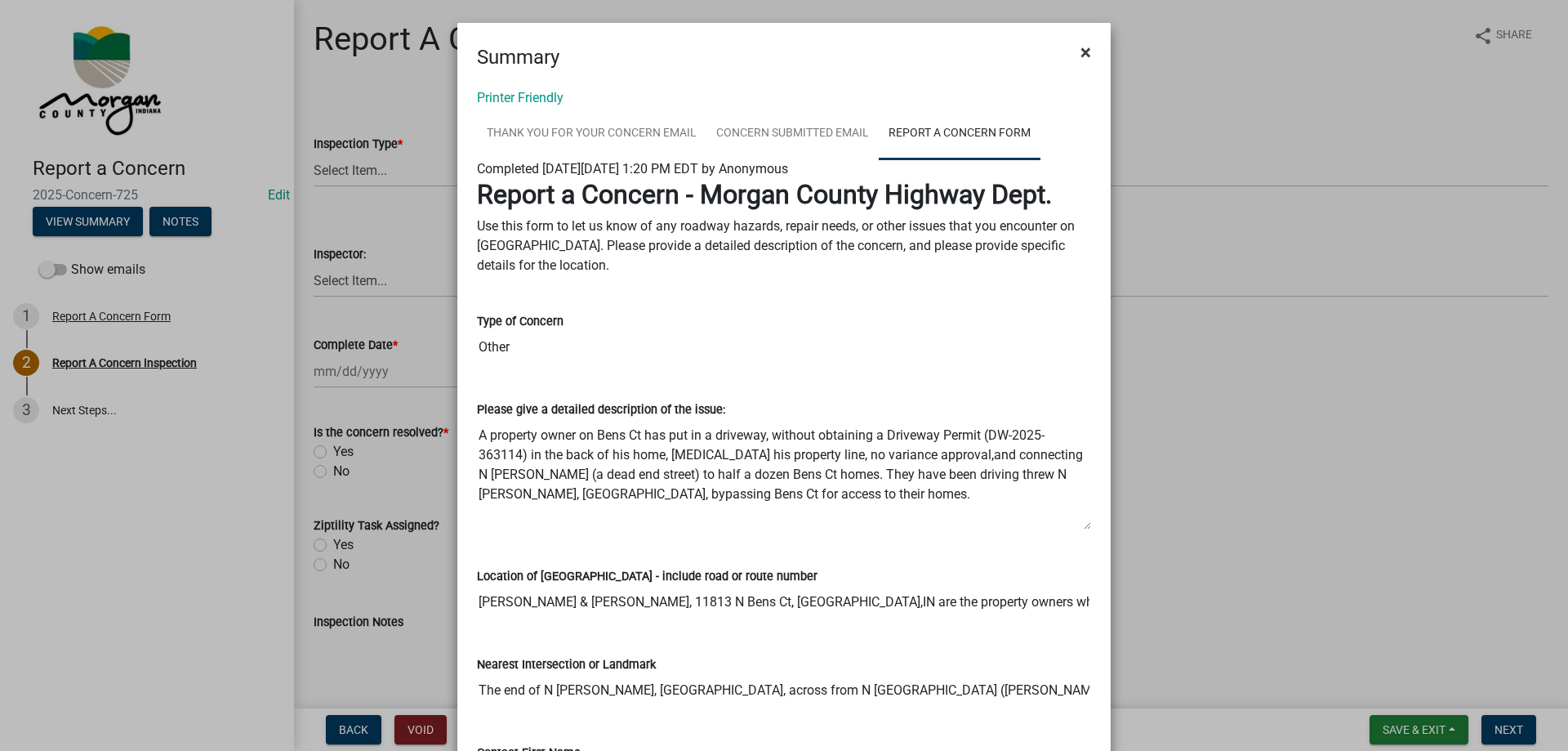
click at [1071, 54] on button "×" at bounding box center [1085, 52] width 37 height 46
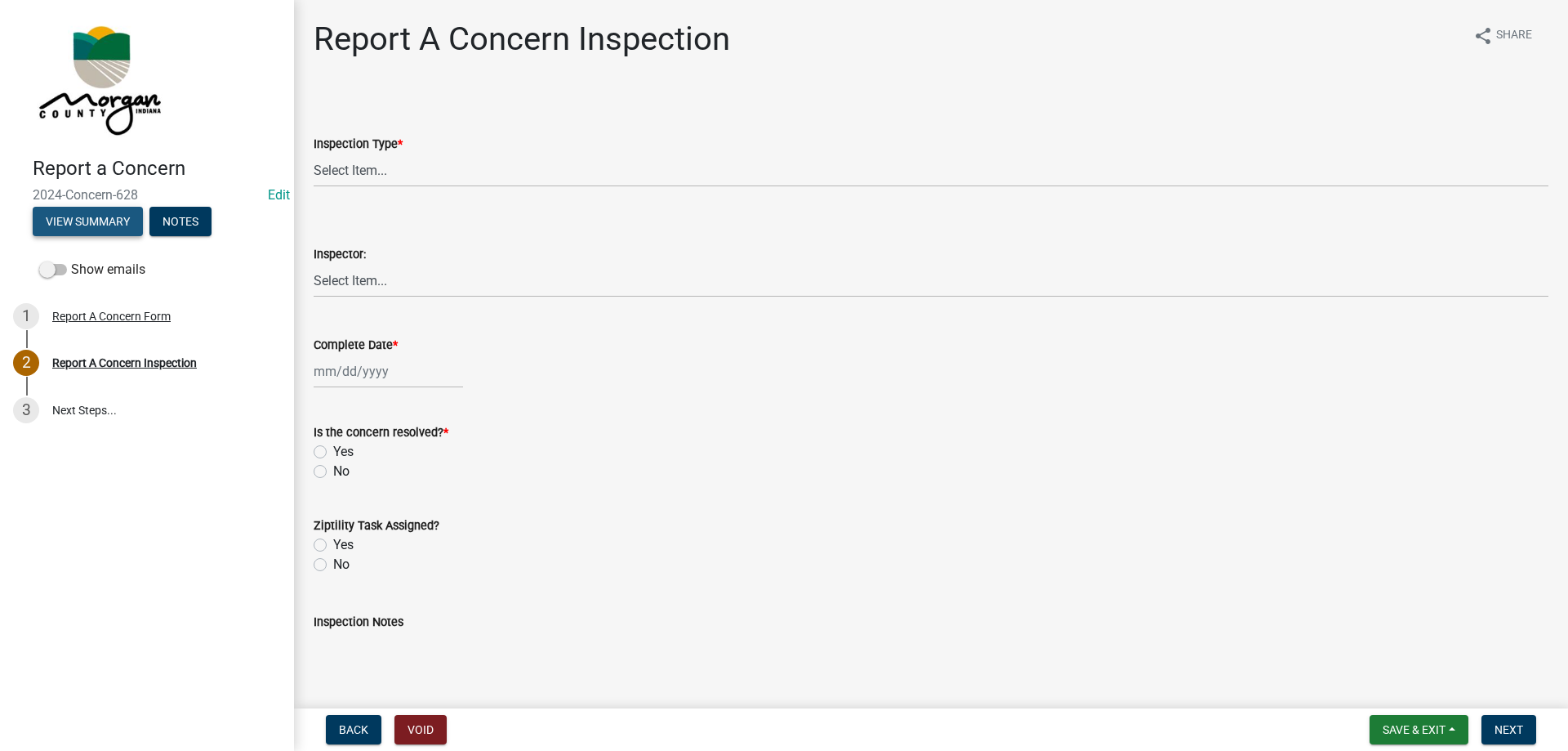
click at [69, 226] on button "View Summary" at bounding box center [87, 221] width 111 height 30
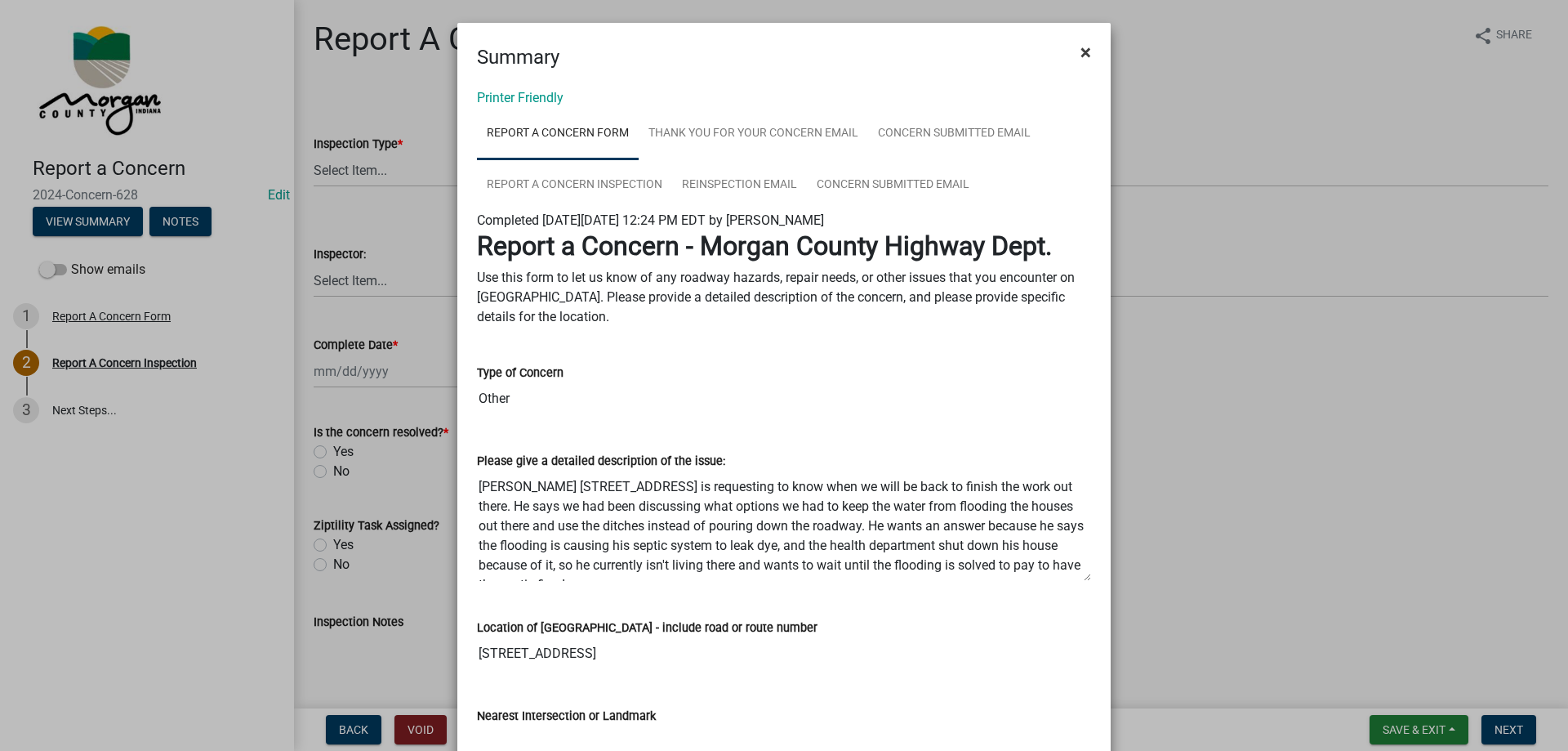
click at [1069, 46] on button "×" at bounding box center [1085, 52] width 37 height 46
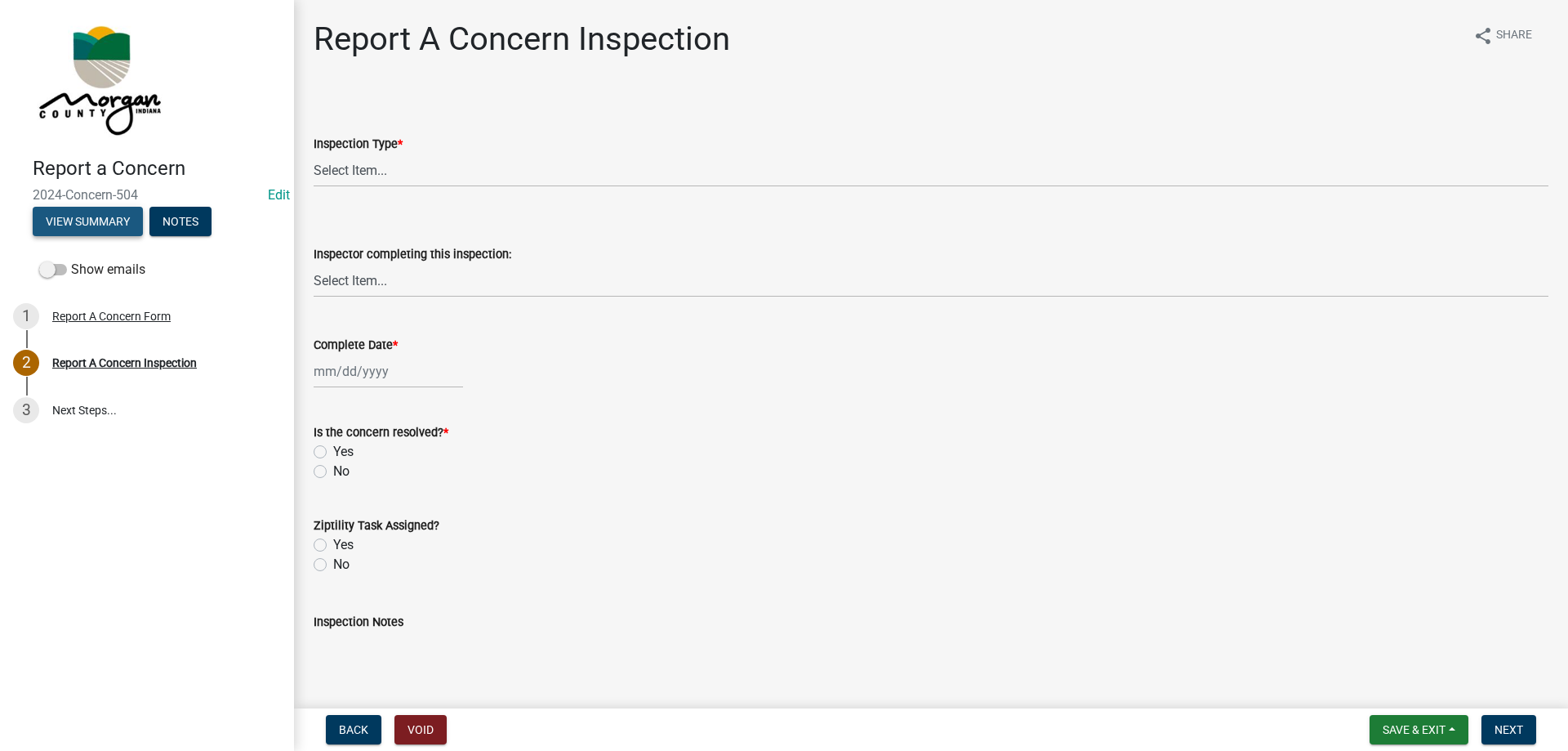
click at [73, 225] on button "View Summary" at bounding box center [87, 221] width 111 height 30
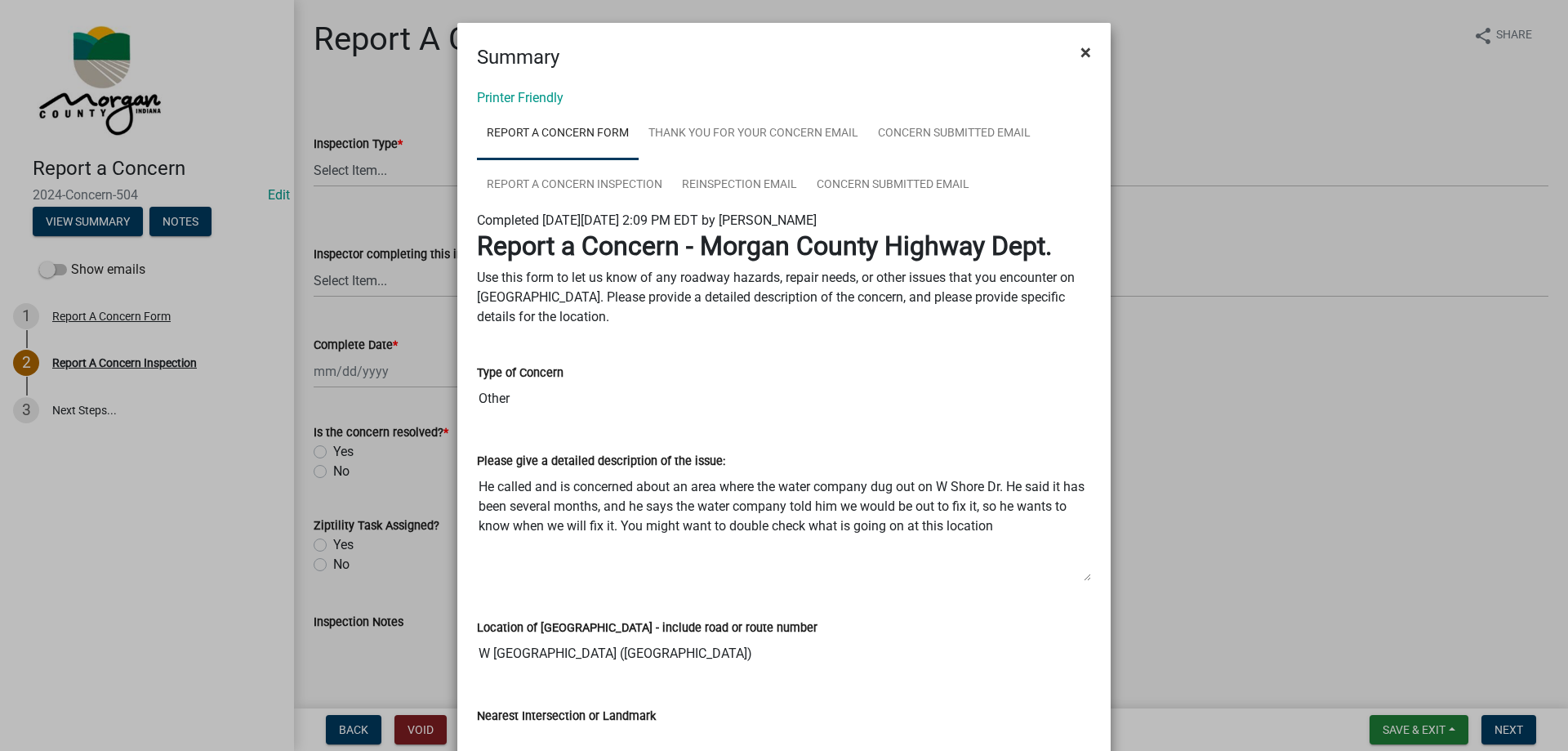
click at [1081, 46] on span "×" at bounding box center [1086, 51] width 11 height 22
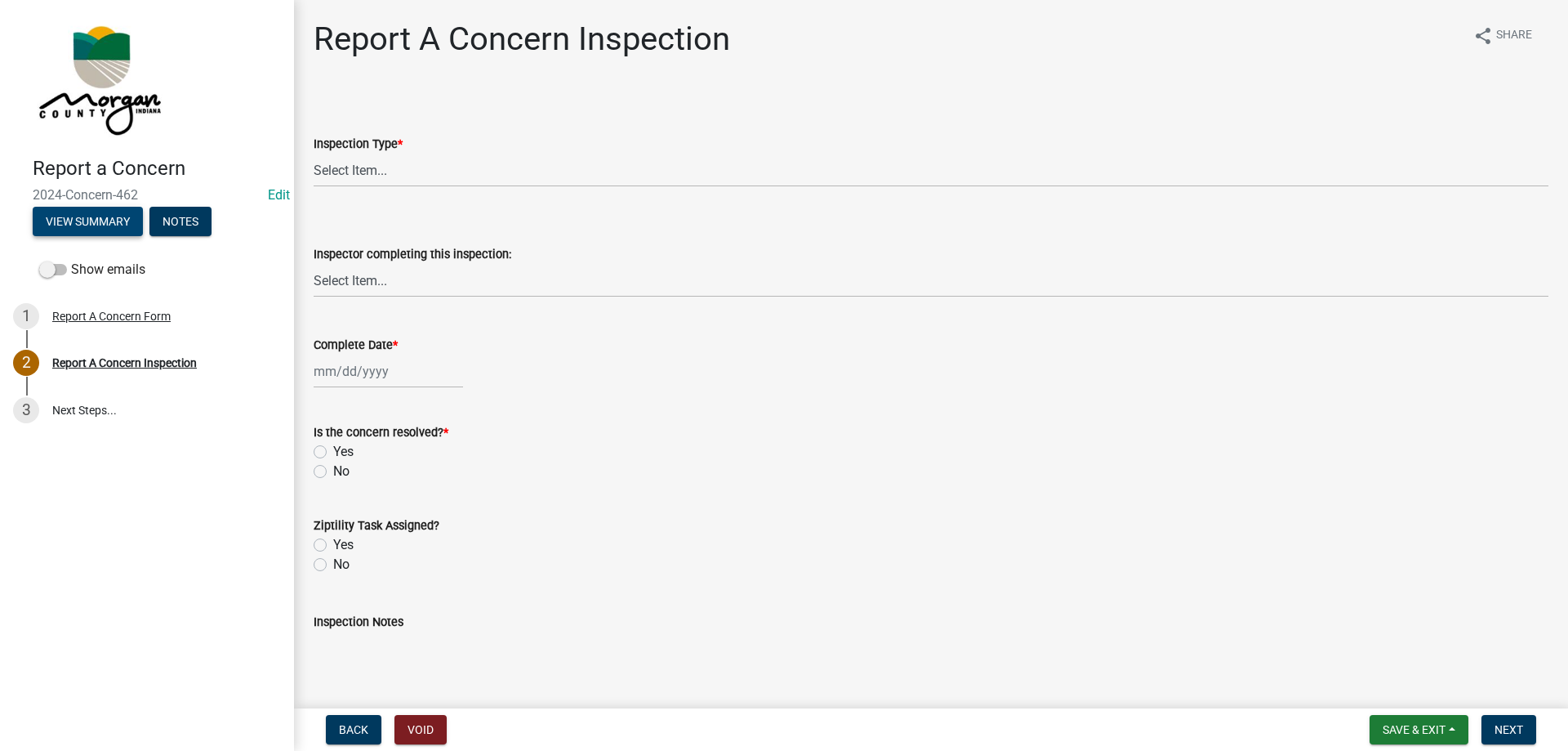
click at [81, 233] on button "View Summary" at bounding box center [87, 221] width 111 height 30
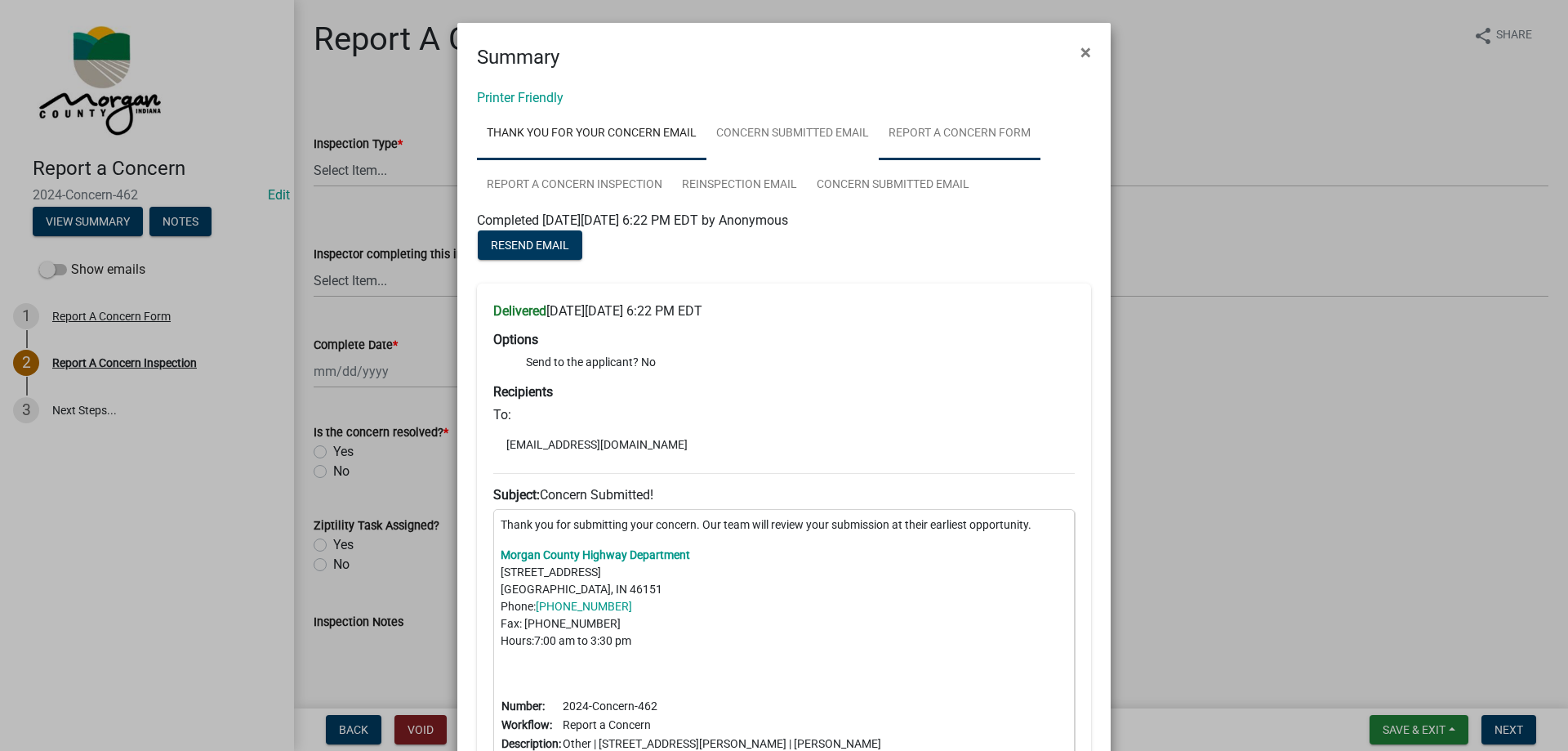
click at [906, 136] on link "Report A Concern Form" at bounding box center [959, 134] width 162 height 52
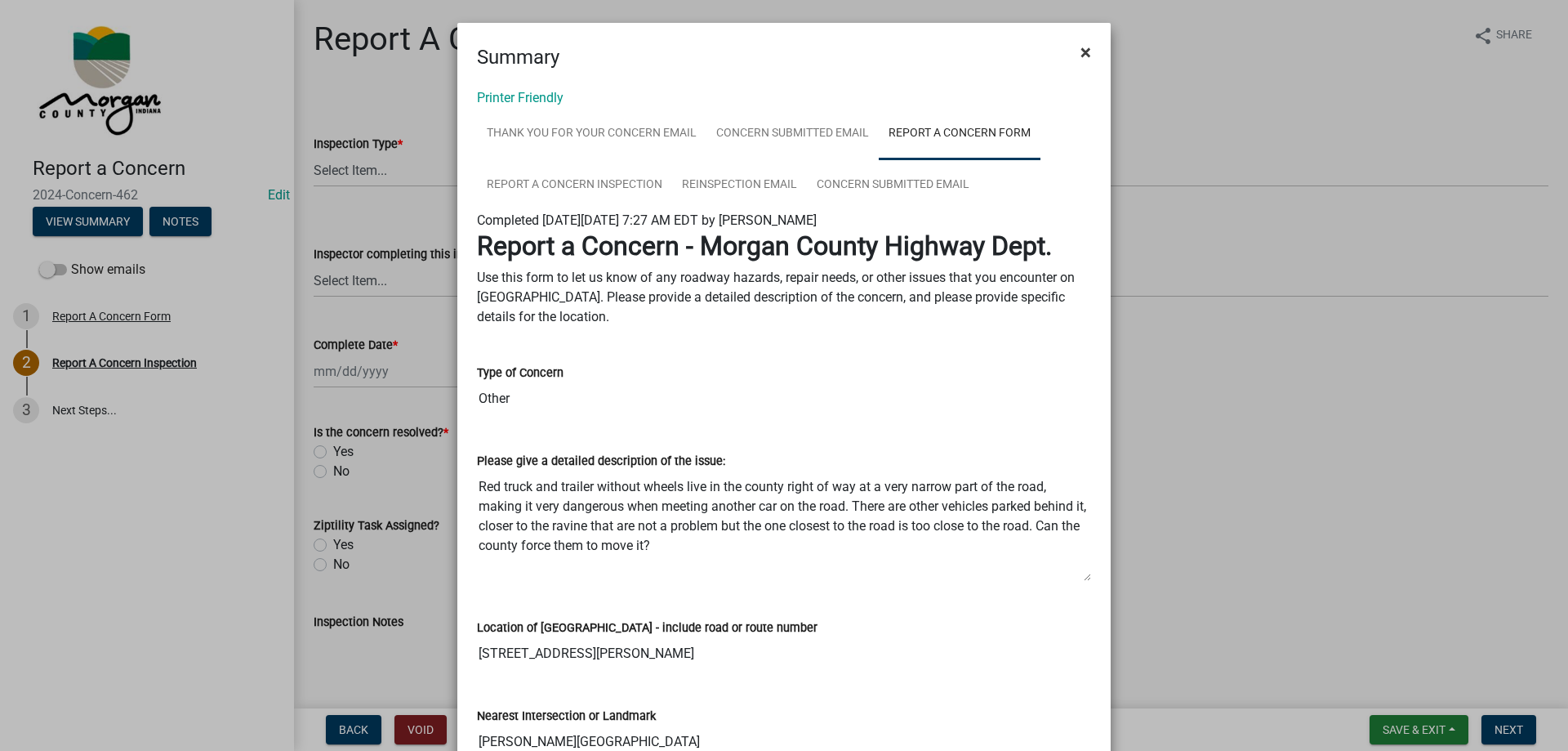
click at [1073, 49] on button "×" at bounding box center [1085, 52] width 37 height 46
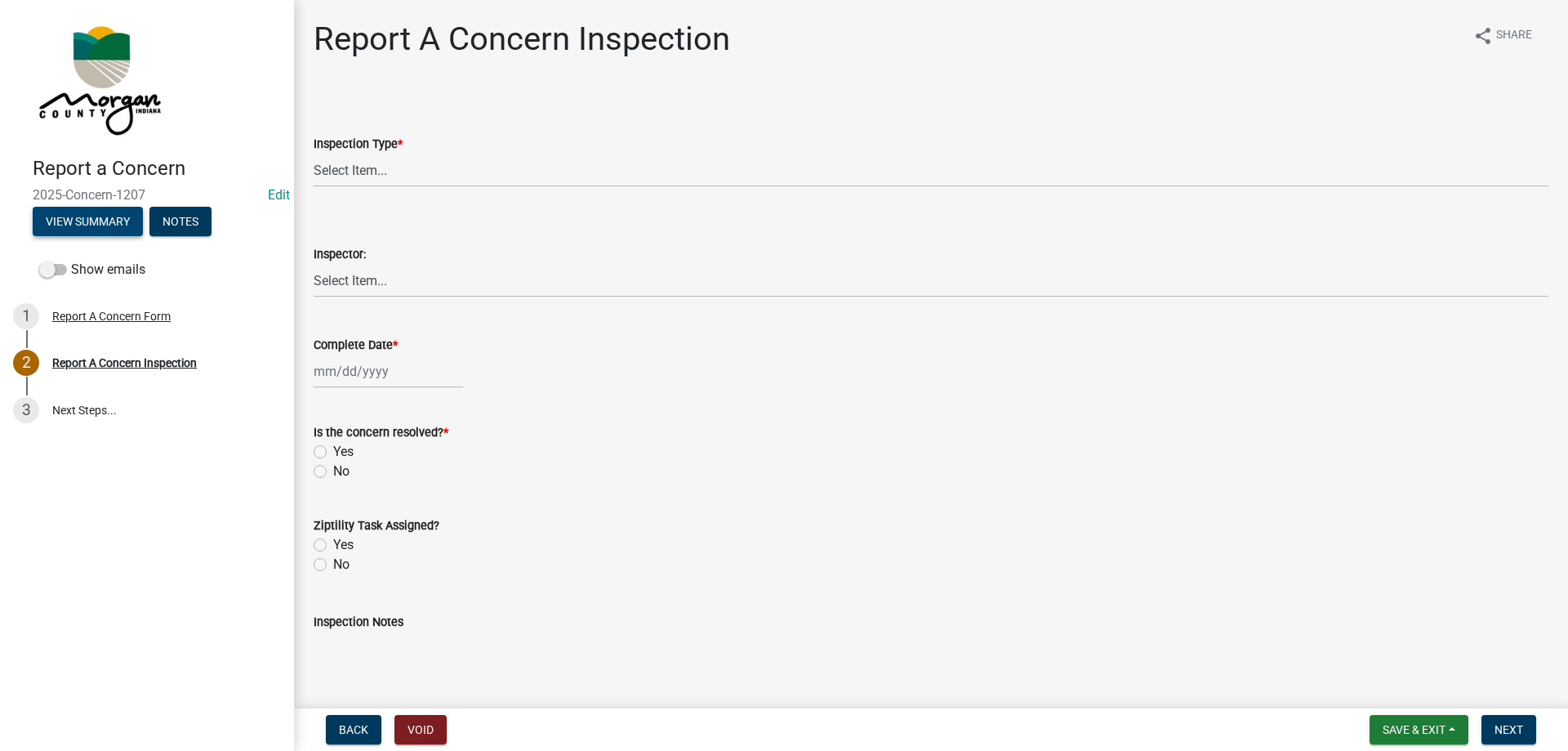
click at [123, 218] on button "View Summary" at bounding box center [87, 221] width 111 height 30
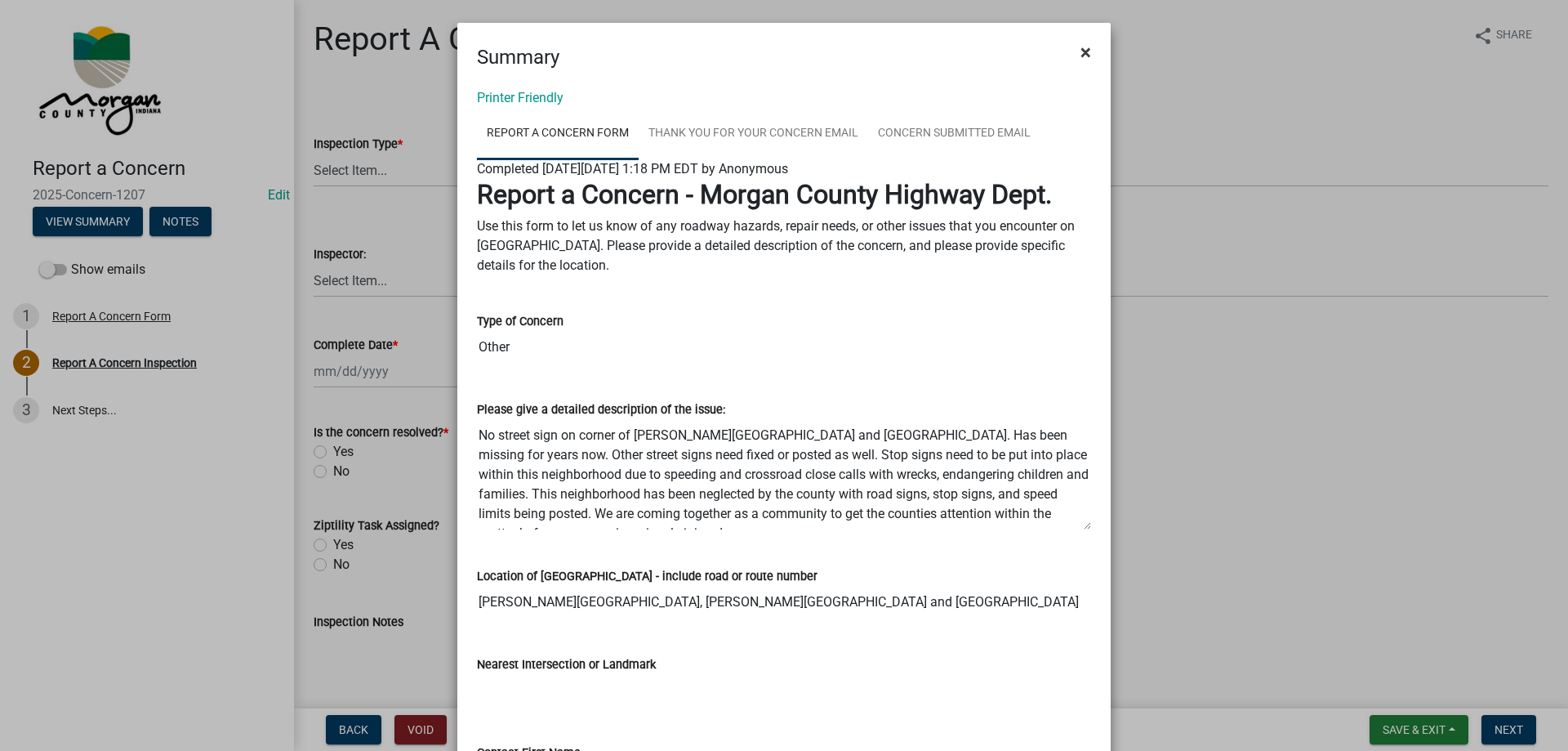
click at [1081, 53] on span "×" at bounding box center [1086, 51] width 11 height 22
